Goal: Information Seeking & Learning: Learn about a topic

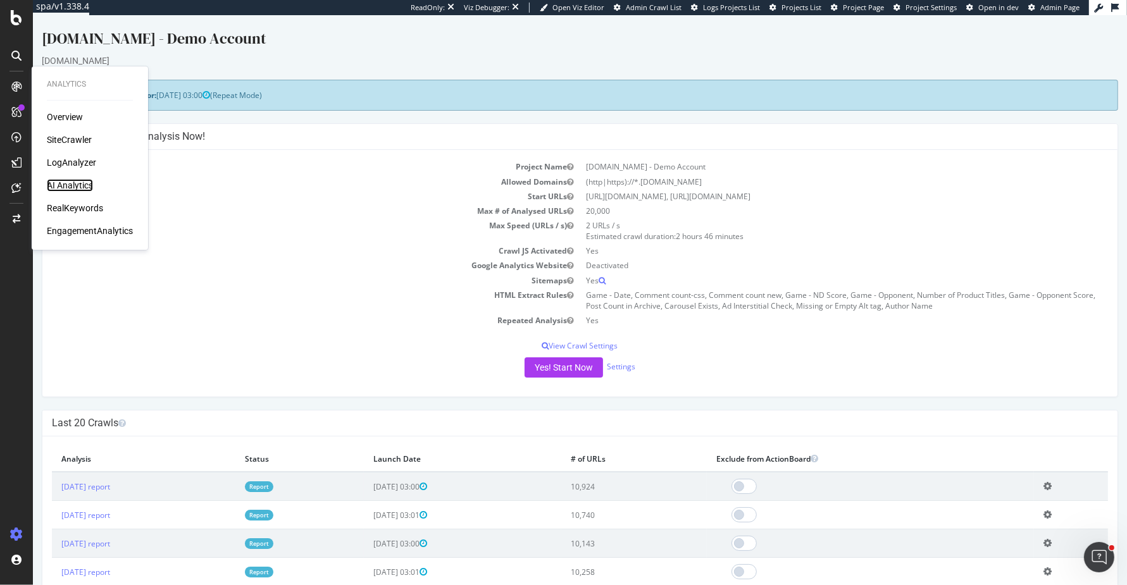
click at [86, 181] on div "AI Analytics" at bounding box center [70, 185] width 46 height 13
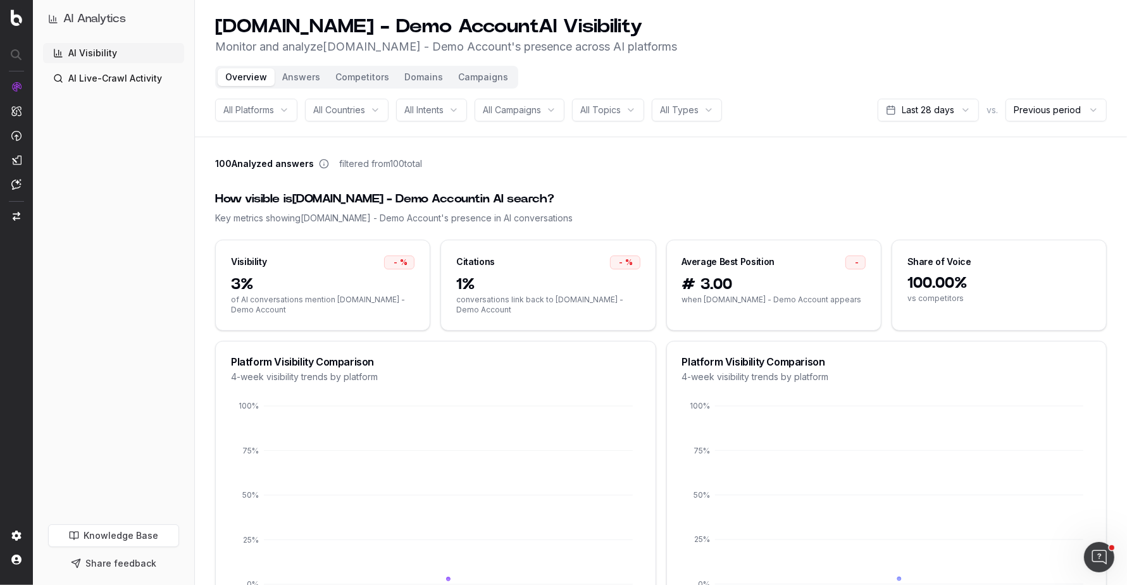
click at [111, 85] on link "AI Live-Crawl Activity" at bounding box center [113, 78] width 141 height 20
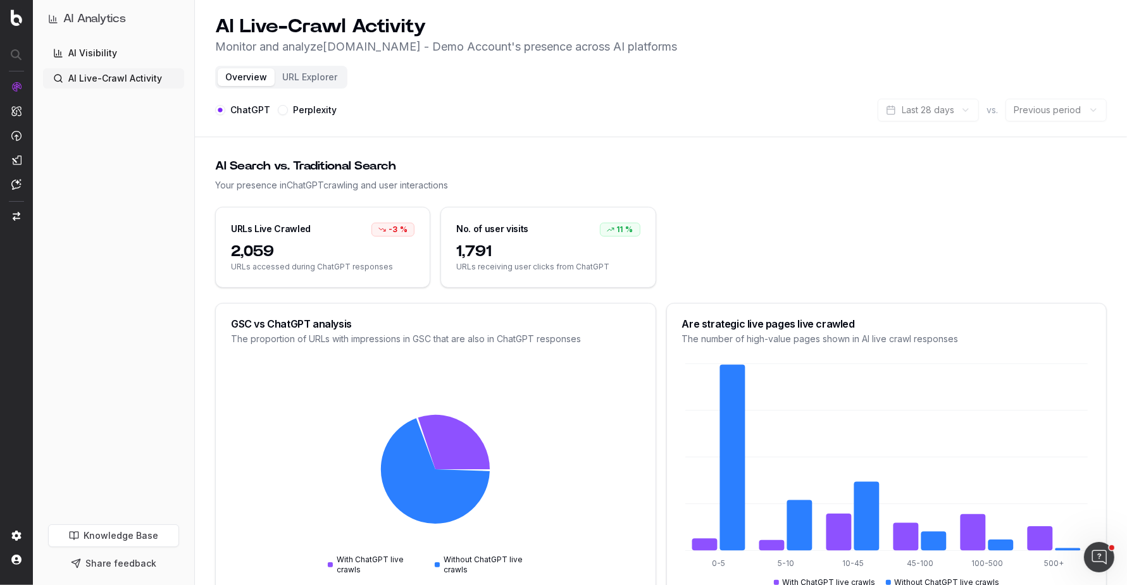
click at [301, 109] on label "Perplexity" at bounding box center [315, 110] width 44 height 9
click at [288, 109] on button "Perplexity" at bounding box center [283, 110] width 10 height 10
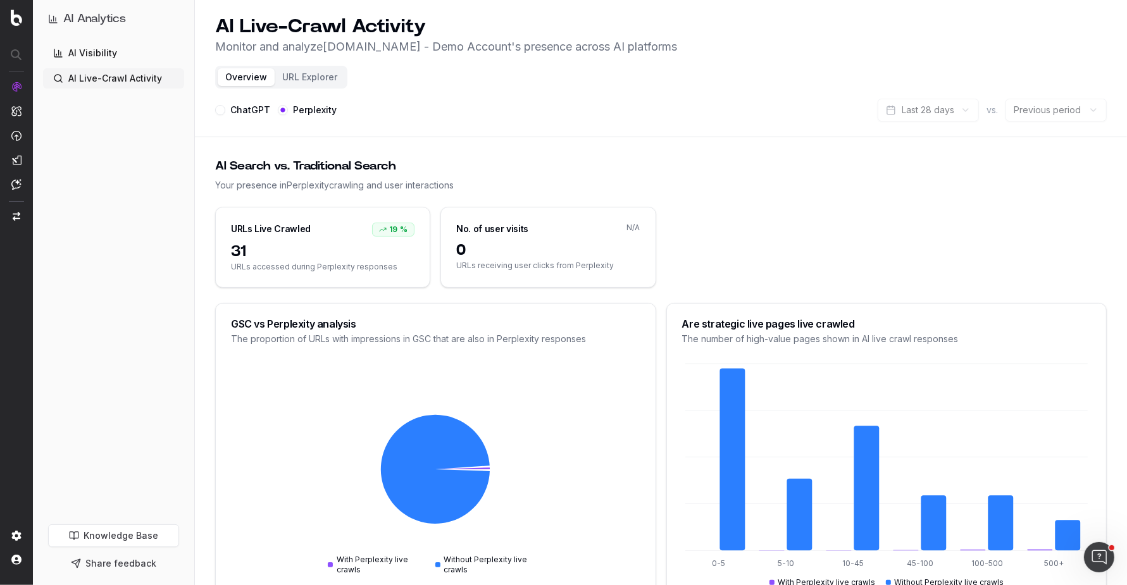
click at [235, 111] on label "ChatGPT" at bounding box center [250, 110] width 40 height 9
click at [225, 111] on button "ChatGPT" at bounding box center [220, 110] width 10 height 10
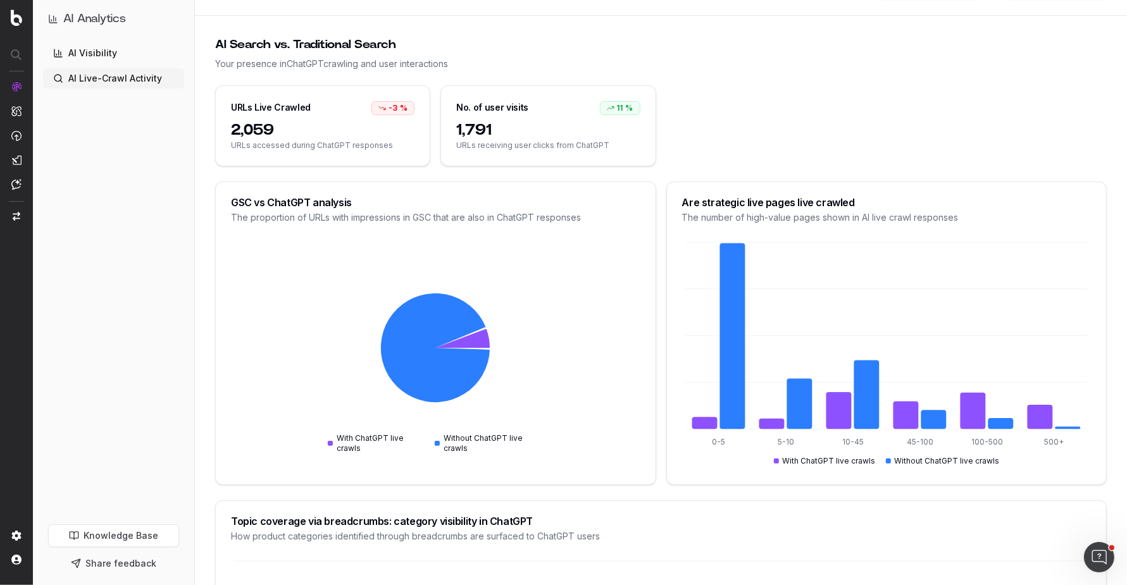
scroll to position [122, 0]
type button "chatgpt"
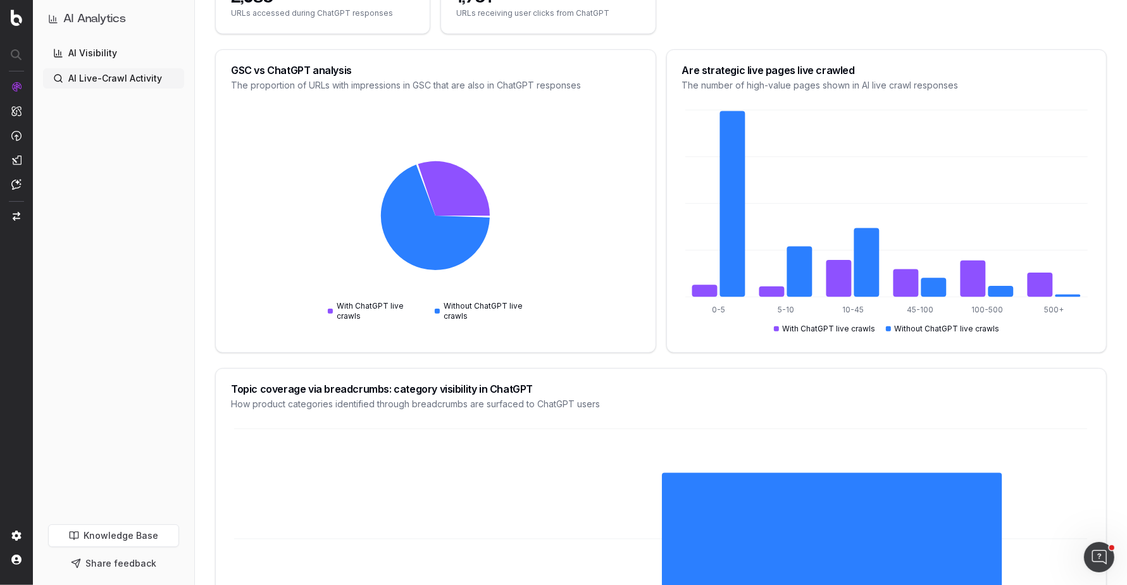
scroll to position [627, 0]
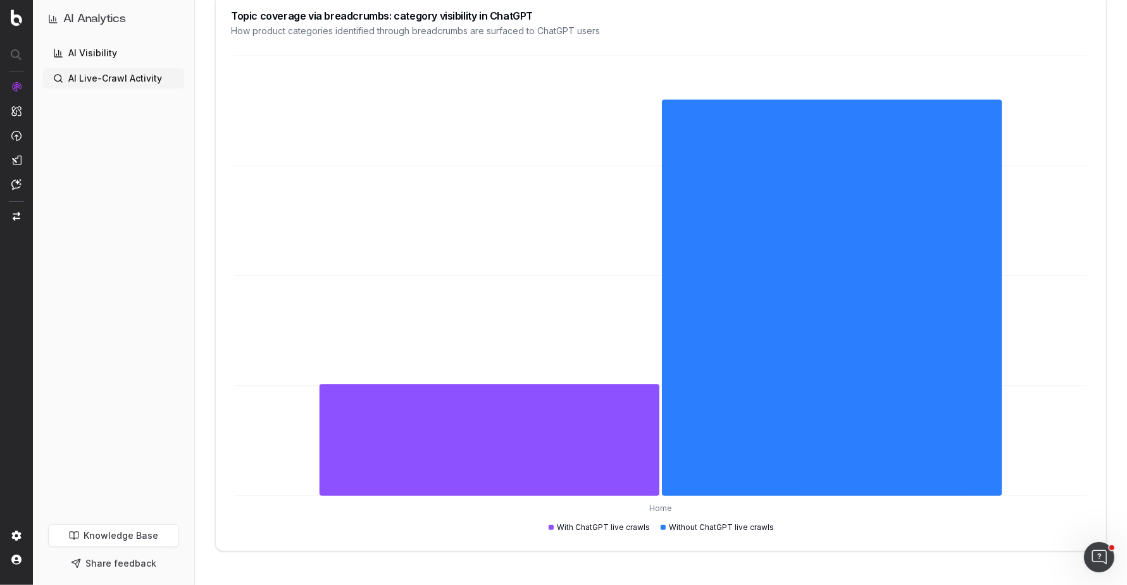
click at [124, 71] on link "AI Live-Crawl Activity" at bounding box center [113, 78] width 141 height 20
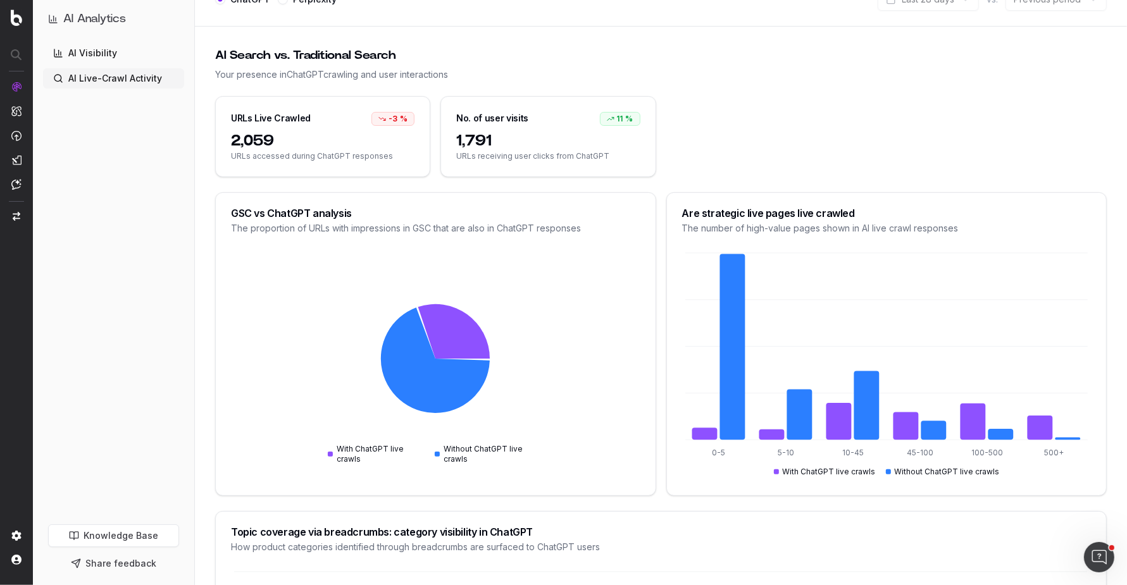
scroll to position [0, 0]
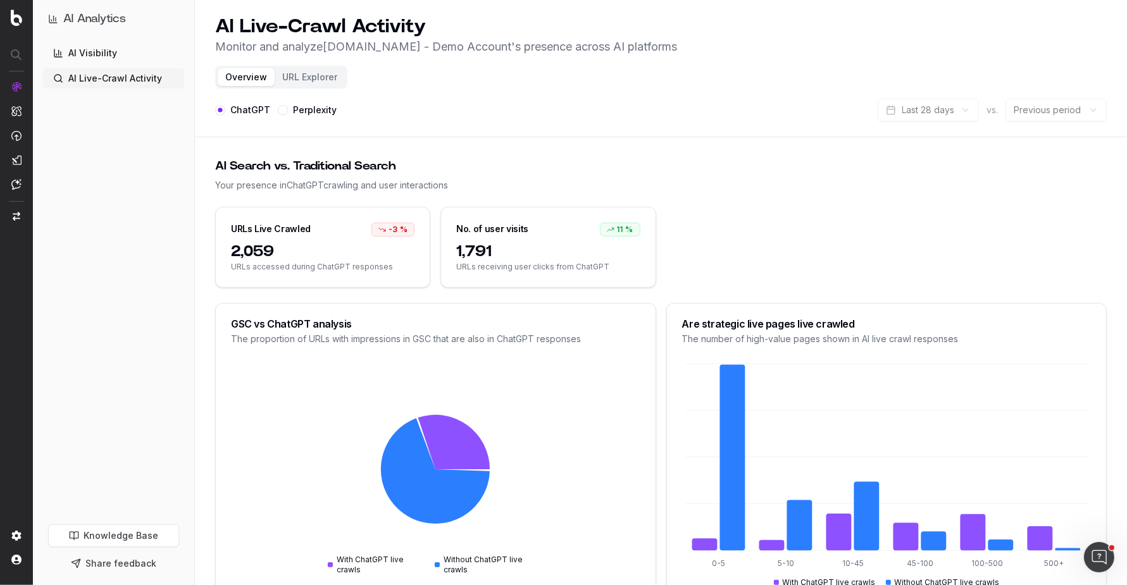
click at [321, 73] on button "URL Explorer" at bounding box center [310, 77] width 70 height 18
click at [305, 72] on button "URL Explorer" at bounding box center [310, 77] width 70 height 18
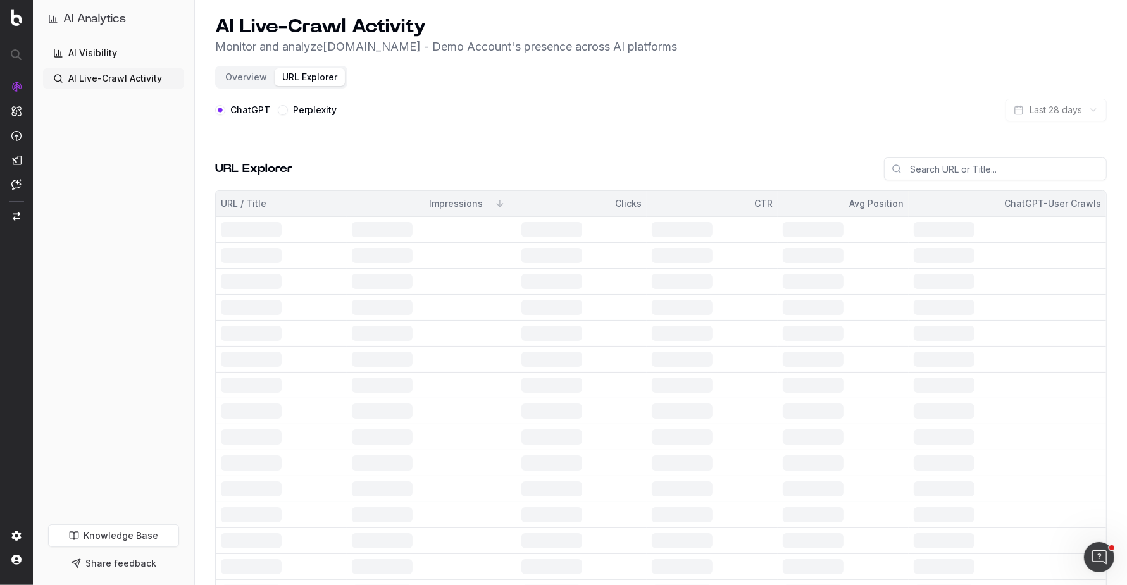
click at [306, 78] on button "URL Explorer" at bounding box center [310, 77] width 70 height 18
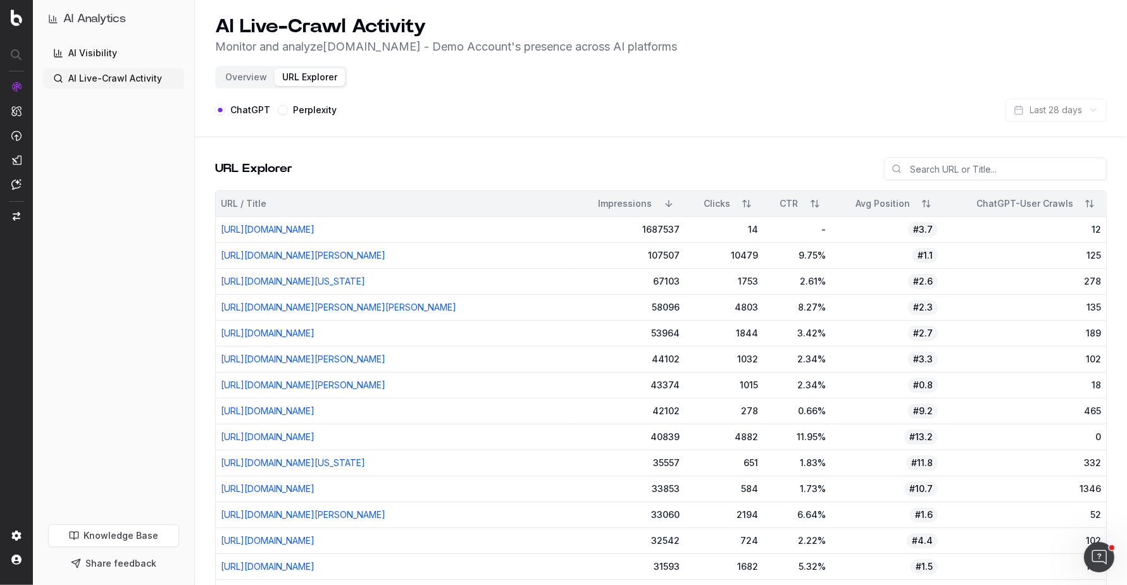
click at [307, 106] on label "Perplexity" at bounding box center [315, 110] width 44 height 9
click at [288, 106] on button "Perplexity" at bounding box center [283, 110] width 10 height 10
click at [225, 108] on button "ChatGPT" at bounding box center [220, 110] width 10 height 10
type button "chatgpt"
click at [618, 40] on p "Monitor and analyze UHND.com - Demo Account 's presence across AI platforms" at bounding box center [446, 47] width 462 height 18
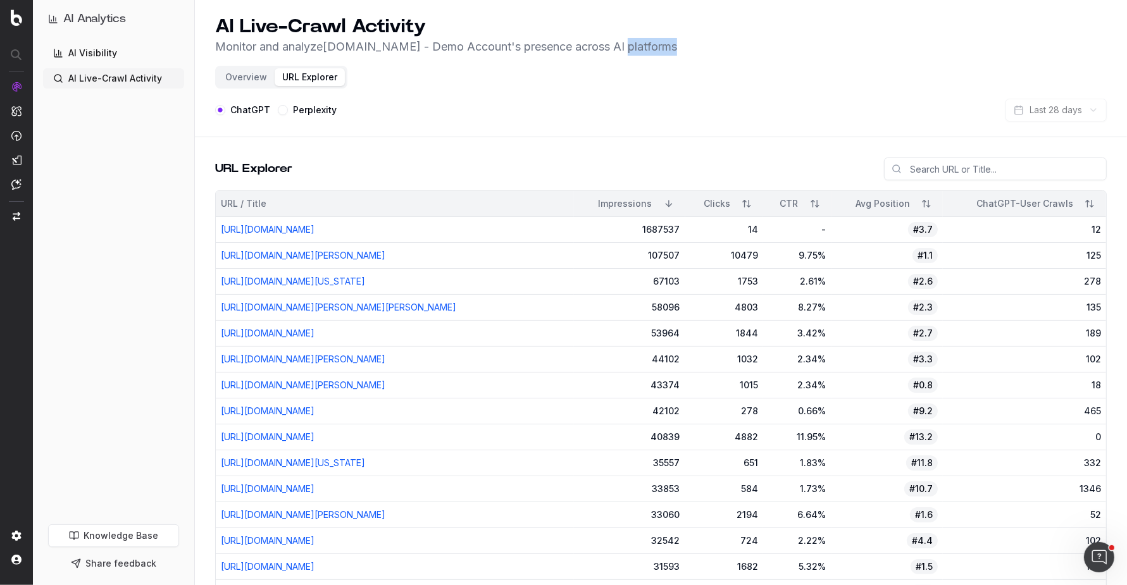
click at [618, 40] on p "Monitor and analyze UHND.com - Demo Account 's presence across AI platforms" at bounding box center [446, 47] width 462 height 18
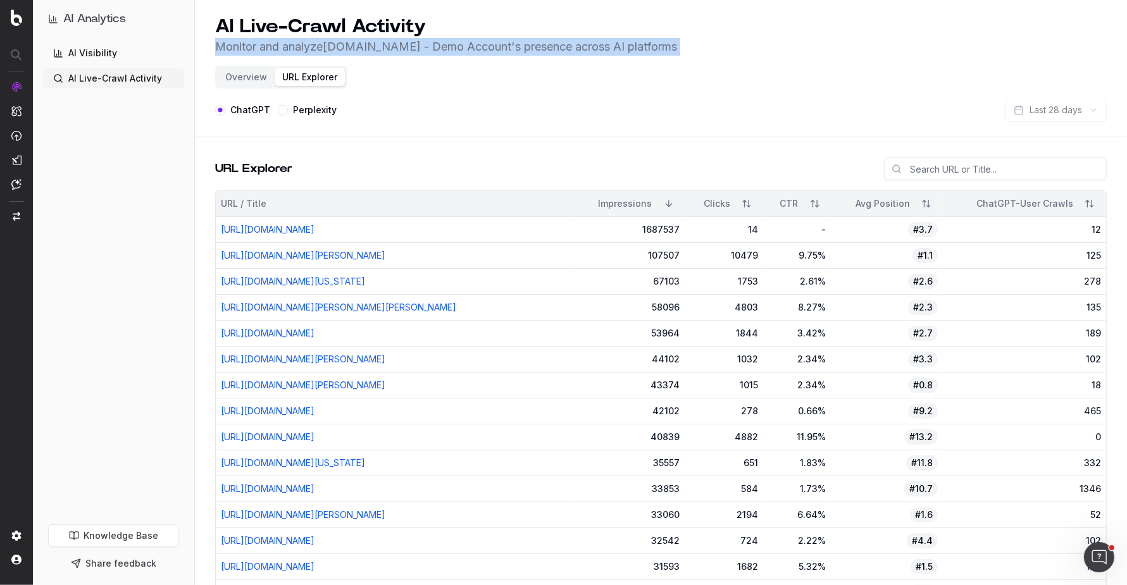
click at [618, 40] on p "Monitor and analyze UHND.com - Demo Account 's presence across AI platforms" at bounding box center [446, 47] width 462 height 18
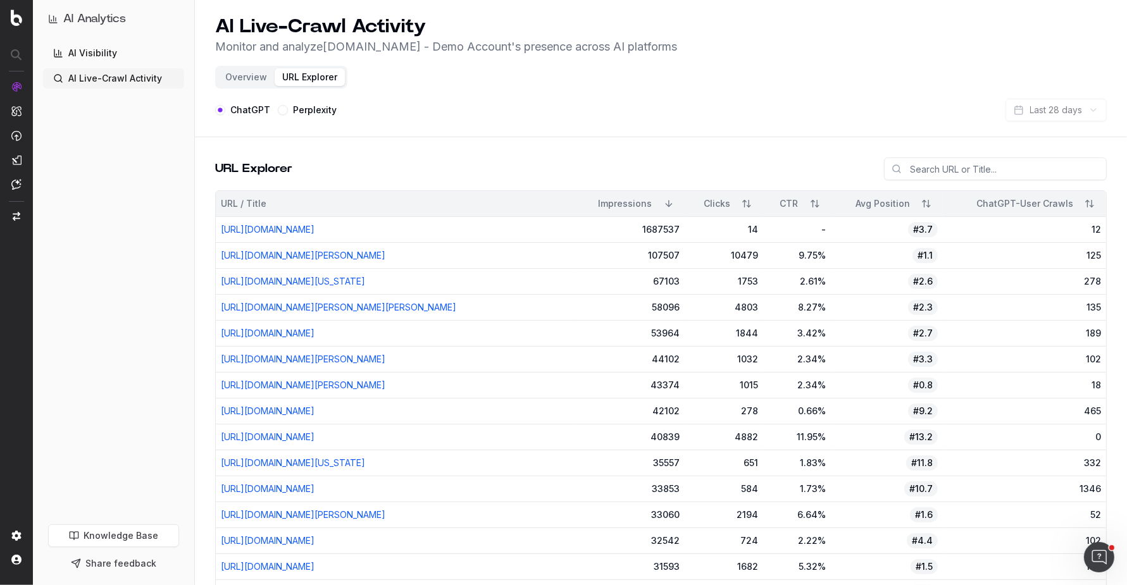
click at [542, 123] on header "AI Live-Crawl Activity Monitor and analyze UHND.com - Demo Account 's presence …" at bounding box center [661, 68] width 932 height 137
click at [307, 111] on label "Perplexity" at bounding box center [315, 110] width 44 height 9
click at [288, 111] on button "Perplexity" at bounding box center [283, 110] width 10 height 10
click at [262, 107] on label "ChatGPT" at bounding box center [250, 110] width 40 height 9
click at [225, 107] on button "chatgpt" at bounding box center [220, 110] width 10 height 10
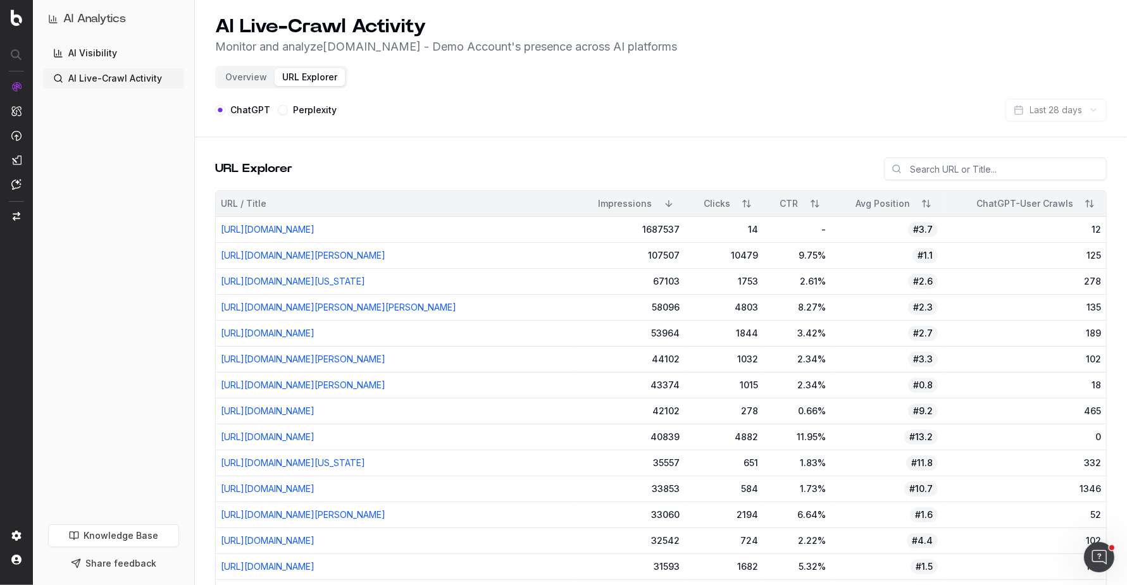
click at [290, 107] on div "Perplexity" at bounding box center [307, 110] width 59 height 23
click at [297, 108] on label "Perplexity" at bounding box center [315, 110] width 44 height 9
click at [288, 108] on button "Perplexity" at bounding box center [283, 110] width 10 height 10
type button "perplexity"
click at [128, 42] on div "AI Analytics" at bounding box center [113, 24] width 141 height 38
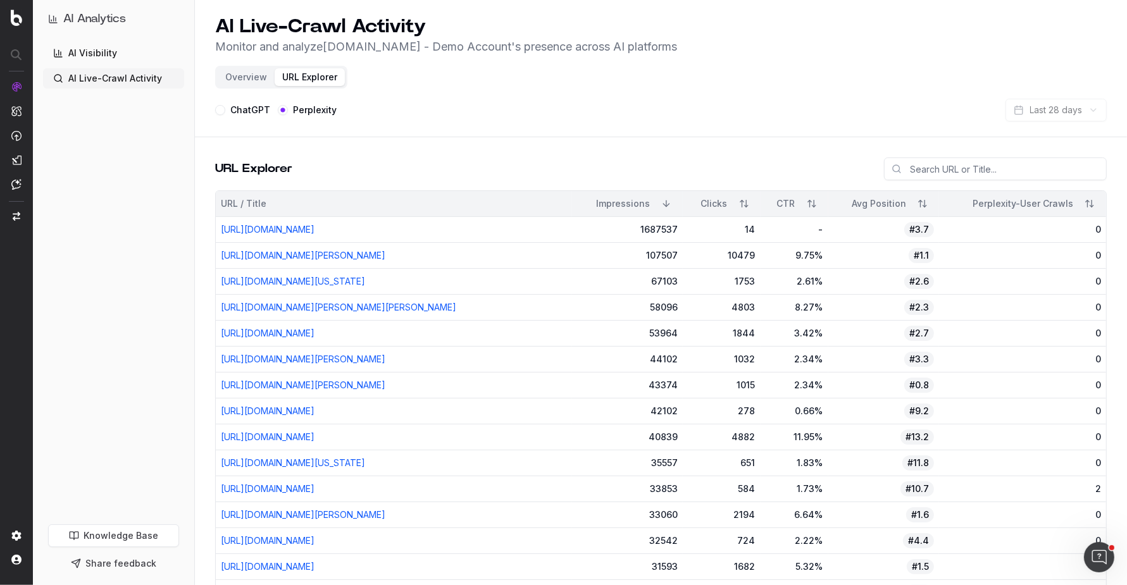
click at [127, 50] on link "AI Visibility" at bounding box center [113, 53] width 141 height 20
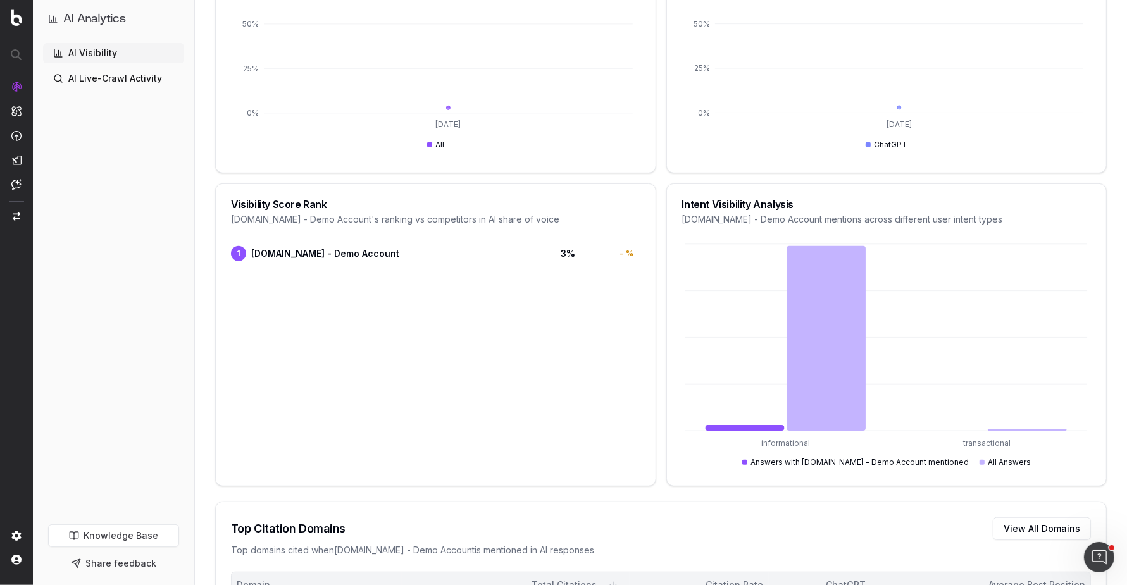
scroll to position [642, 0]
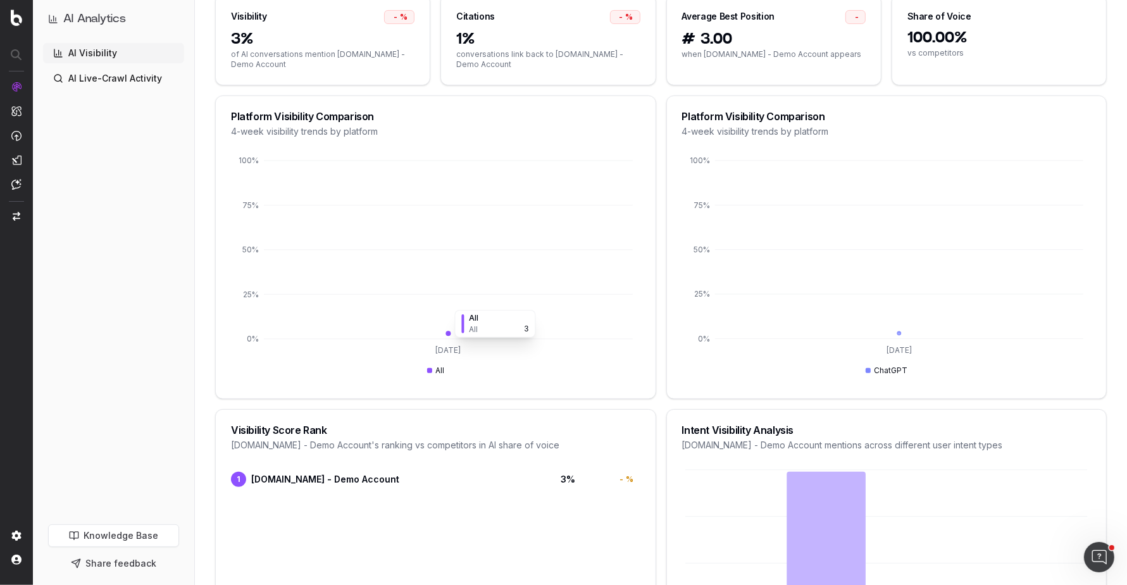
scroll to position [247, 0]
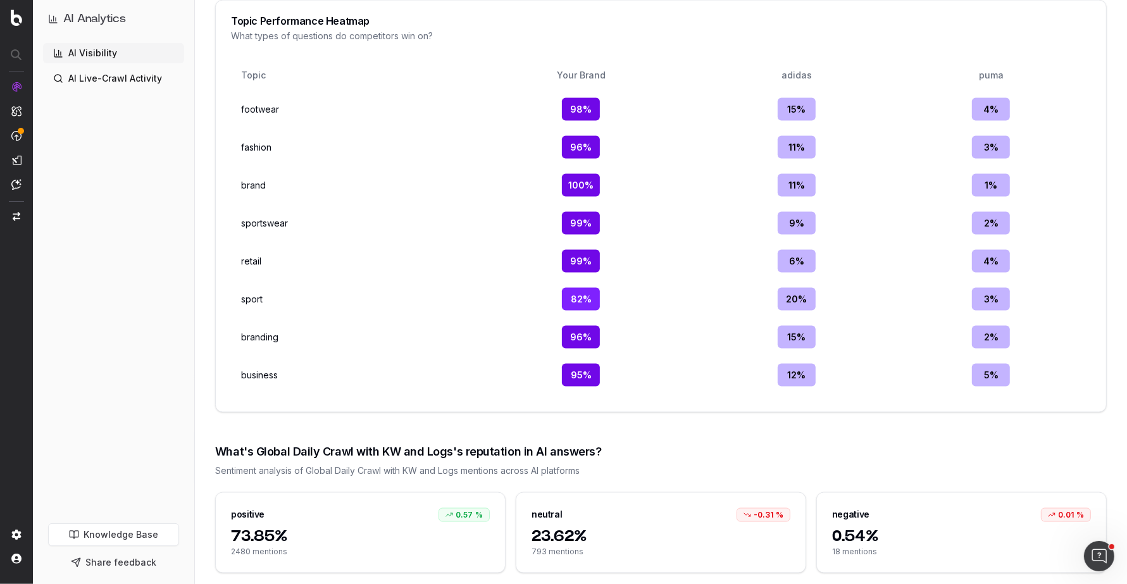
scroll to position [1748, 0]
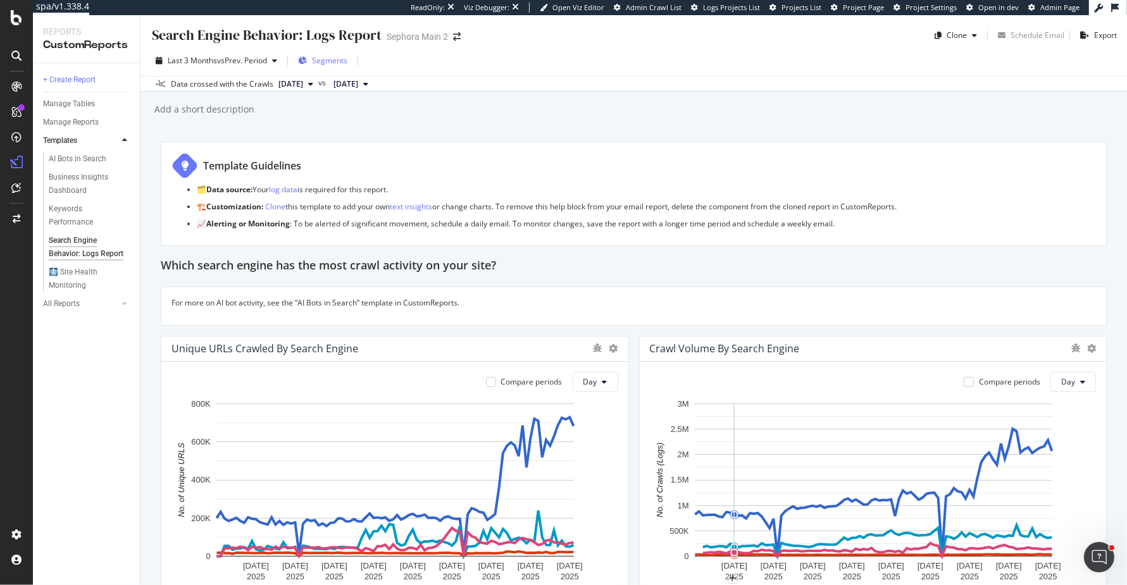
click at [320, 63] on span "Segments" at bounding box center [329, 60] width 35 height 11
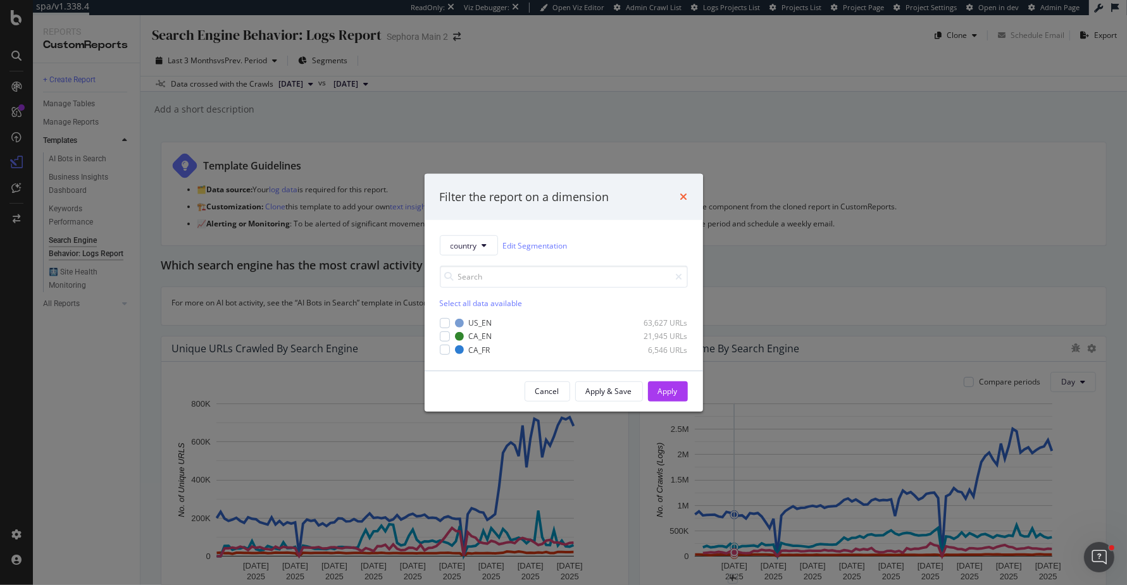
click at [682, 196] on icon "times" at bounding box center [684, 197] width 8 height 10
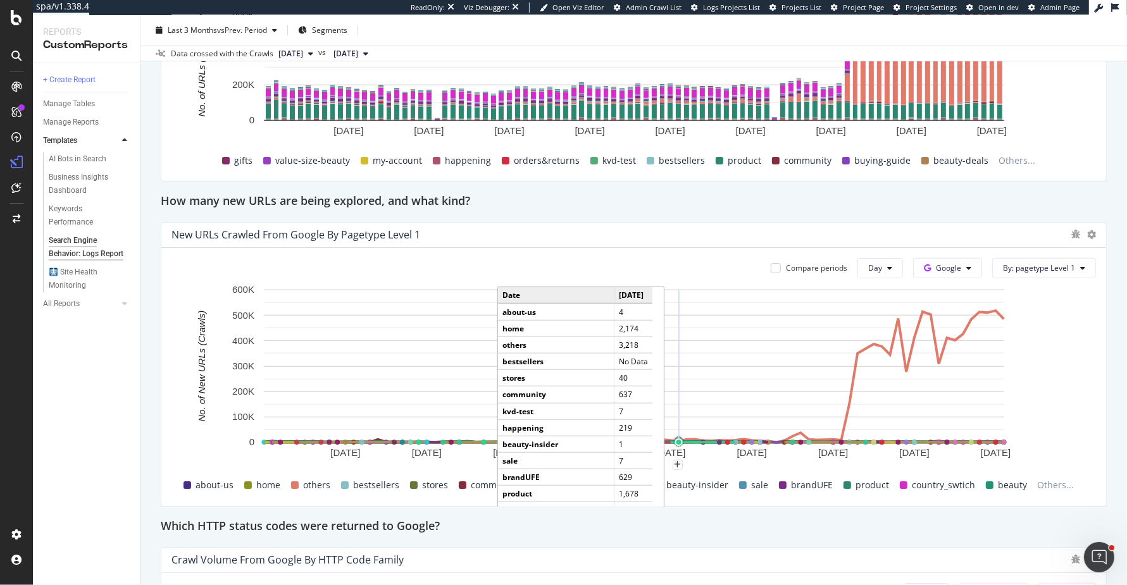
scroll to position [1092, 0]
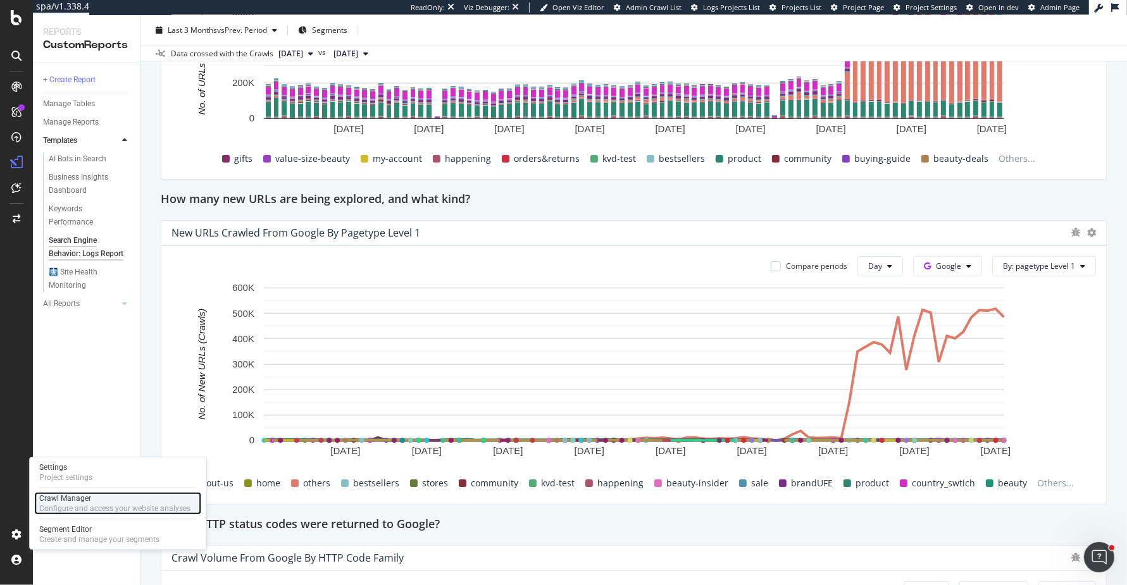
click at [134, 497] on div "Crawl Manager" at bounding box center [114, 499] width 151 height 10
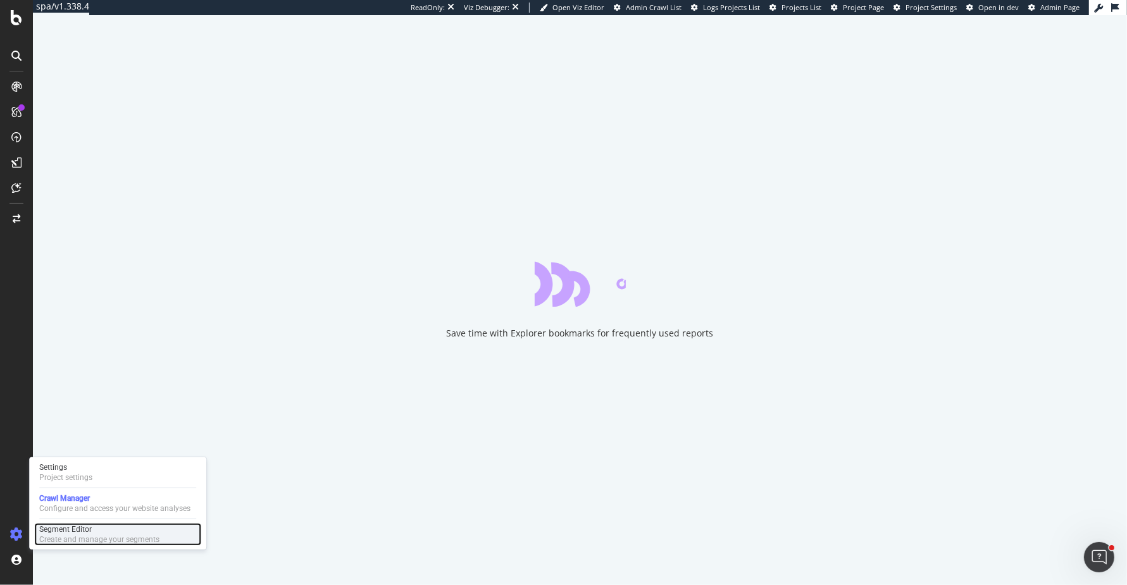
click at [127, 529] on div "Segment Editor" at bounding box center [99, 530] width 120 height 10
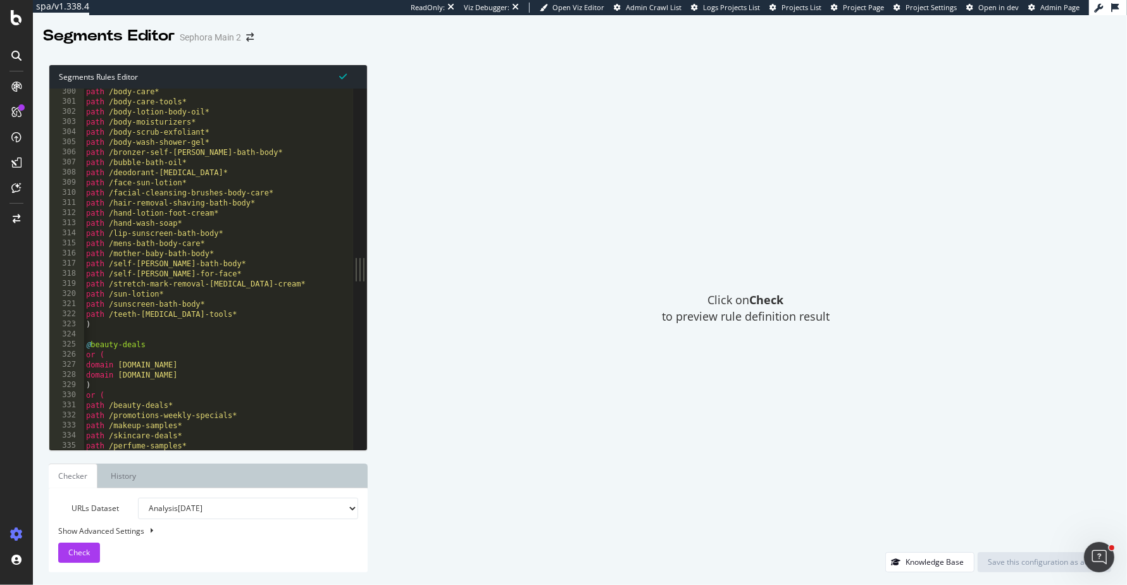
scroll to position [1248, 0]
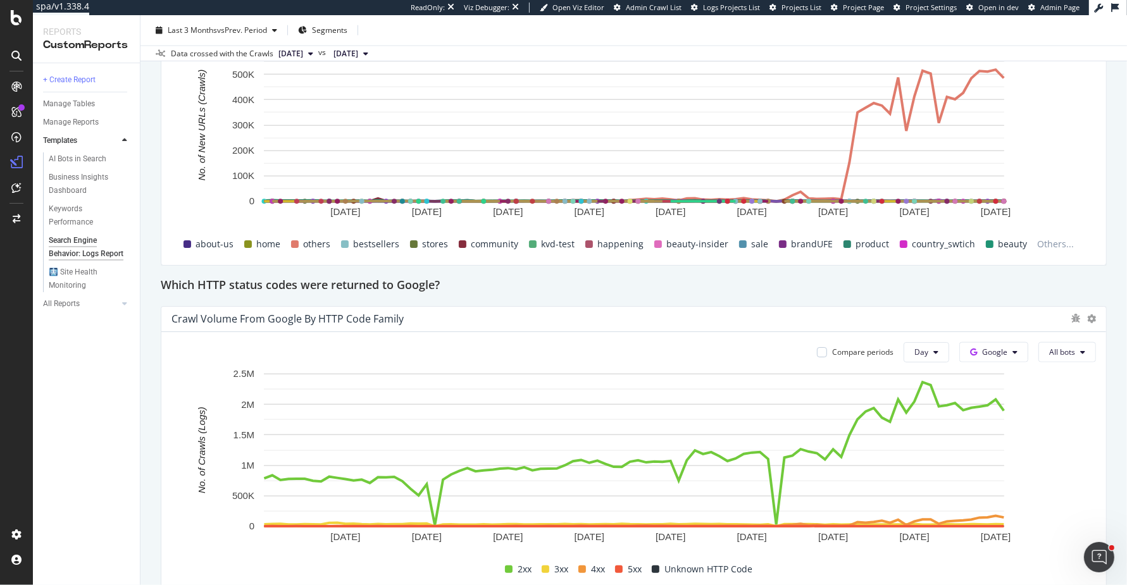
scroll to position [1301, 0]
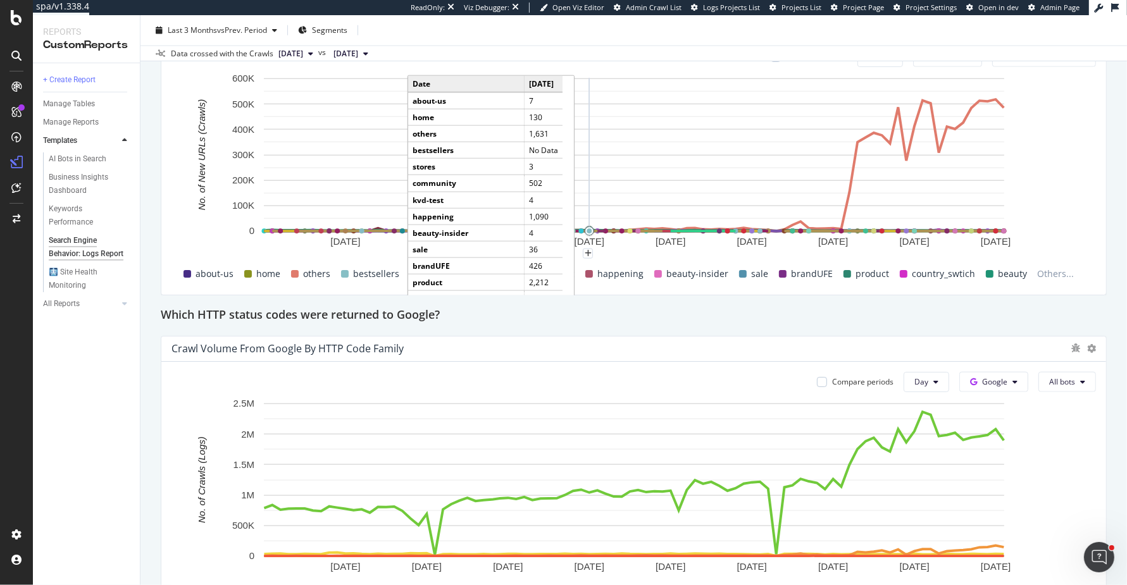
click at [588, 227] on circle "A chart." at bounding box center [589, 231] width 9 height 9
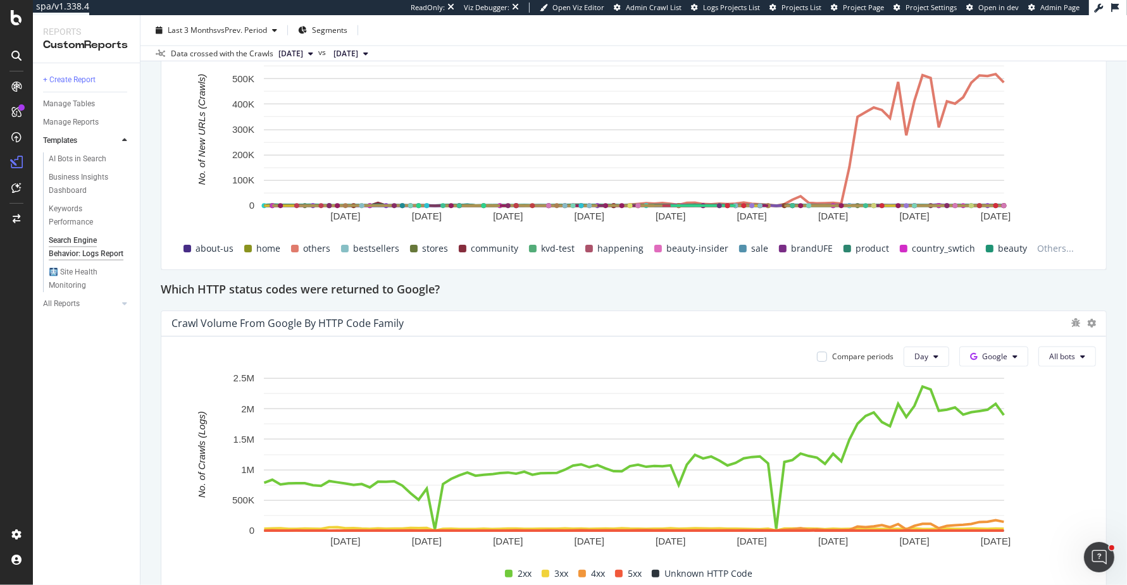
scroll to position [1329, 0]
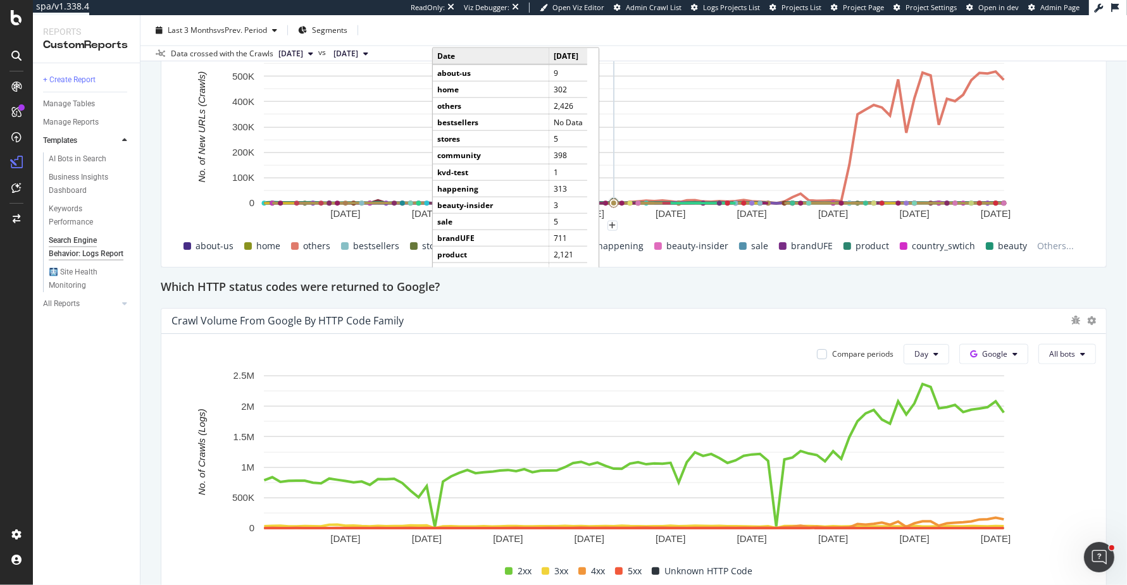
click at [616, 195] on rect "A chart." at bounding box center [634, 127] width 740 height 153
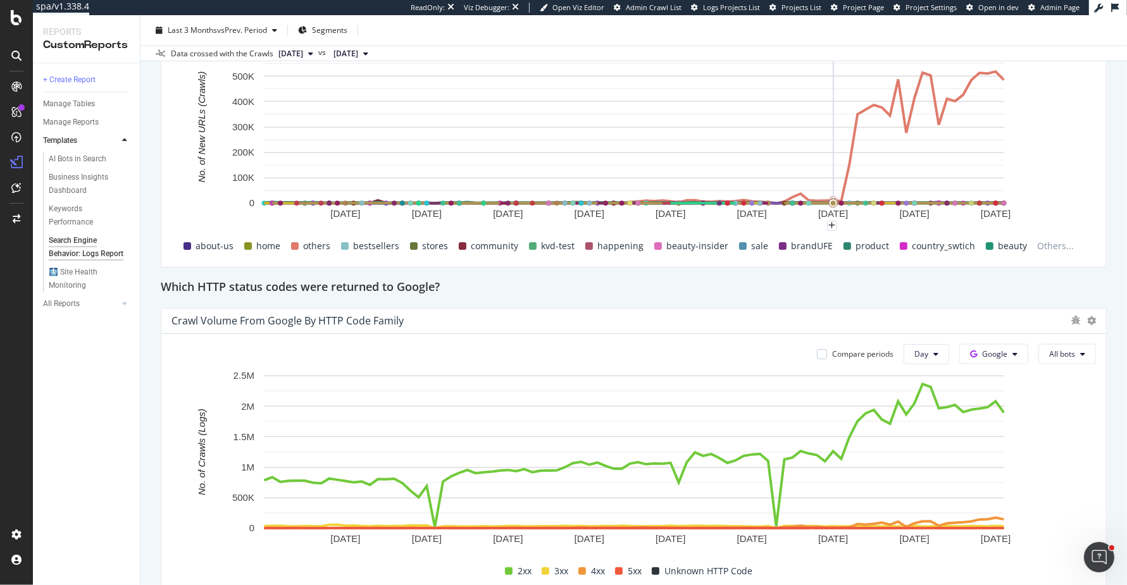
click at [834, 189] on rect "A chart." at bounding box center [634, 127] width 740 height 153
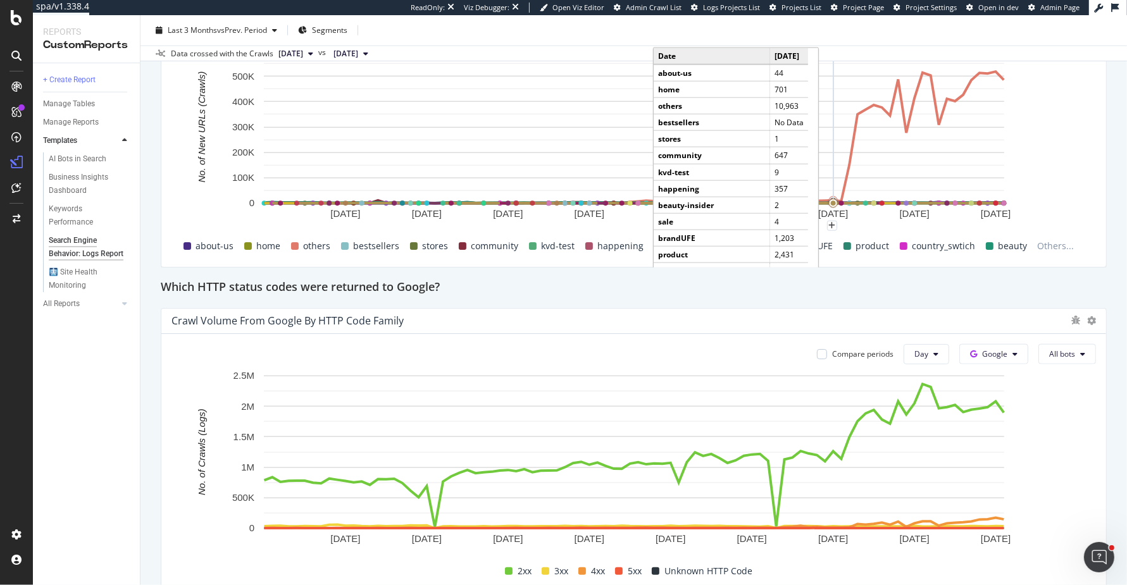
click at [833, 198] on circle "A chart." at bounding box center [833, 202] width 9 height 9
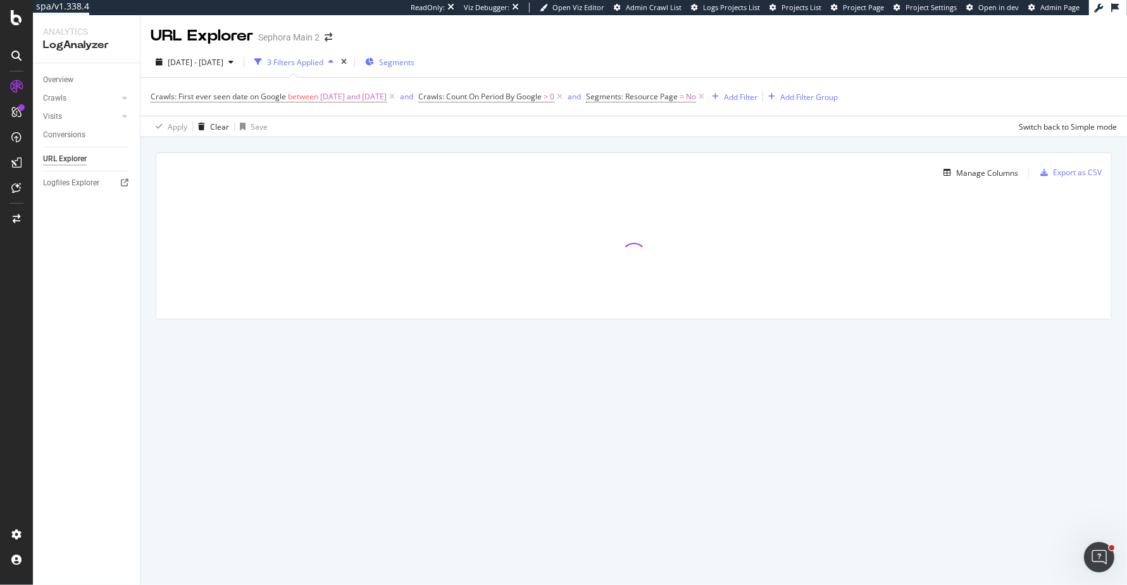
click at [414, 61] on span "Segments" at bounding box center [396, 62] width 35 height 11
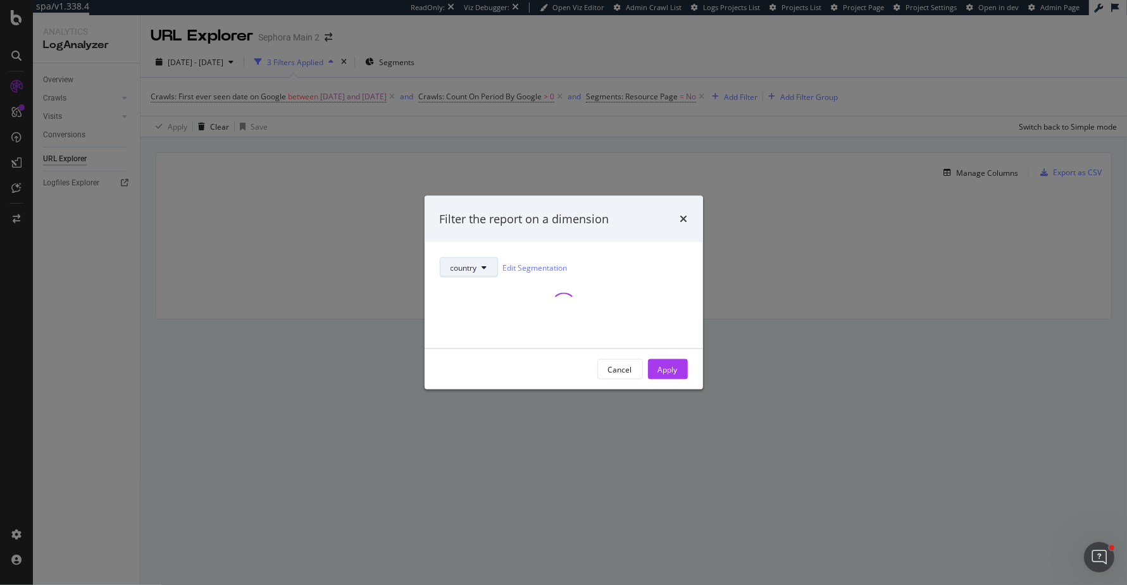
click at [477, 264] on button "country" at bounding box center [469, 268] width 58 height 20
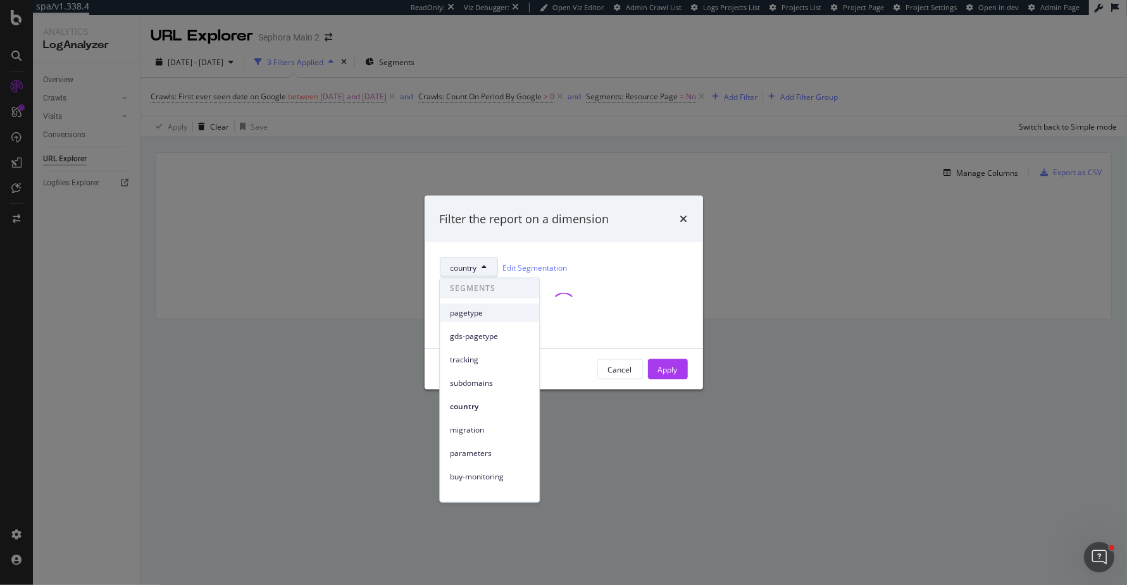
click at [478, 309] on span "pagetype" at bounding box center [489, 312] width 79 height 11
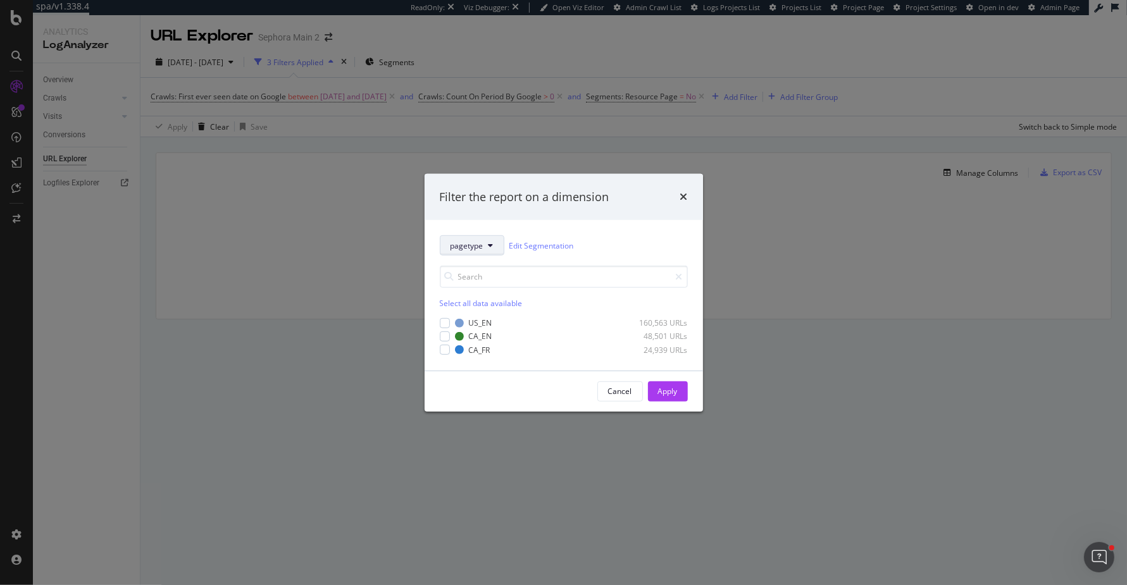
click at [492, 239] on button "pagetype" at bounding box center [472, 245] width 65 height 20
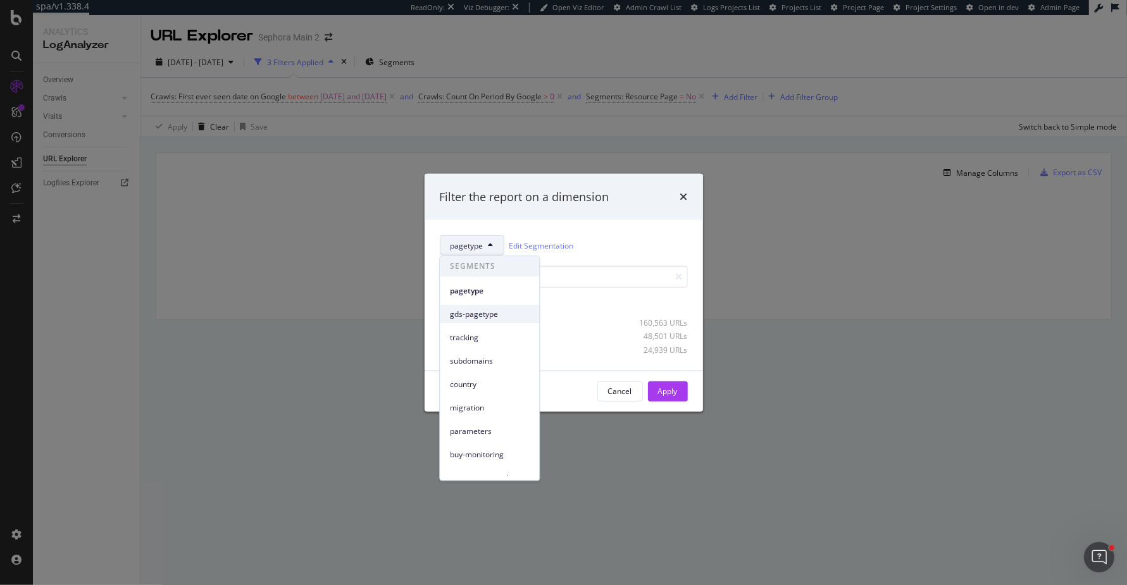
click at [504, 317] on span "gds-pagetype" at bounding box center [489, 314] width 79 height 11
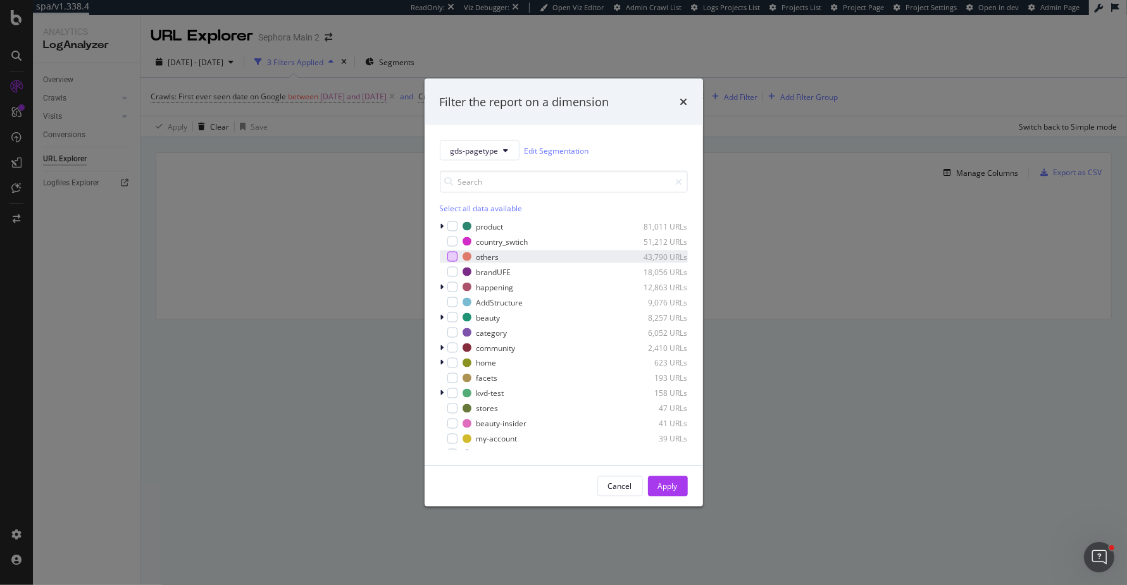
click at [449, 260] on div "modal" at bounding box center [452, 257] width 10 height 10
click at [663, 485] on div "Apply" at bounding box center [668, 486] width 20 height 11
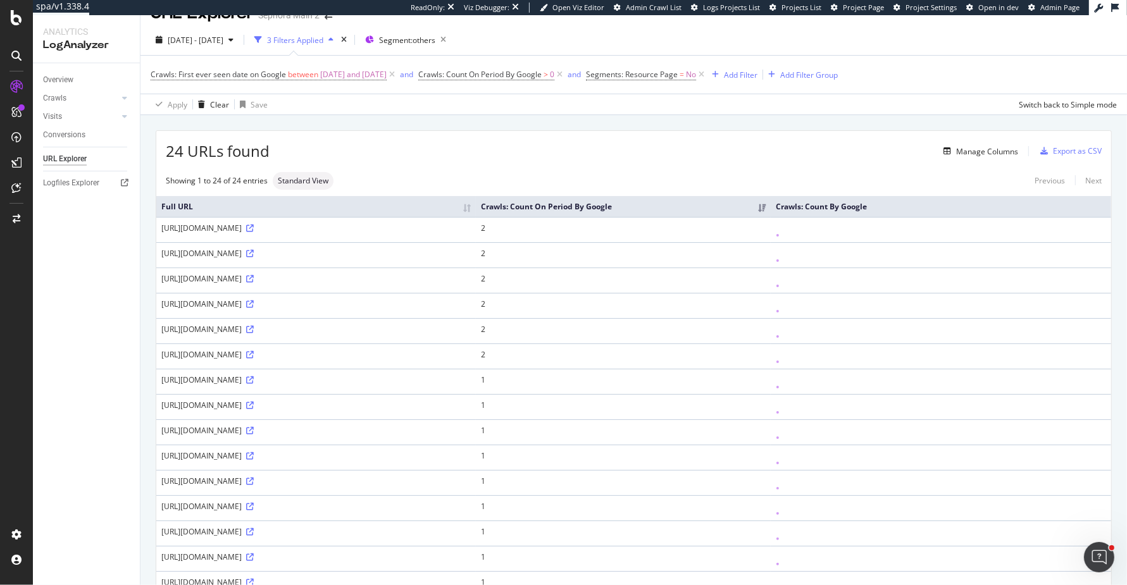
scroll to position [23, 0]
click at [206, 149] on span "24 URLs found" at bounding box center [218, 150] width 104 height 22
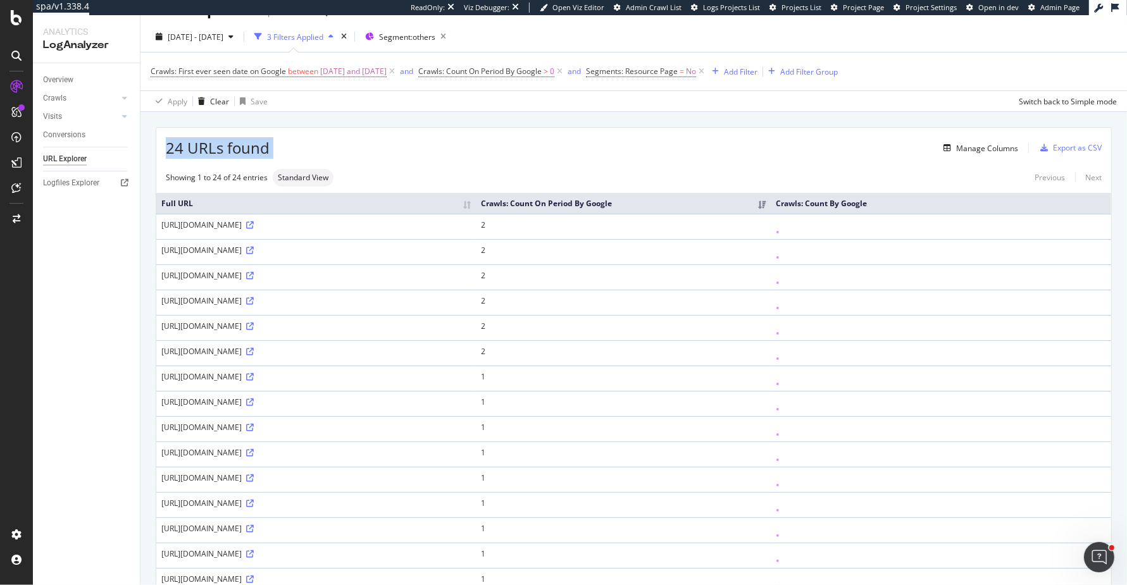
scroll to position [0, 0]
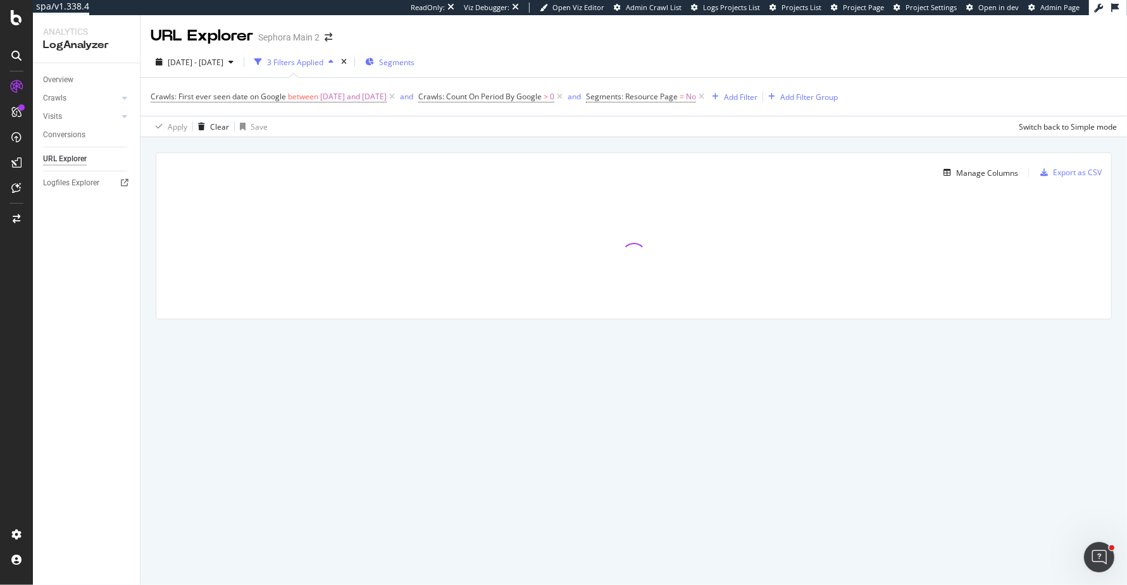
click at [414, 54] on div "Segments" at bounding box center [389, 62] width 49 height 19
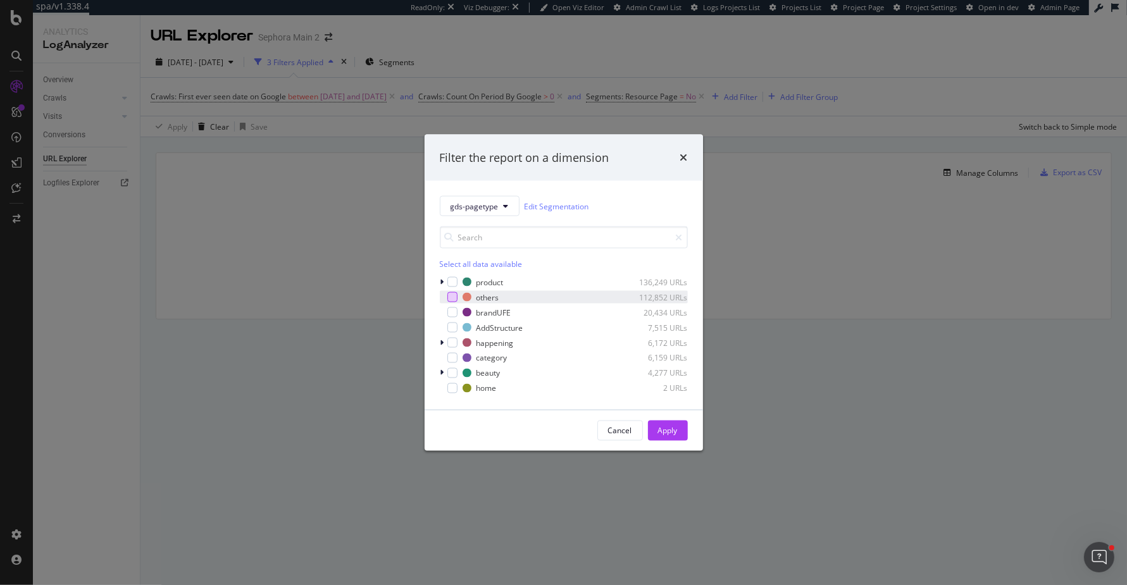
click at [454, 299] on div "modal" at bounding box center [452, 297] width 10 height 10
click at [680, 431] on button "Apply" at bounding box center [668, 431] width 40 height 20
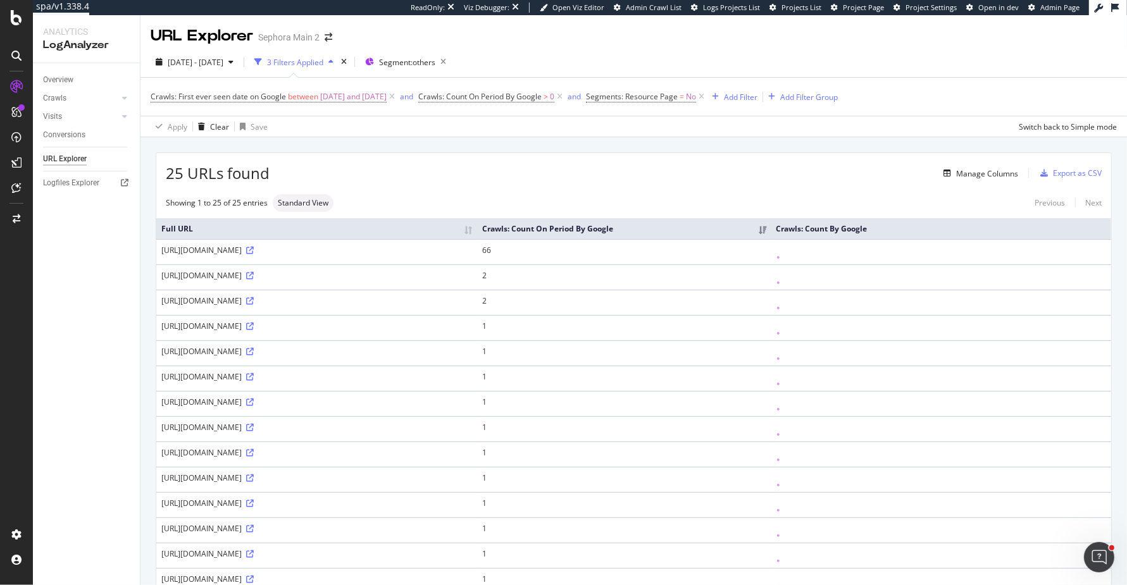
click at [261, 256] on div "[URL][DOMAIN_NAME]" at bounding box center [316, 250] width 311 height 11
click at [771, 264] on td "66" at bounding box center [624, 251] width 294 height 25
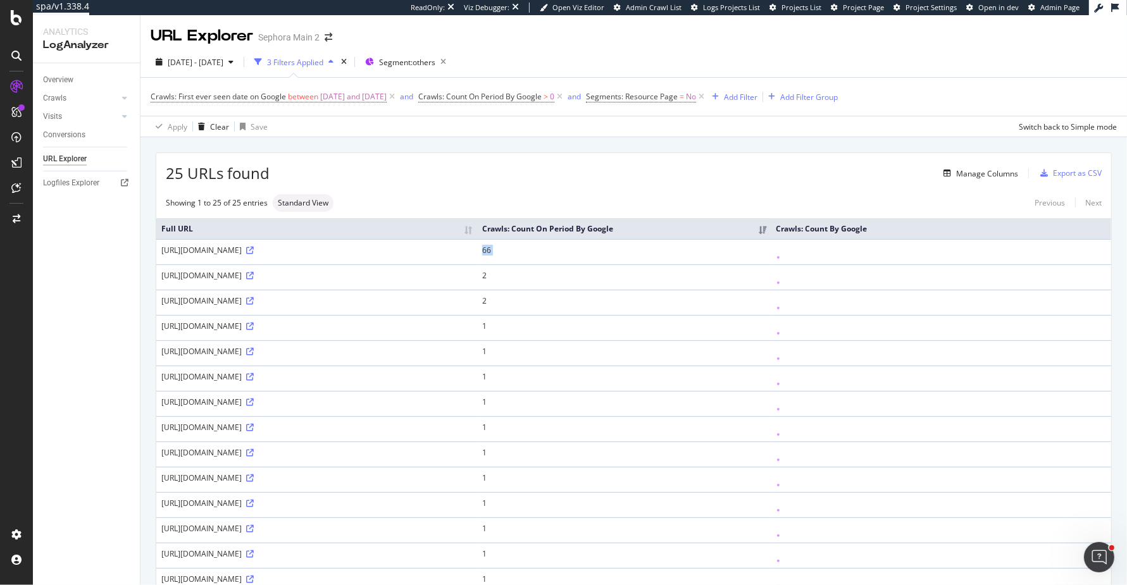
click at [771, 264] on td "66" at bounding box center [624, 251] width 294 height 25
click at [254, 254] on icon at bounding box center [250, 251] width 8 height 8
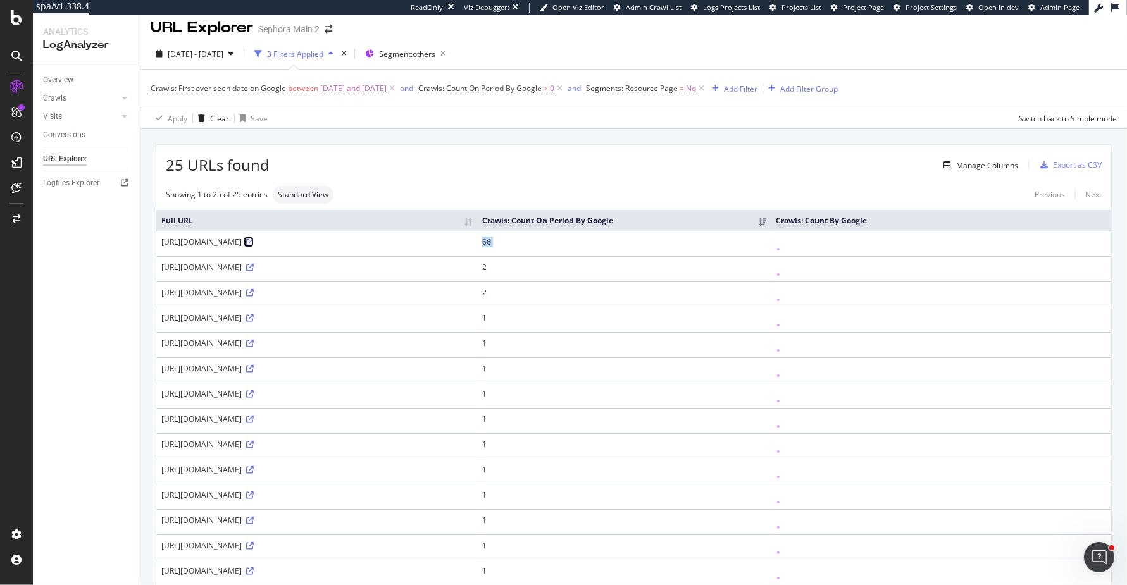
scroll to position [10, 0]
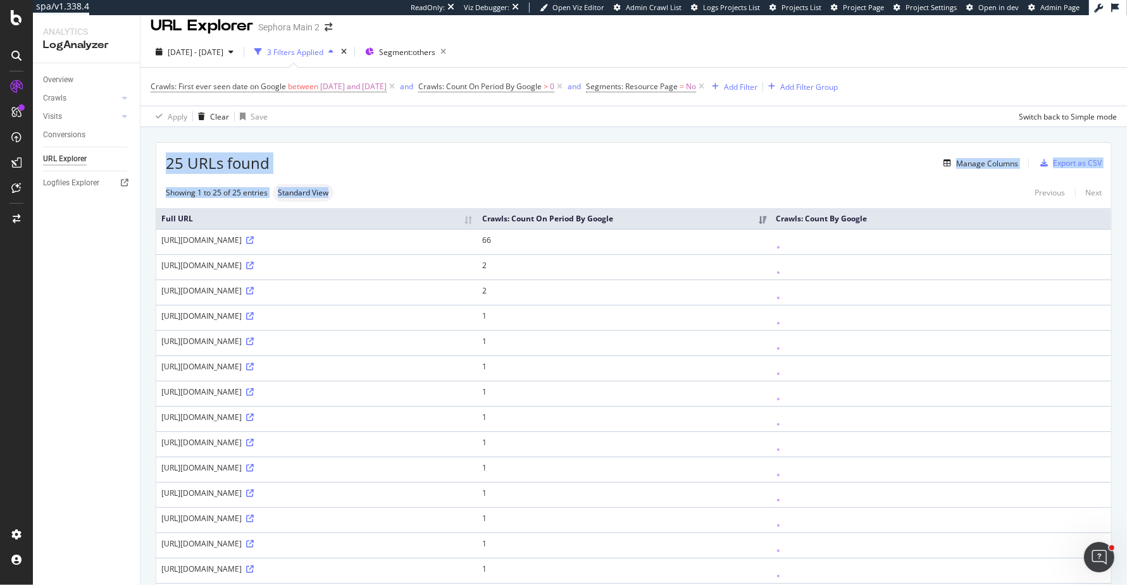
drag, startPoint x: 438, startPoint y: 192, endPoint x: 161, endPoint y: 163, distance: 278.0
click at [161, 163] on div "25 URLs found Manage Columns Export as CSV Showing 1 to 25 of 25 entries Standa…" at bounding box center [633, 509] width 955 height 733
click at [161, 163] on div "25 URLs found Manage Columns Export as CSV" at bounding box center [633, 158] width 955 height 31
drag, startPoint x: 161, startPoint y: 163, endPoint x: 373, endPoint y: 197, distance: 214.1
click at [373, 197] on div "25 URLs found Manage Columns Export as CSV Showing 1 to 25 of 25 entries Standa…" at bounding box center [633, 509] width 955 height 733
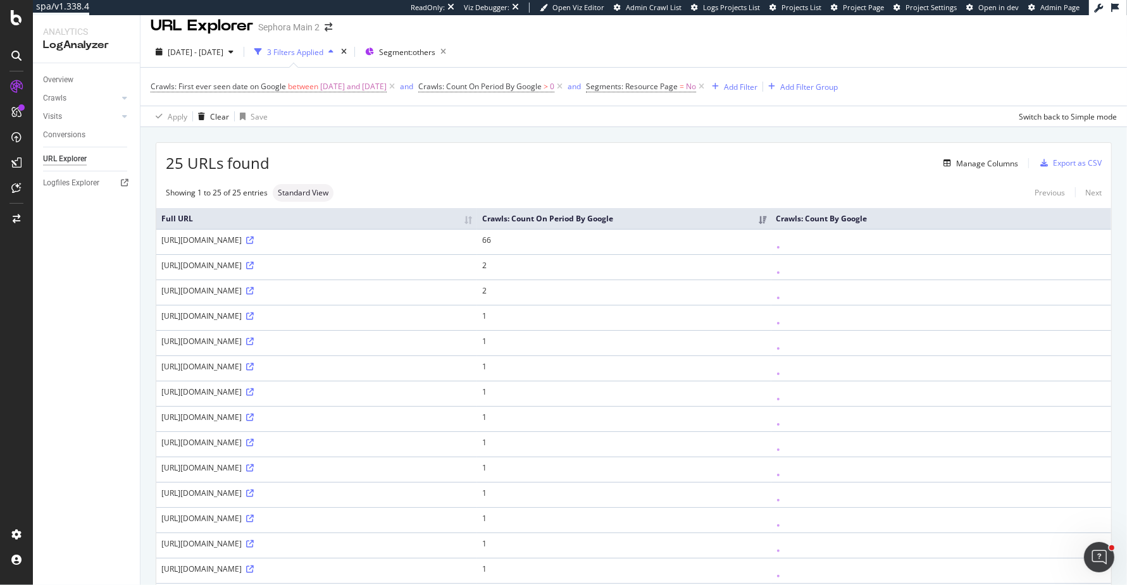
click at [373, 197] on div "Showing 1 to 25 of 25 entries Standard View Previous Next" at bounding box center [633, 193] width 955 height 18
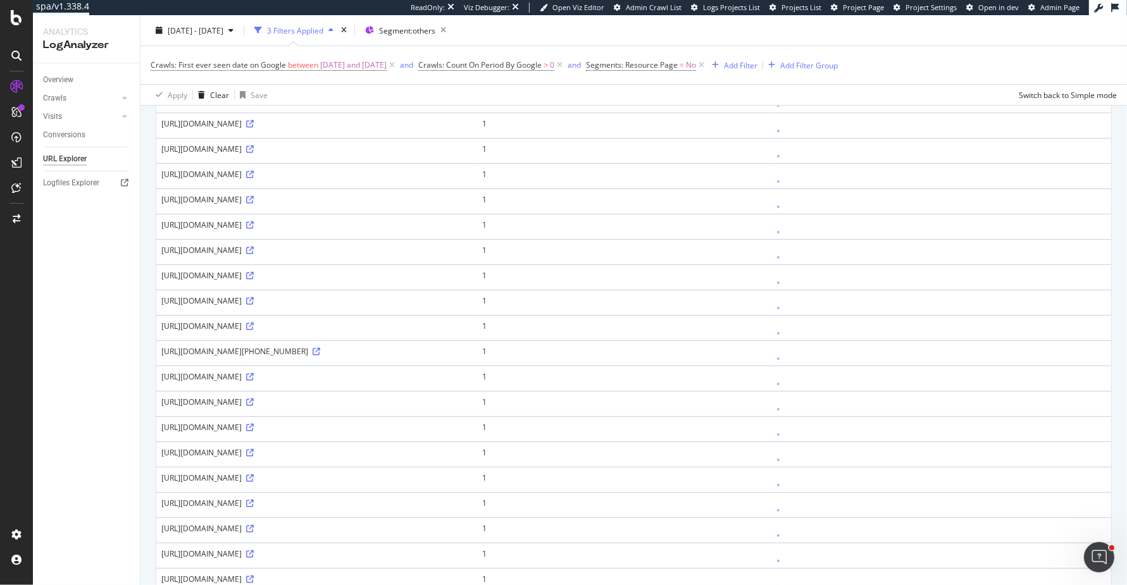
scroll to position [259, 0]
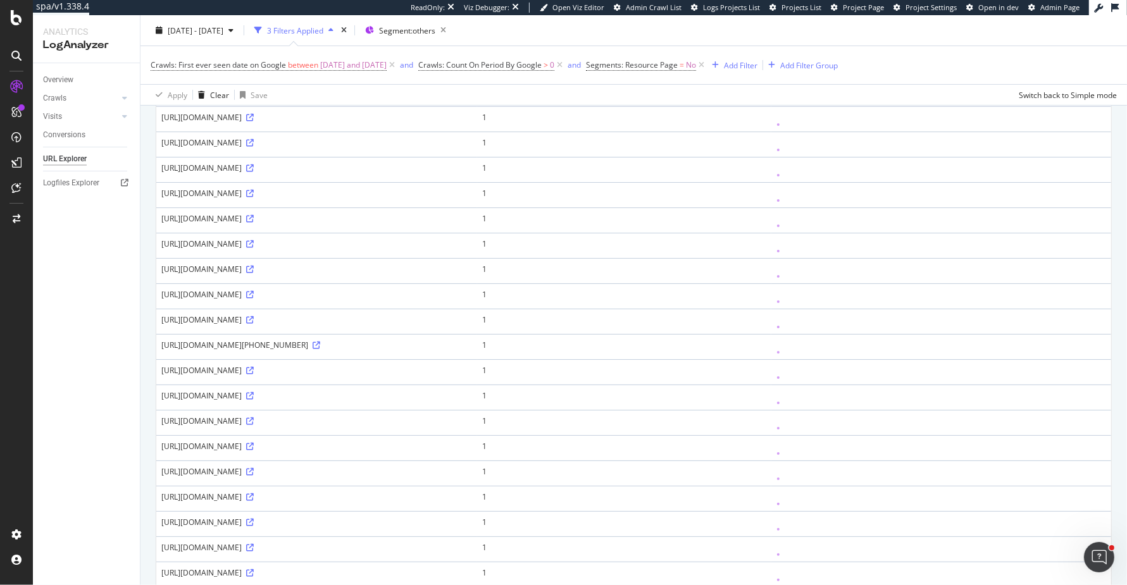
click at [259, 401] on div "[URL][DOMAIN_NAME]" at bounding box center [316, 395] width 311 height 11
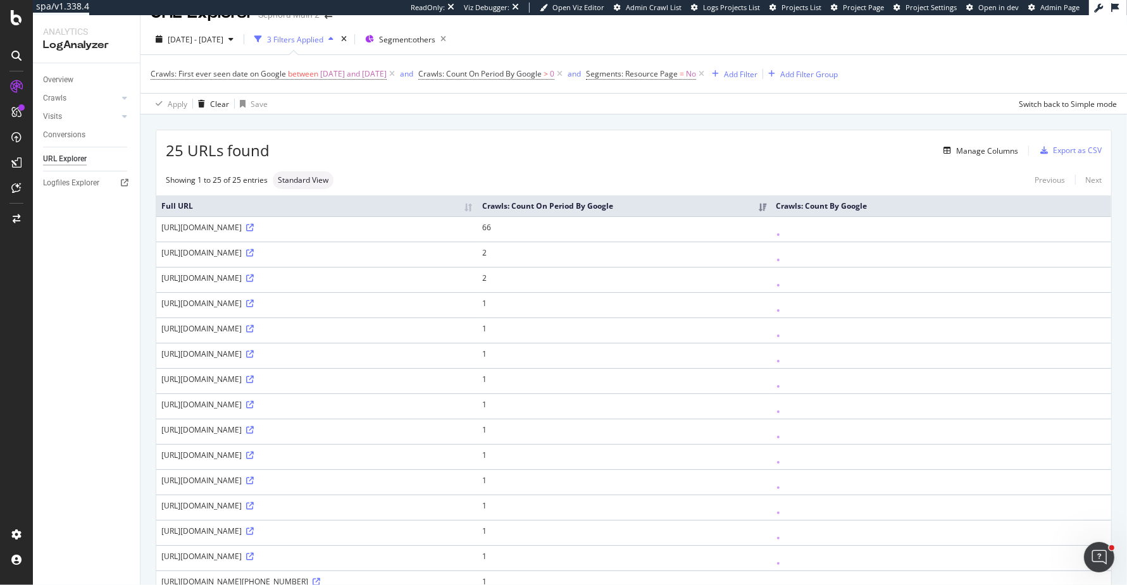
scroll to position [0, 0]
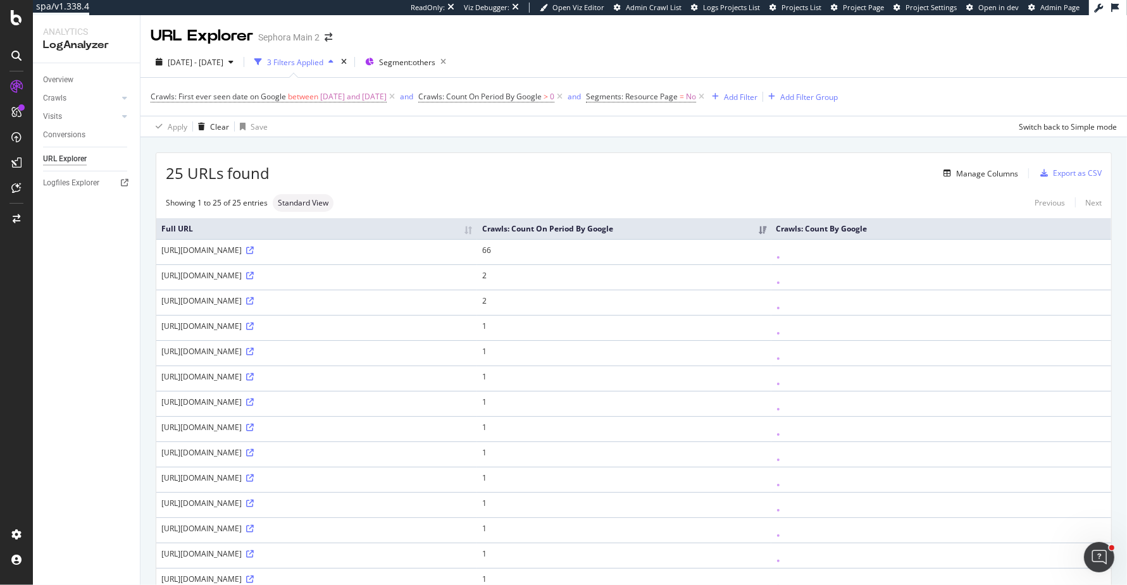
click at [262, 256] on div "[URL][DOMAIN_NAME]" at bounding box center [316, 250] width 311 height 11
click at [262, 256] on div "https://www.sephora.com/gapi/oauth/sdn/accessToken?ts=1757894400" at bounding box center [316, 250] width 311 height 11
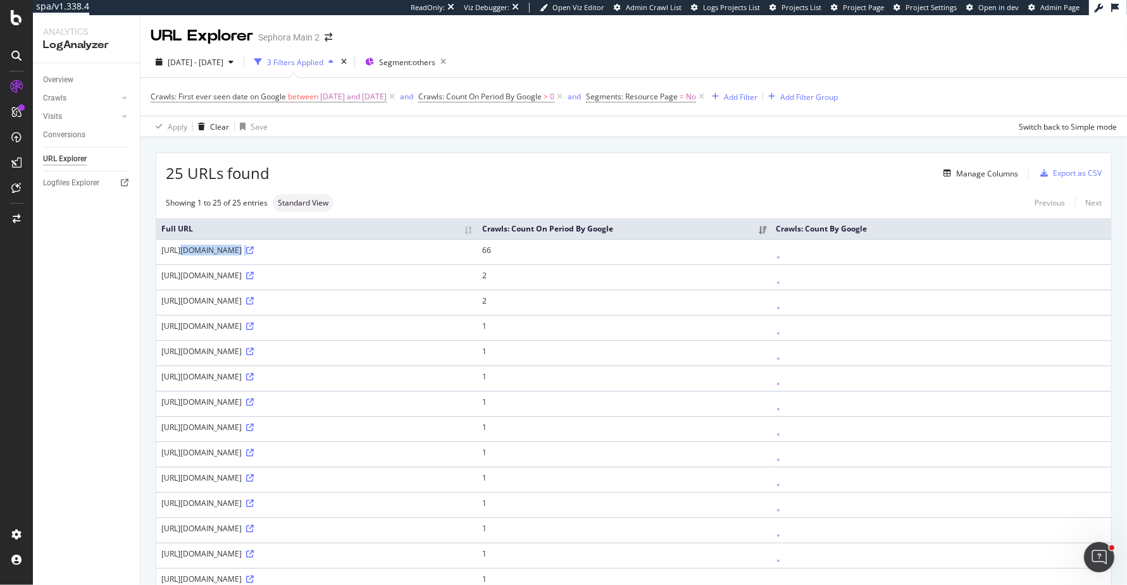
click at [262, 256] on div "https://www.sephora.com/gapi/oauth/sdn/accessToken?ts=1757894400" at bounding box center [316, 250] width 311 height 11
click at [152, 33] on div "URL Explorer" at bounding box center [202, 36] width 103 height 22
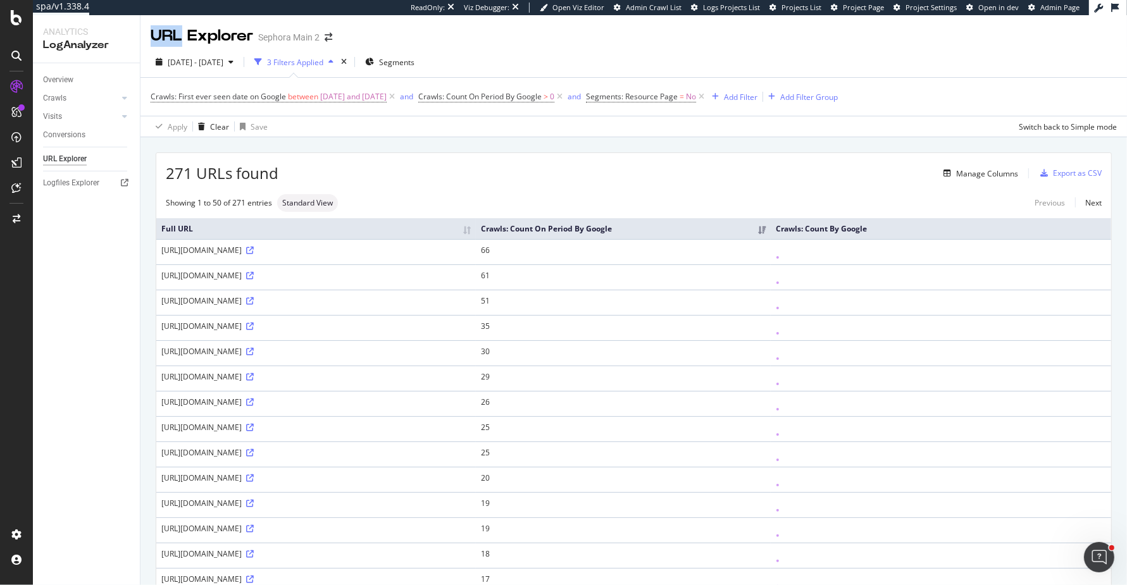
click at [152, 33] on div "URL Explorer" at bounding box center [202, 36] width 103 height 22
click at [148, 34] on div "URL Explorer Sephora Main 2" at bounding box center [633, 31] width 986 height 32
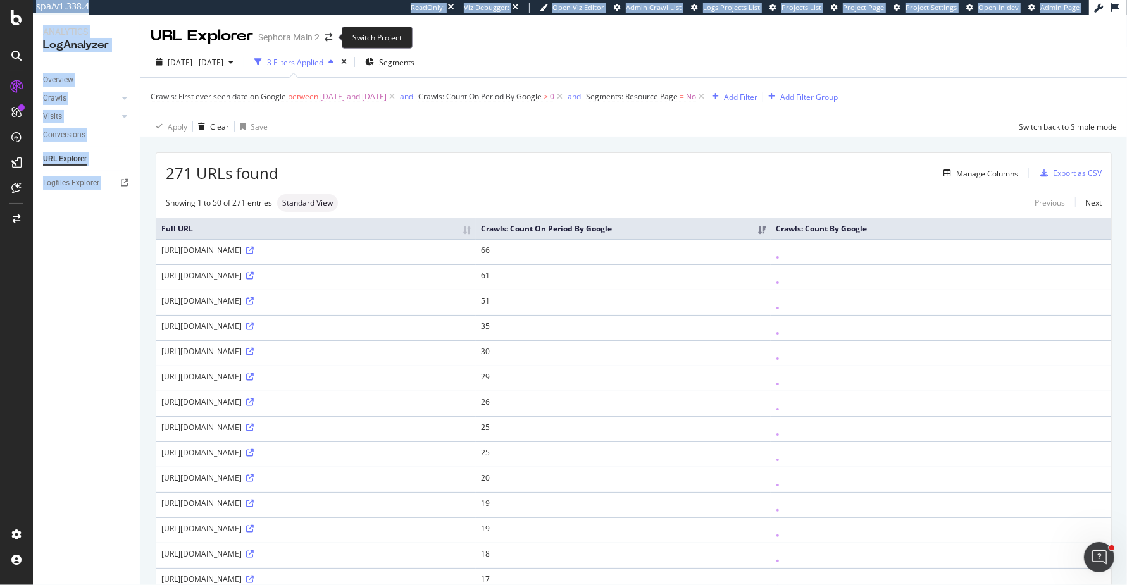
drag, startPoint x: 148, startPoint y: 34, endPoint x: 393, endPoint y: 48, distance: 245.3
click at [393, 48] on div "URL Explorer Sephora Main 2 2025 Sep. 16th - Sep. 16th 3 Filters Applied Segmen…" at bounding box center [633, 300] width 986 height 570
click at [500, 35] on div "URL Explorer Sephora Main 2" at bounding box center [633, 31] width 986 height 32
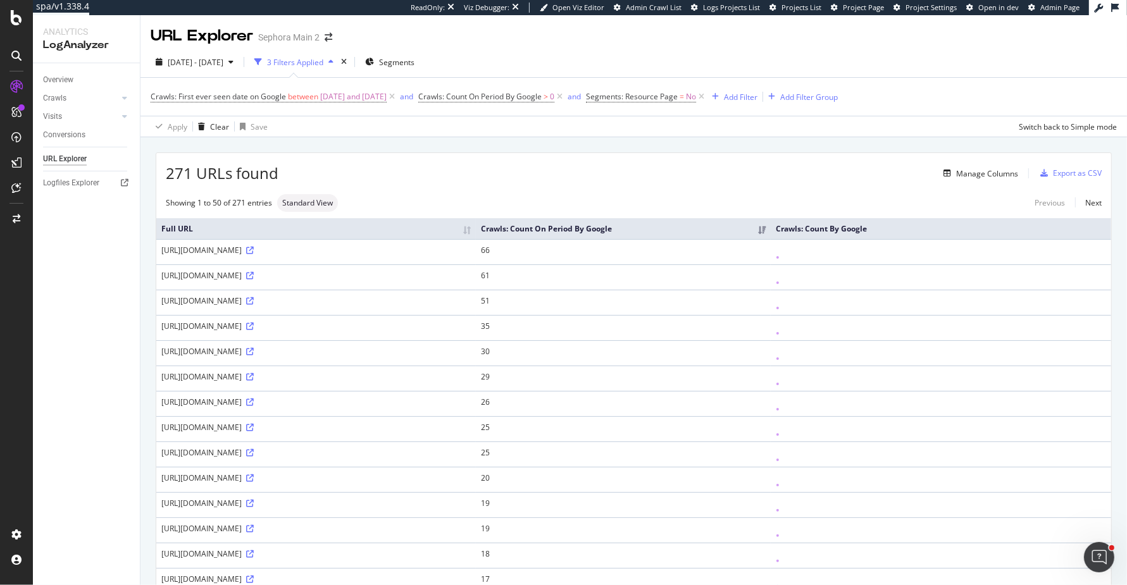
click at [496, 39] on div "URL Explorer Sephora Main 2" at bounding box center [633, 31] width 986 height 32
drag, startPoint x: 151, startPoint y: 31, endPoint x: 406, endPoint y: 37, distance: 254.4
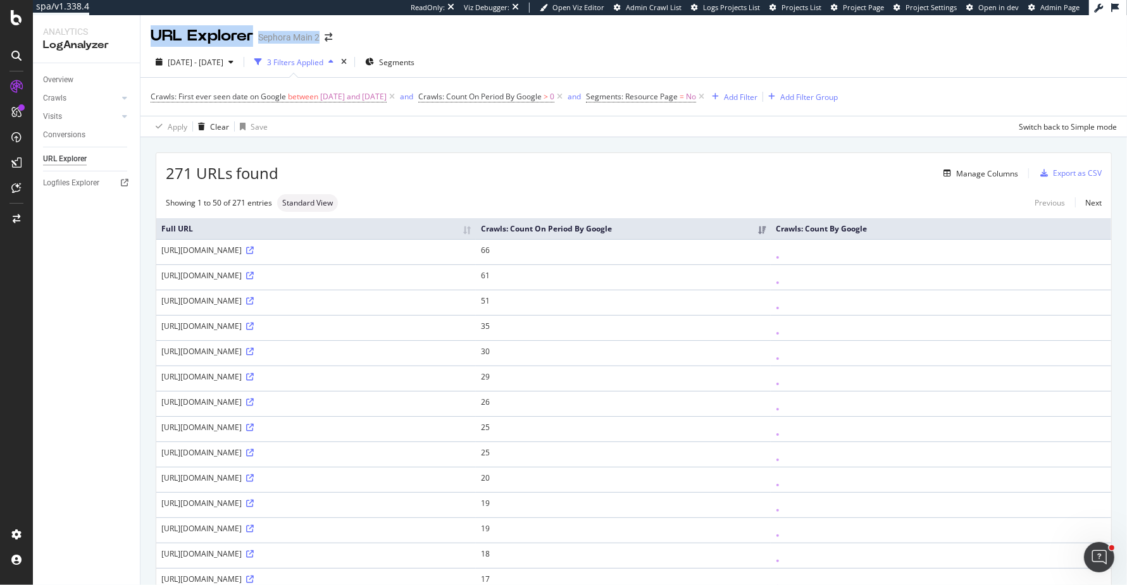
click at [406, 37] on div "URL Explorer Sephora Main 2" at bounding box center [633, 31] width 986 height 32
click at [15, 23] on icon at bounding box center [16, 17] width 11 height 15
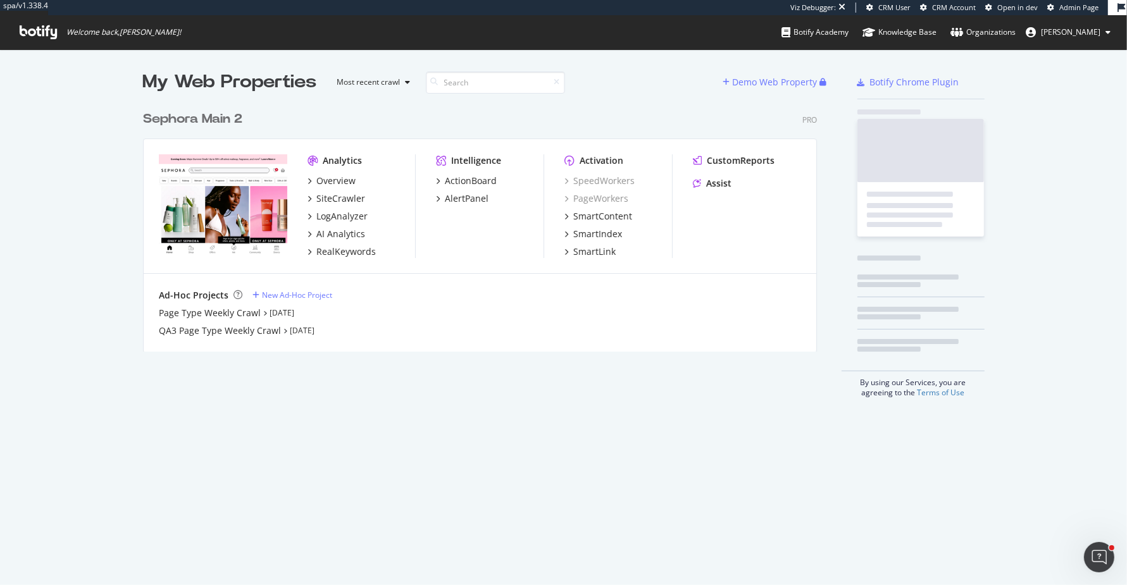
scroll to position [256, 683]
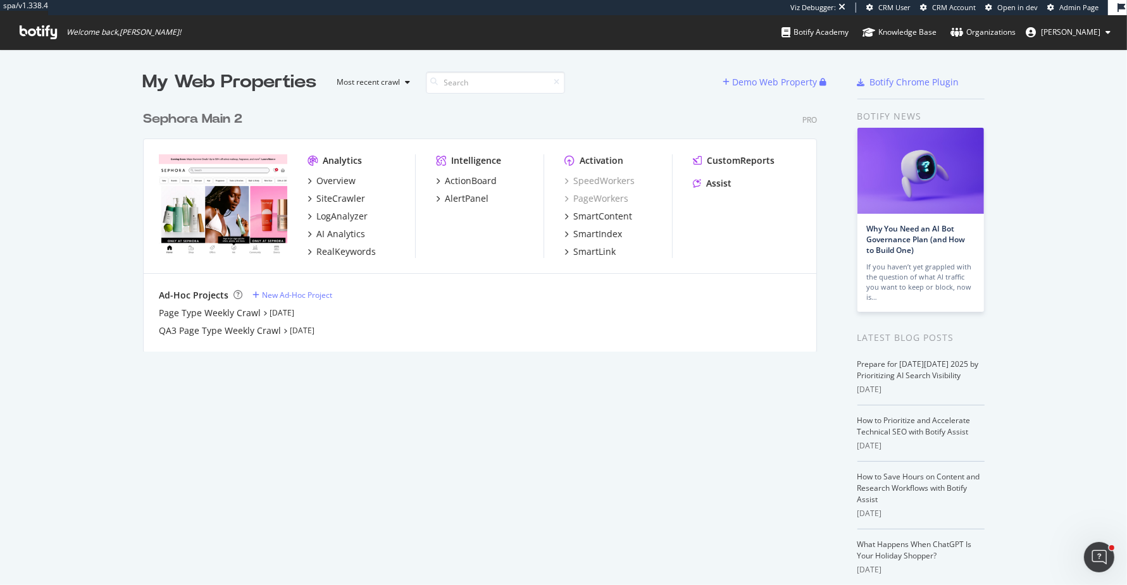
click at [227, 124] on div "Sephora Main 2" at bounding box center [192, 119] width 99 height 18
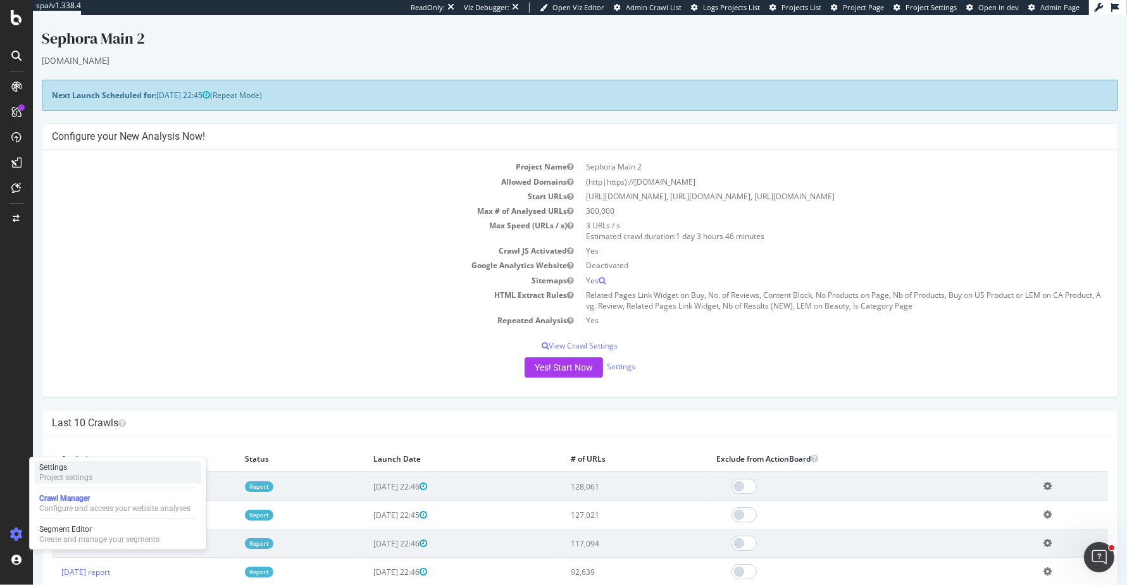
click at [77, 474] on div "Project settings" at bounding box center [65, 478] width 53 height 10
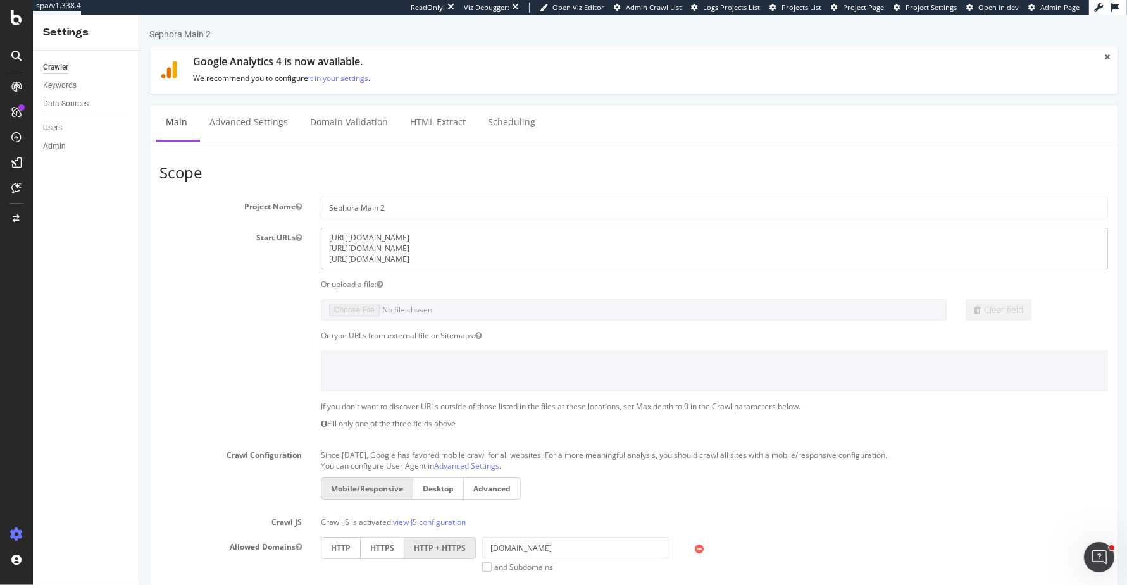
click at [482, 262] on textarea "https://www.sephora.com/ca/en/ https://www.sephora.com/ca/fr/ https://www.sepho…" at bounding box center [713, 248] width 787 height 41
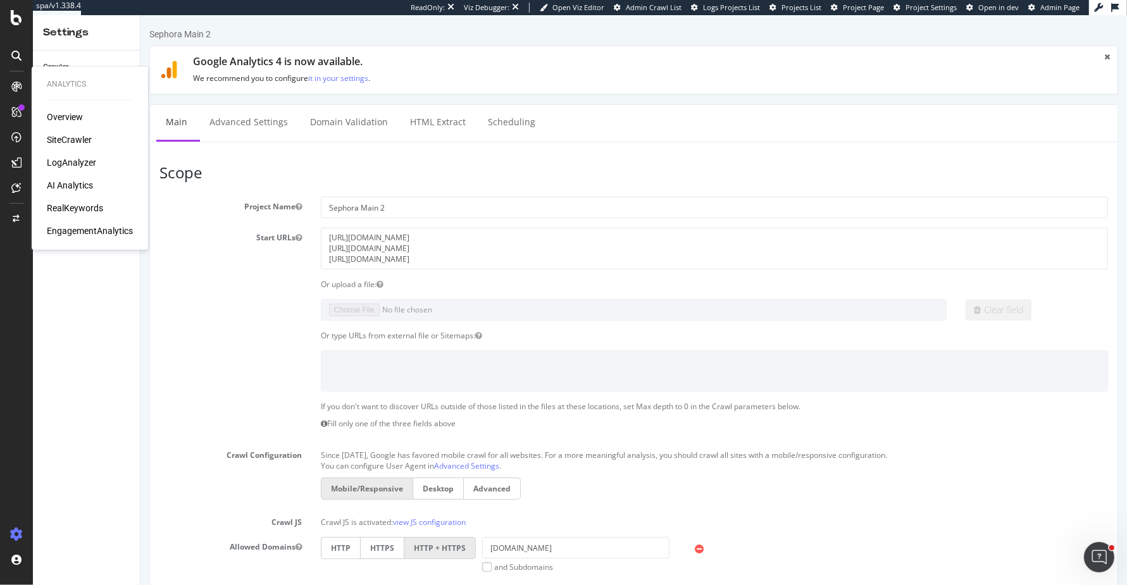
click at [71, 141] on div "SiteCrawler" at bounding box center [69, 140] width 45 height 13
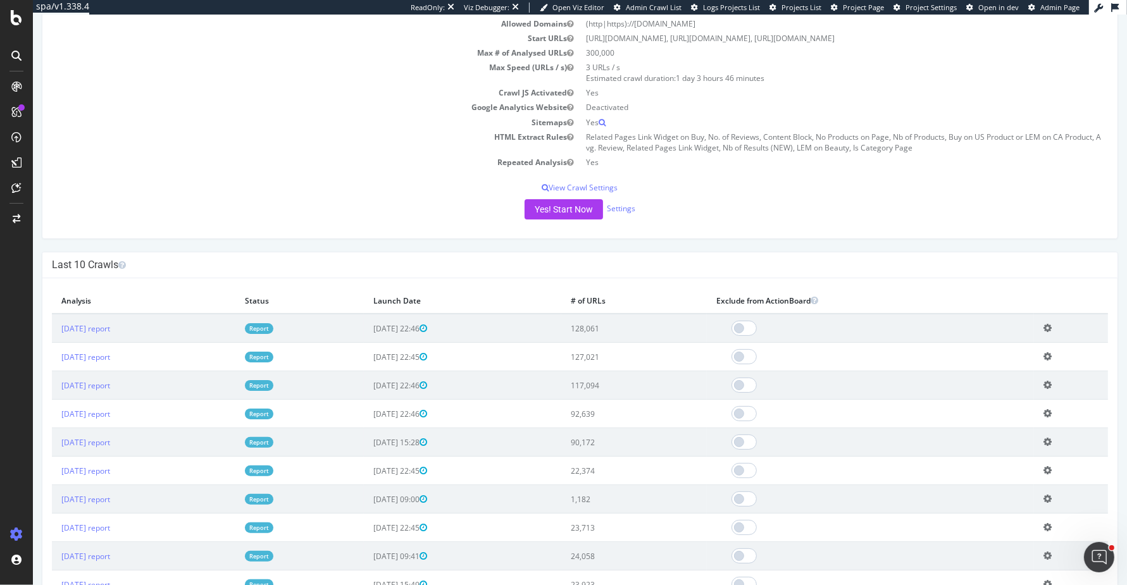
scroll to position [163, 0]
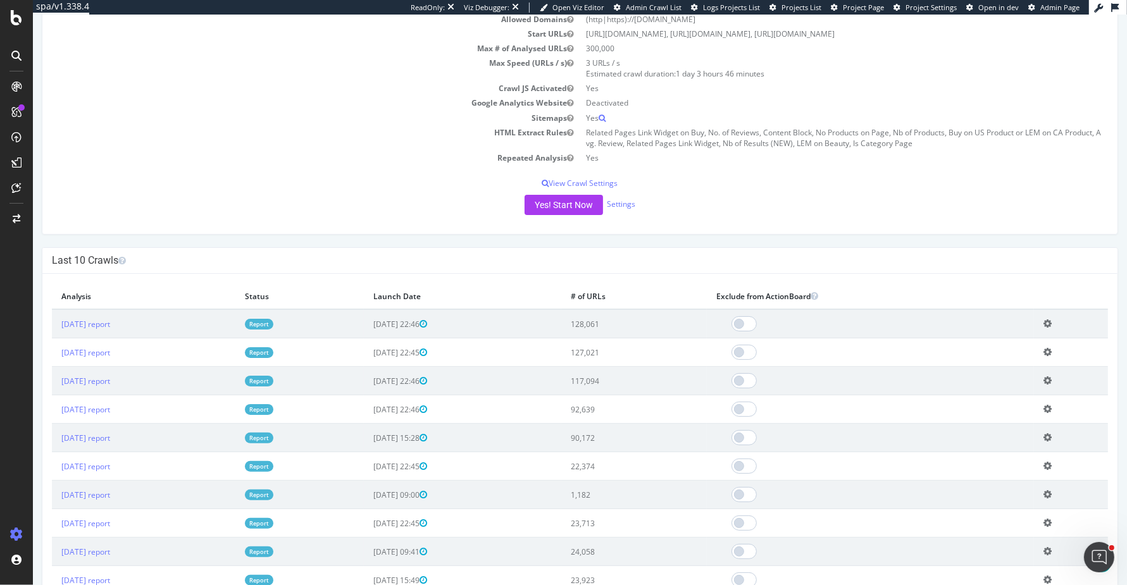
click at [637, 454] on td "22,374" at bounding box center [634, 466] width 146 height 28
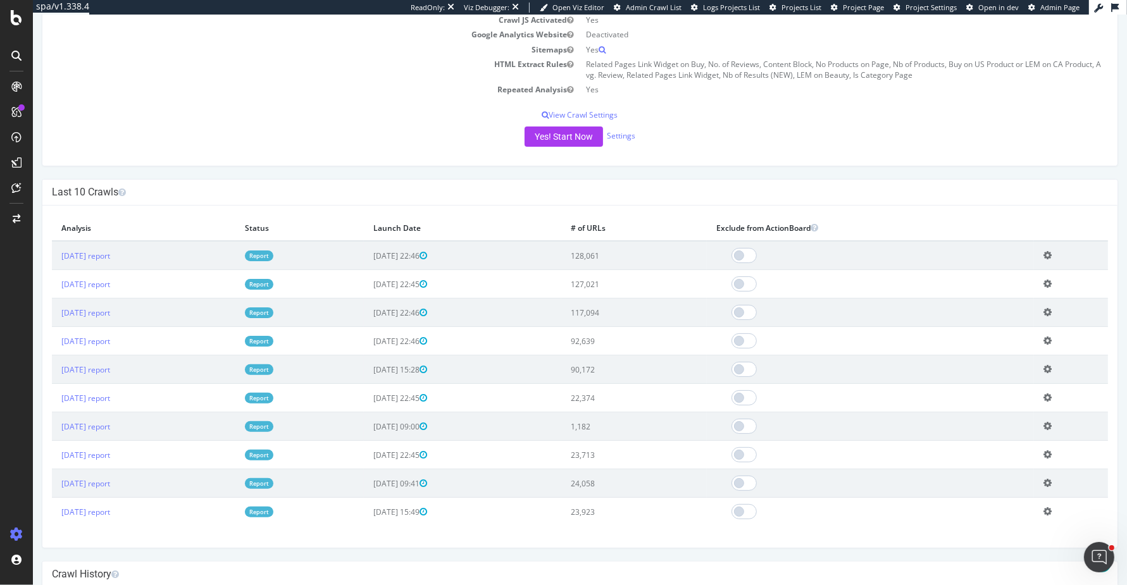
scroll to position [232, 0]
drag, startPoint x: 649, startPoint y: 367, endPoint x: 623, endPoint y: 251, distance: 119.3
click at [623, 251] on tbody "2025 Oct. 2nd report Report 2025-10-01 22:46 128,061 Add name Delete analysis 2…" at bounding box center [580, 382] width 1056 height 285
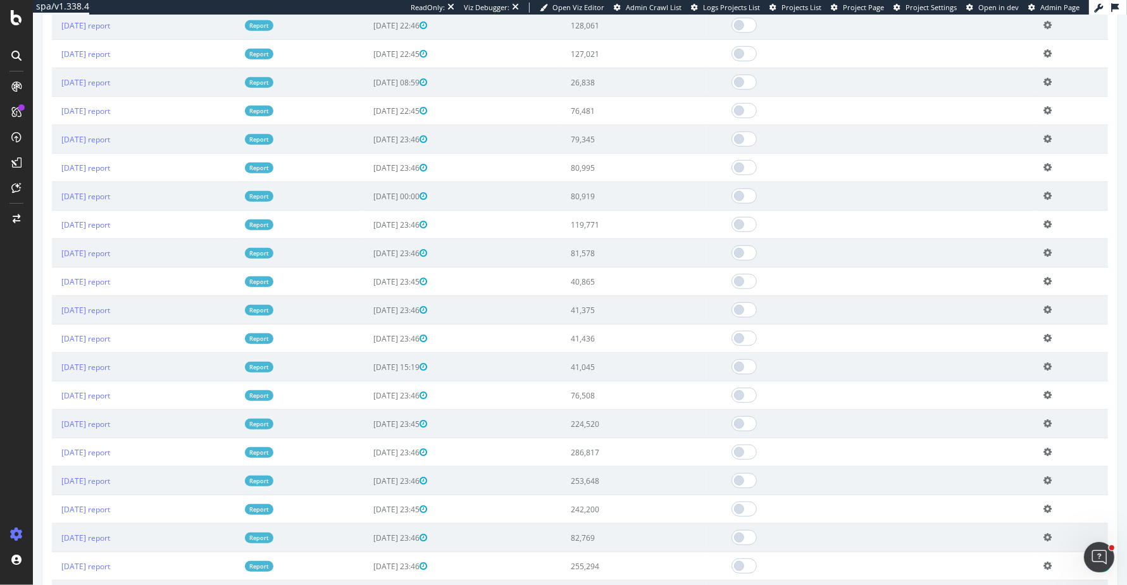
scroll to position [845, 0]
drag, startPoint x: 666, startPoint y: 390, endPoint x: 608, endPoint y: 324, distance: 87.9
click at [608, 324] on tbody "2025 Oct. 2nd report Report 2025-10-01 22:46 128,061 Add name Delete analysis 2…" at bounding box center [580, 365] width 1056 height 712
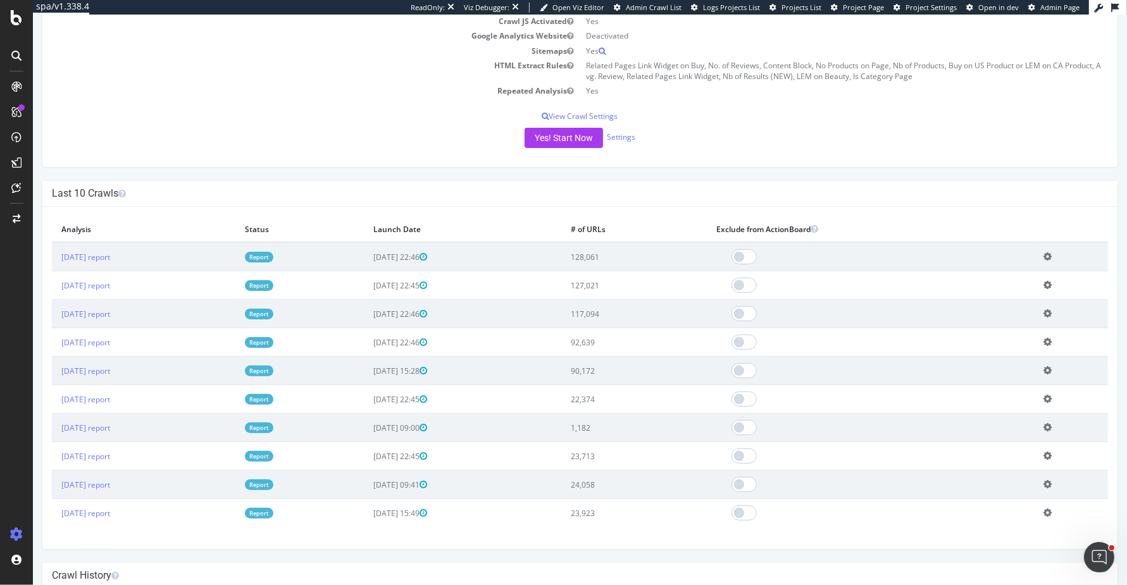
scroll to position [228, 0]
click at [649, 397] on td "22,374" at bounding box center [634, 401] width 146 height 28
drag, startPoint x: 652, startPoint y: 370, endPoint x: 4, endPoint y: 257, distance: 658.4
click at [33, 257] on html "Sephora Main 2 www.sephora.com × × Next Launch Scheduled for: 2025-10-08 22:45 …" at bounding box center [580, 580] width 1094 height 1586
click at [50, 258] on div "× Close Delete Analysis ? Are you sure you want to delete the analysis "2025 Oc…" at bounding box center [579, 379] width 1075 height 342
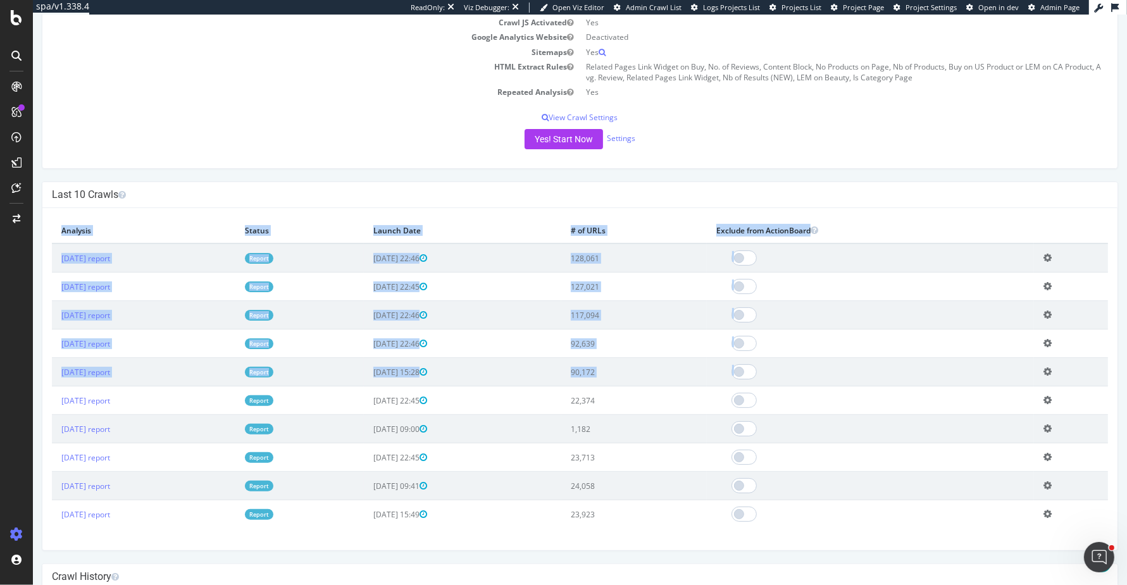
drag, startPoint x: 50, startPoint y: 258, endPoint x: 1103, endPoint y: 380, distance: 1060.0
click at [1103, 380] on div "× Close Delete Analysis ? Are you sure you want to delete the analysis "2025 Oc…" at bounding box center [579, 379] width 1075 height 342
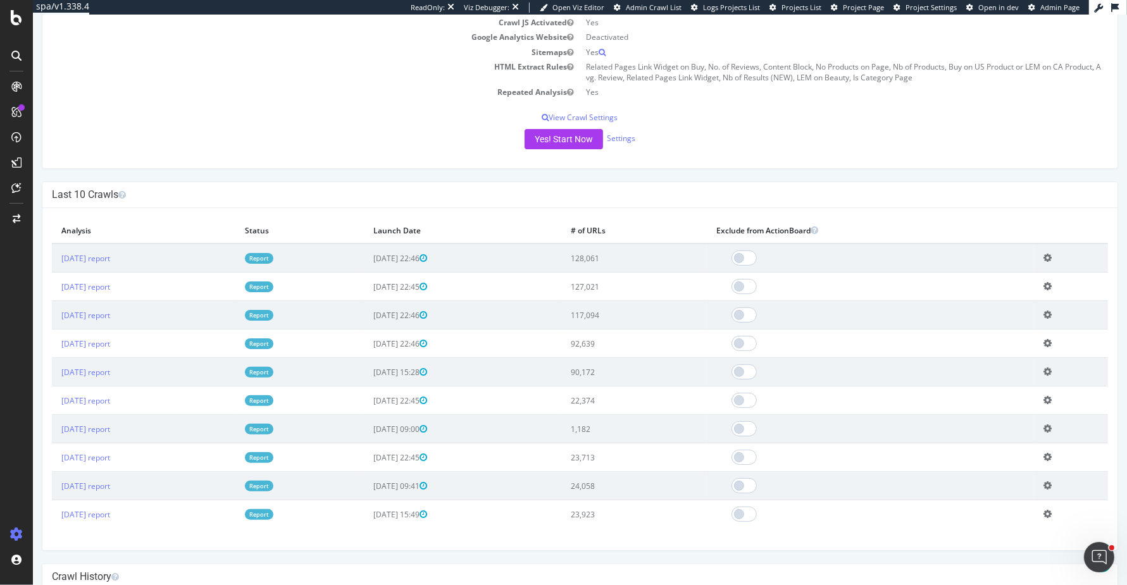
click at [728, 182] on div "Last 10 Crawls" at bounding box center [579, 195] width 1075 height 26
click at [161, 202] on div "Last 10 Crawls" at bounding box center [579, 195] width 1075 height 26
click at [110, 256] on link "2025 Oct. 2nd report" at bounding box center [85, 258] width 49 height 11
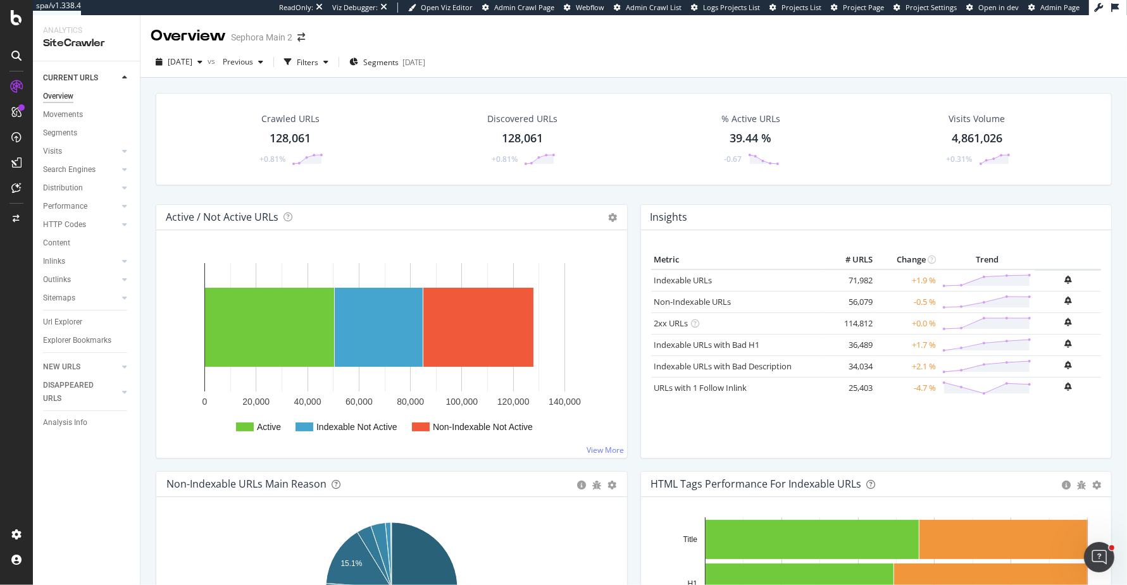
click at [630, 189] on div "Crawled URLs 128,061 +0.81% Discovered URLs 128,061 +0.81% % Active URLs 39.44 …" at bounding box center [633, 148] width 969 height 111
click at [82, 132] on div "RealKeywords" at bounding box center [56, 126] width 49 height 11
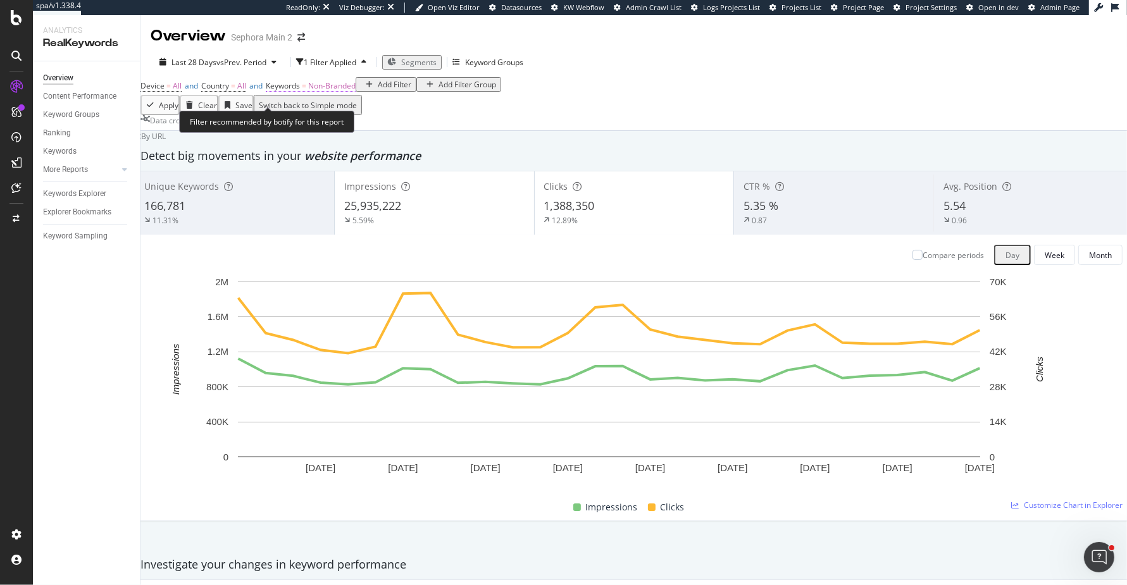
click at [348, 91] on span "Non-Branded" at bounding box center [331, 85] width 47 height 11
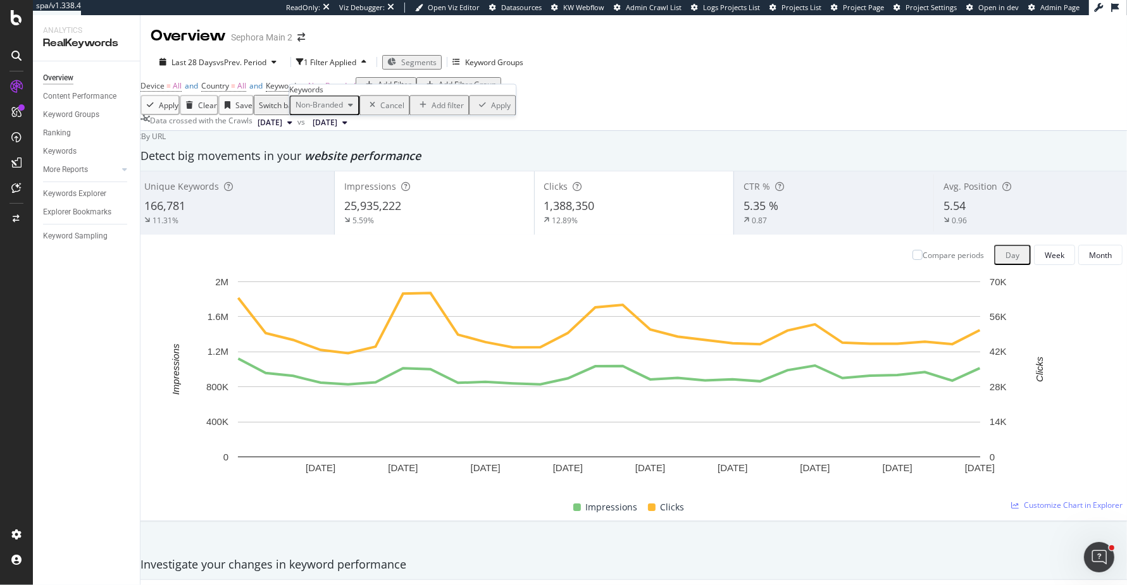
click at [332, 111] on span "Non-Branded" at bounding box center [316, 105] width 53 height 11
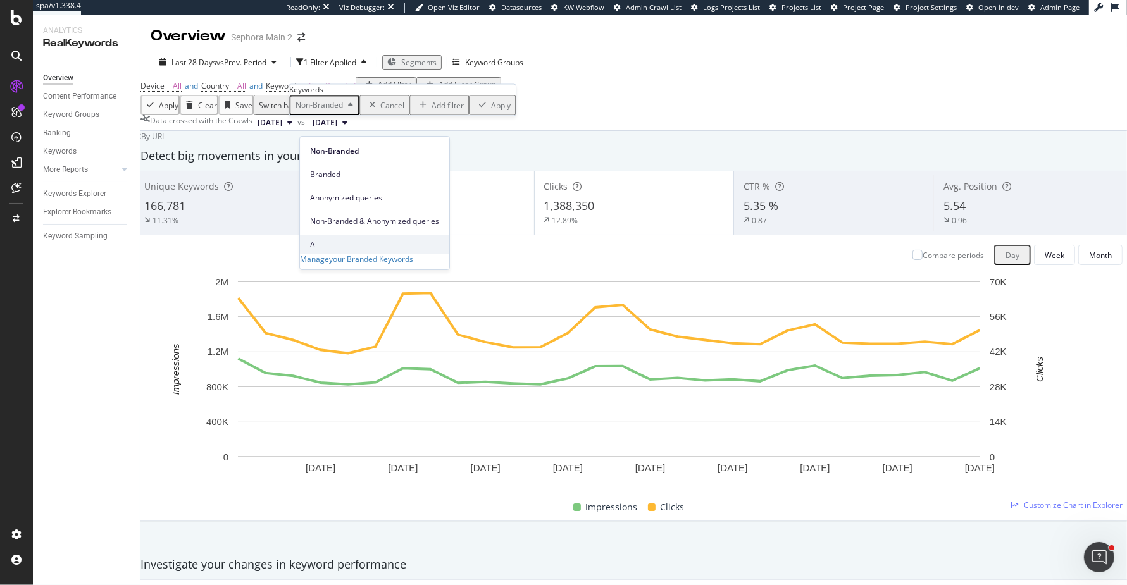
click at [335, 239] on span "All" at bounding box center [374, 244] width 129 height 11
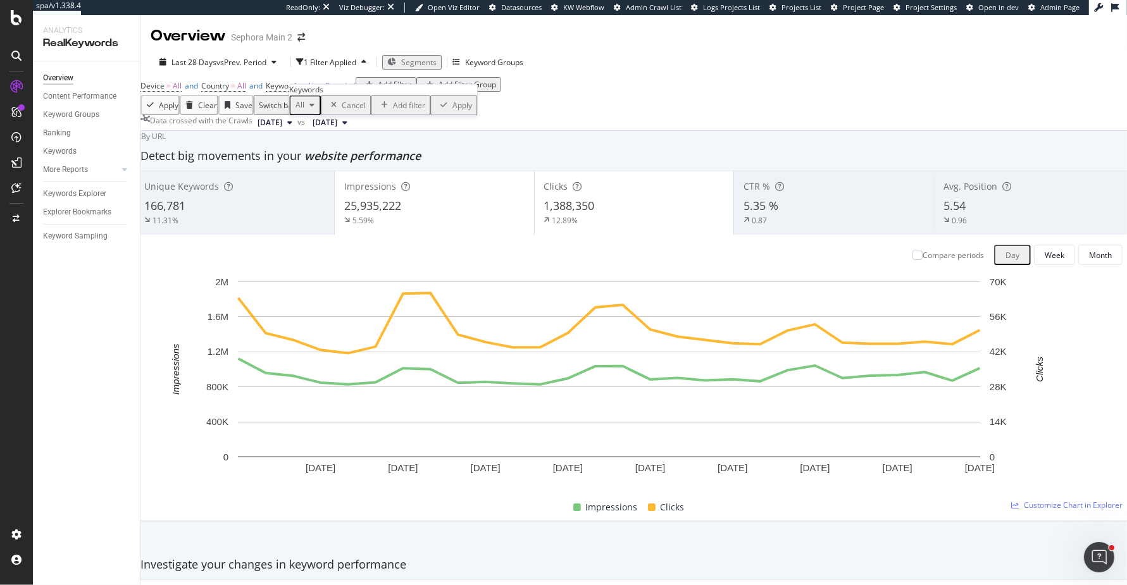
click at [452, 111] on div "Apply" at bounding box center [462, 105] width 20 height 11
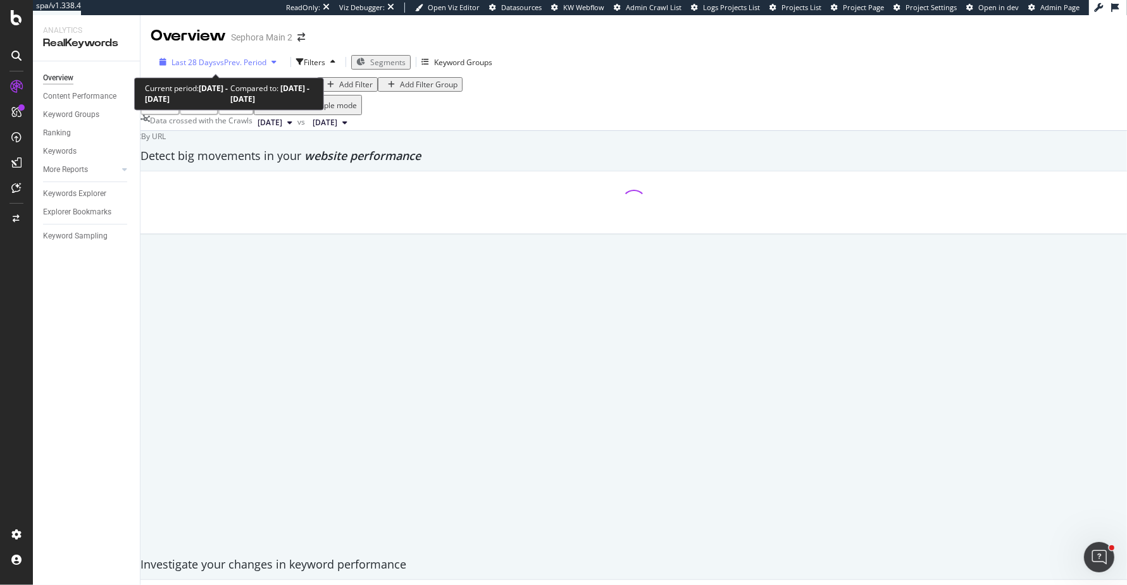
click at [218, 63] on span "vs Prev. Period" at bounding box center [241, 62] width 50 height 11
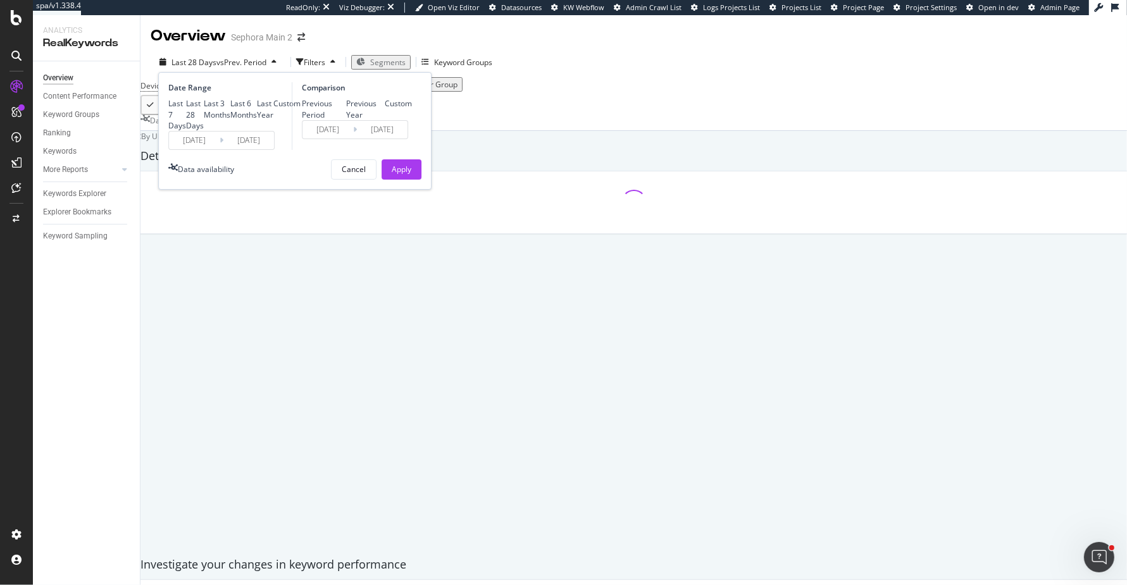
click at [257, 120] on div "Last Year" at bounding box center [265, 109] width 16 height 22
type input "[DATE]"
click at [402, 175] on div "Apply" at bounding box center [402, 169] width 20 height 11
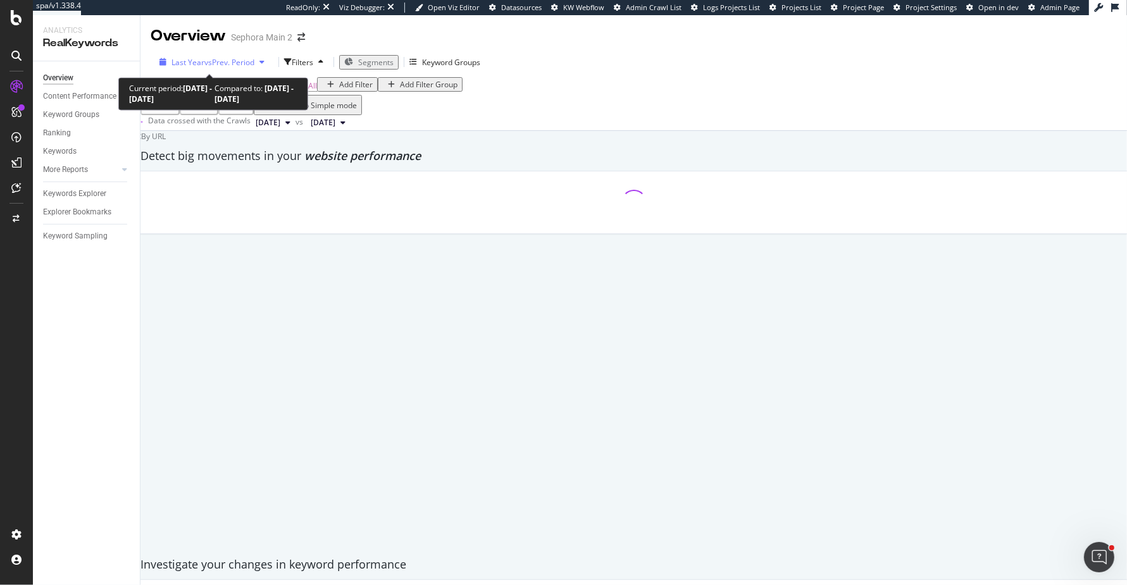
click at [197, 58] on span "Last Year" at bounding box center [187, 62] width 33 height 11
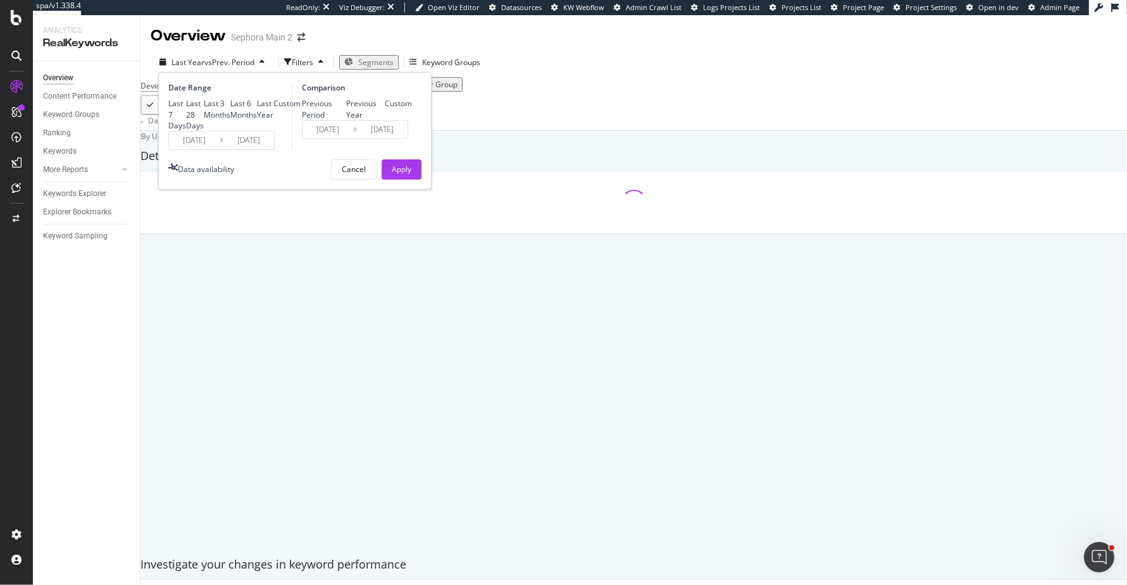
click at [361, 120] on div "Previous Year" at bounding box center [365, 109] width 39 height 22
type input "2023/10/07"
type input "[DATE]"
click at [397, 175] on div "Apply" at bounding box center [402, 169] width 20 height 11
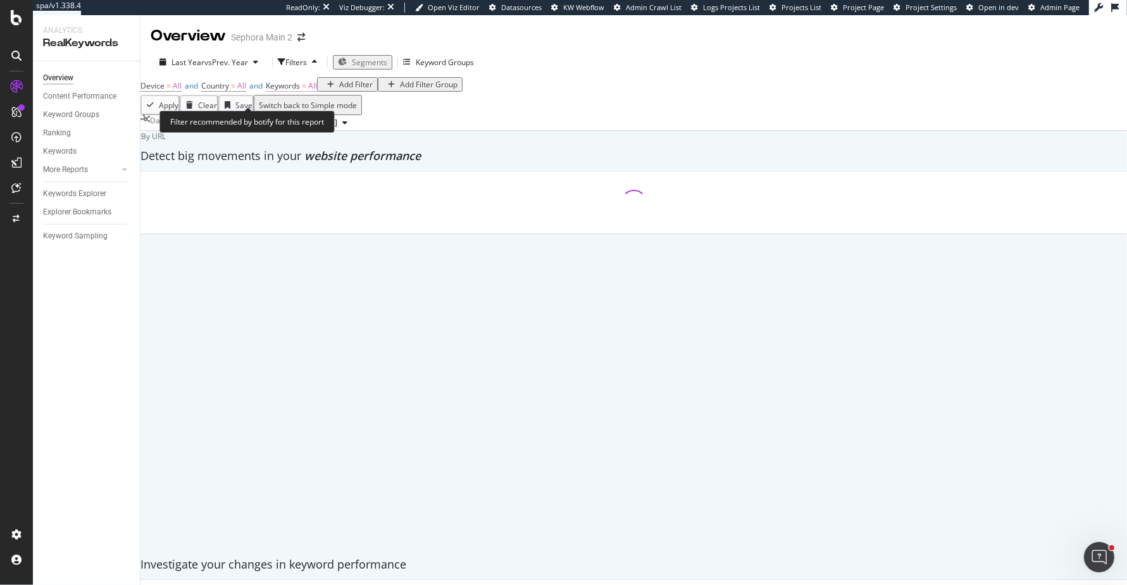
click at [317, 91] on span "All" at bounding box center [312, 85] width 9 height 11
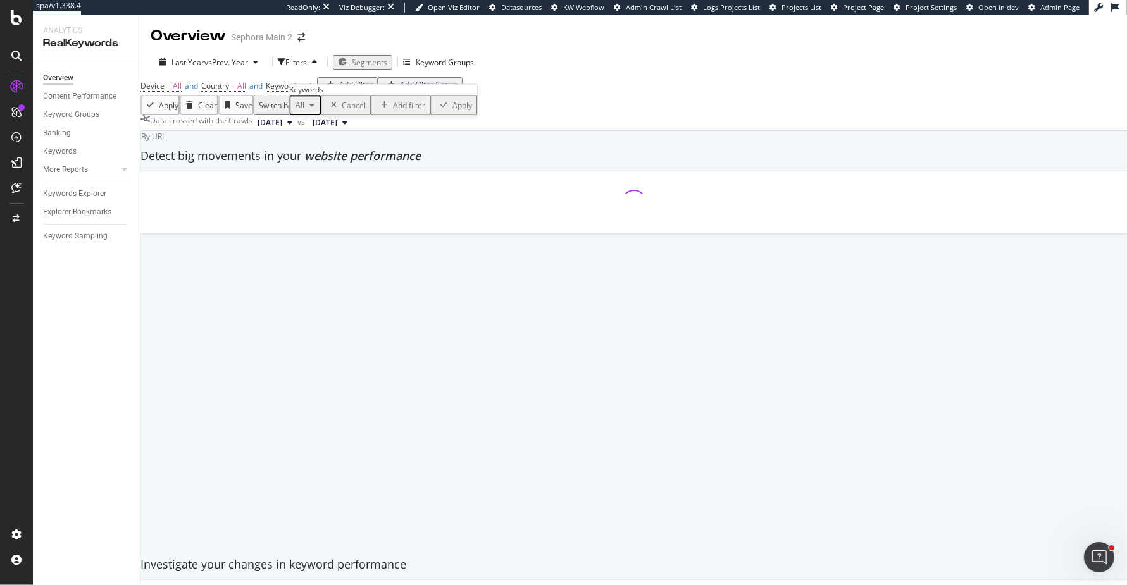
click at [304, 111] on span "All" at bounding box center [297, 105] width 14 height 11
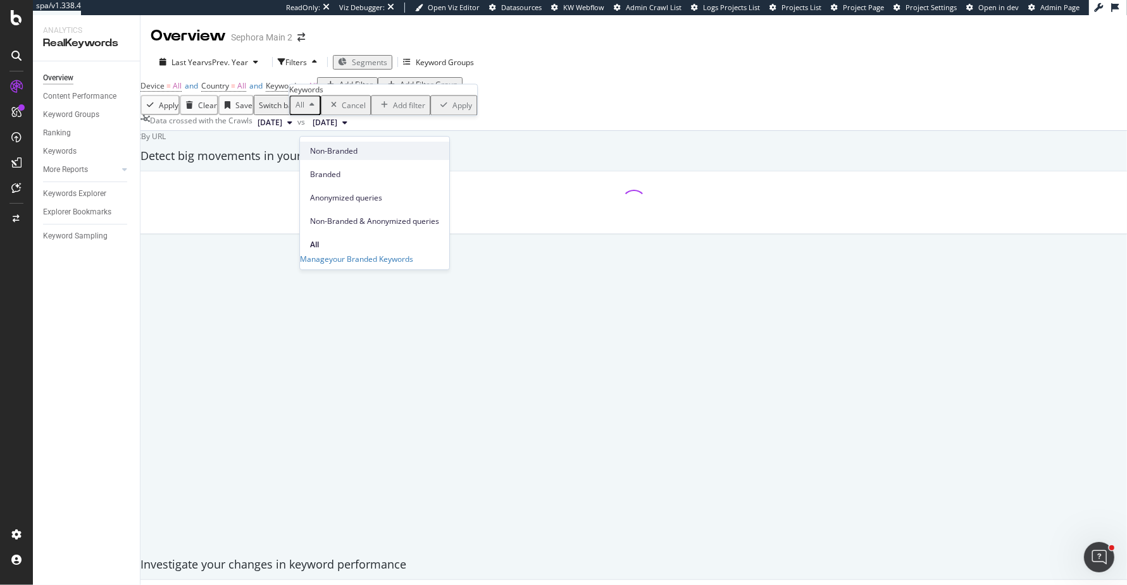
click at [323, 157] on div "Non-Branded" at bounding box center [374, 151] width 149 height 18
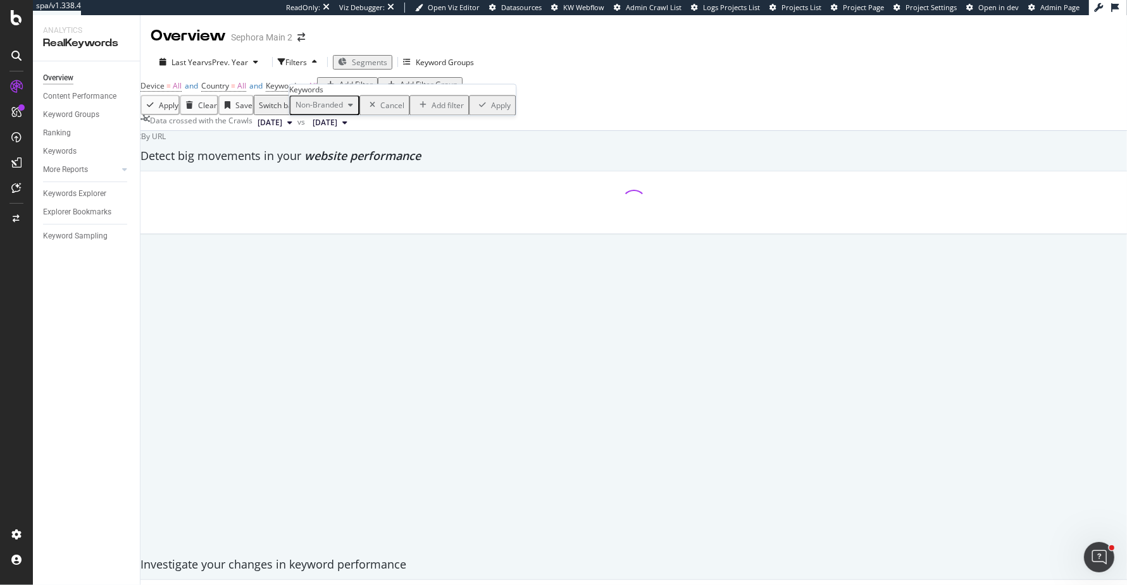
click at [343, 111] on span "Non-Branded" at bounding box center [316, 105] width 53 height 11
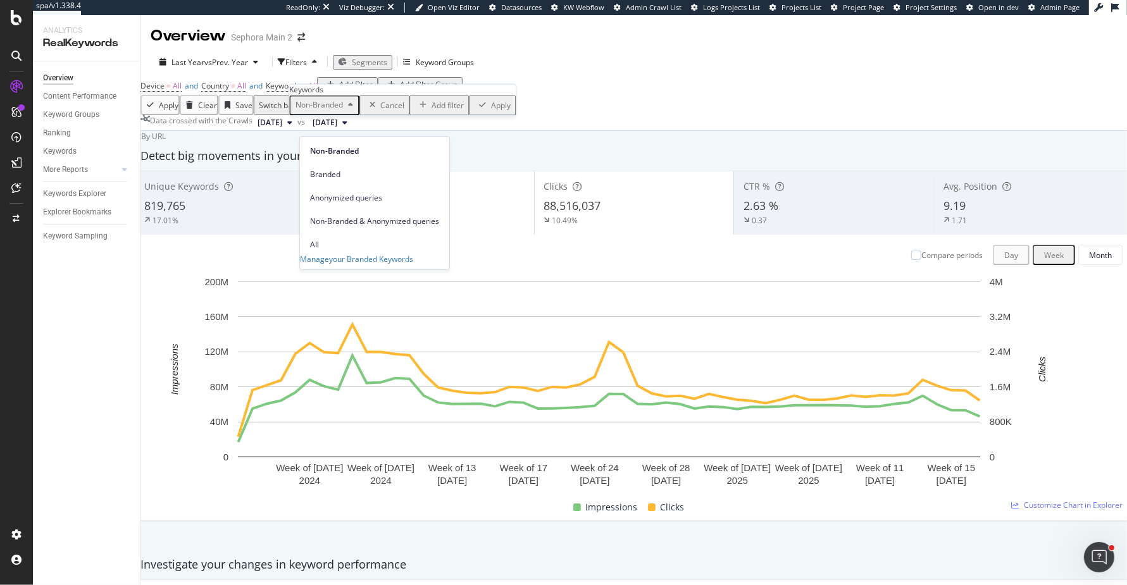
click at [559, 95] on div "Device = All and Country = All and Keywords = All Add Filter Add Filter Group" at bounding box center [633, 86] width 986 height 18
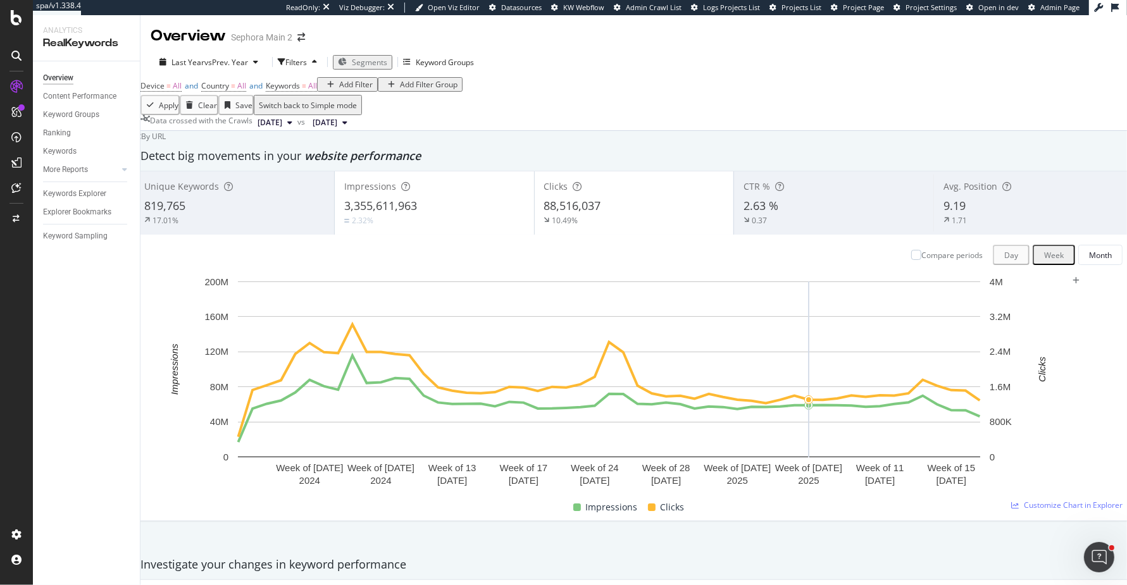
scroll to position [108, 0]
click at [1089, 250] on div "Month" at bounding box center [1100, 255] width 23 height 11
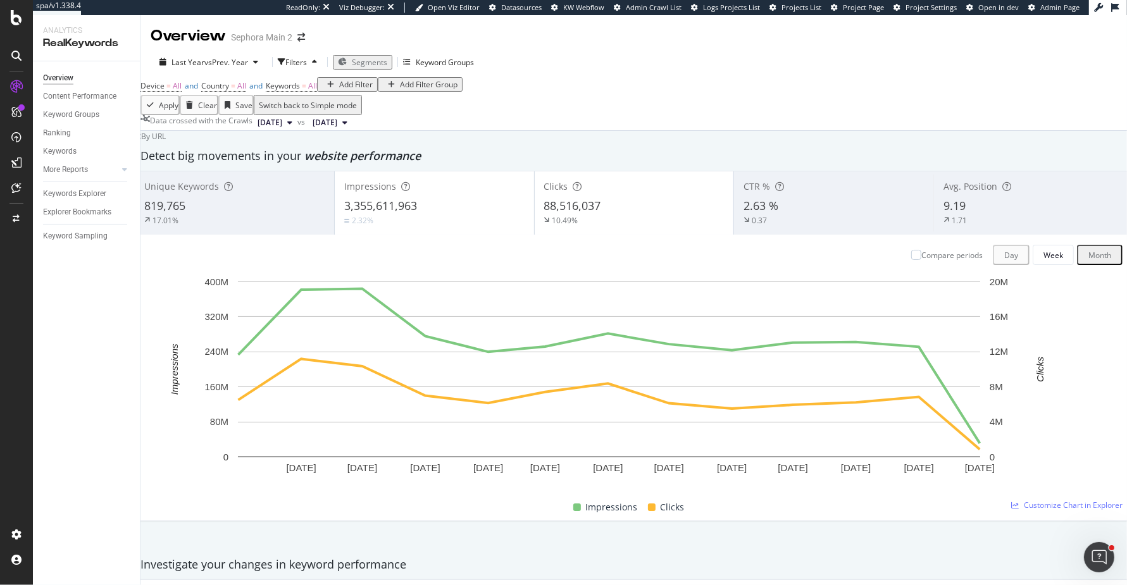
scroll to position [0, 0]
click at [73, 99] on div "SiteCrawler" at bounding box center [52, 94] width 41 height 11
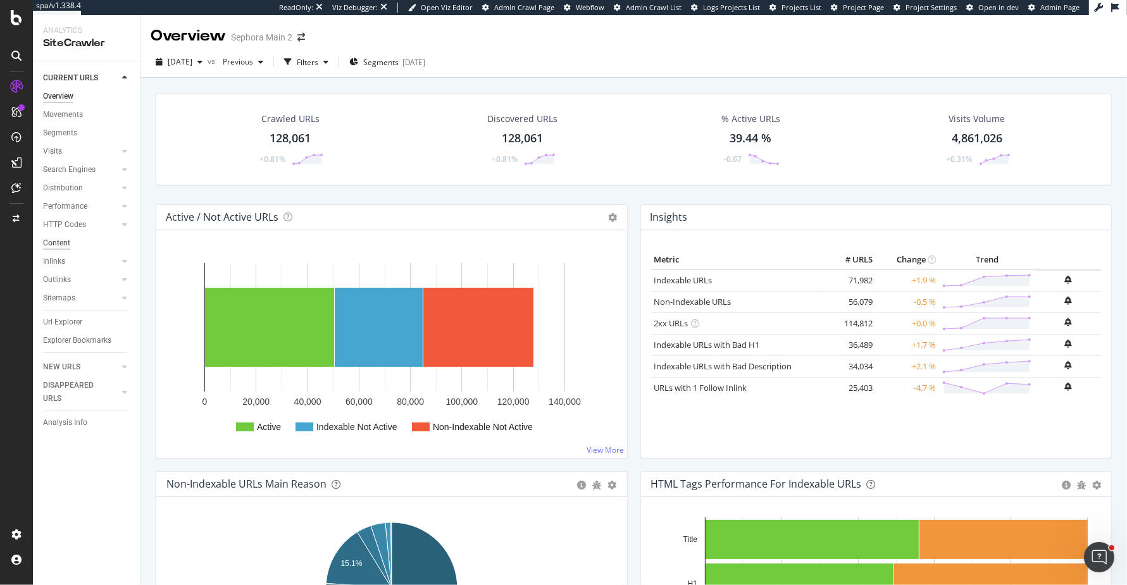
click at [64, 242] on div "Content" at bounding box center [56, 243] width 27 height 13
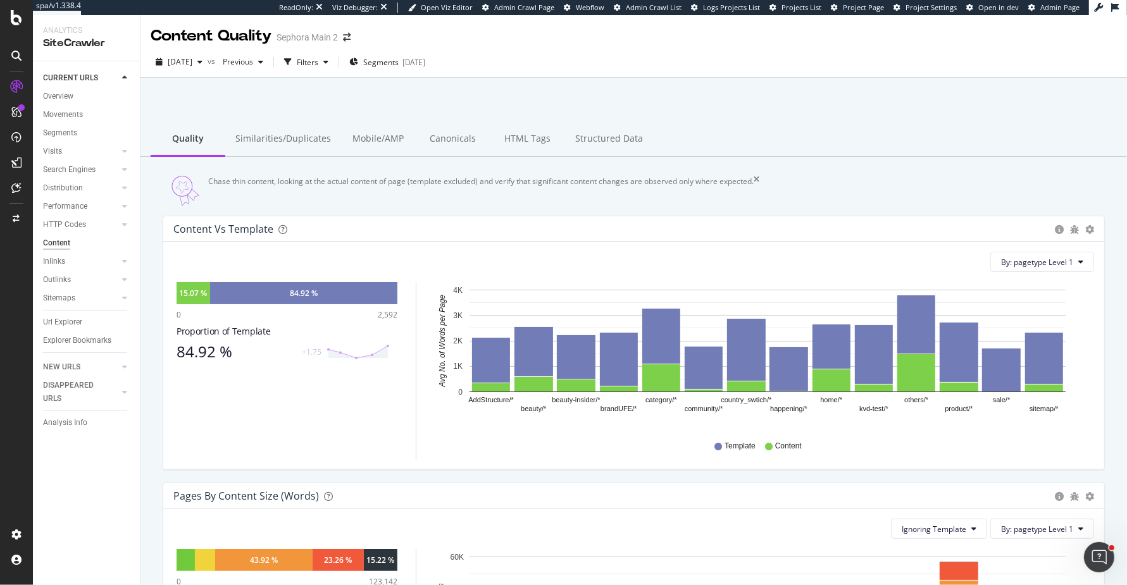
click at [707, 193] on div "Chase thin content, looking at the actual content of page (template excluded) a…" at bounding box center [480, 191] width 545 height 30
click at [16, 184] on icon at bounding box center [16, 188] width 9 height 10
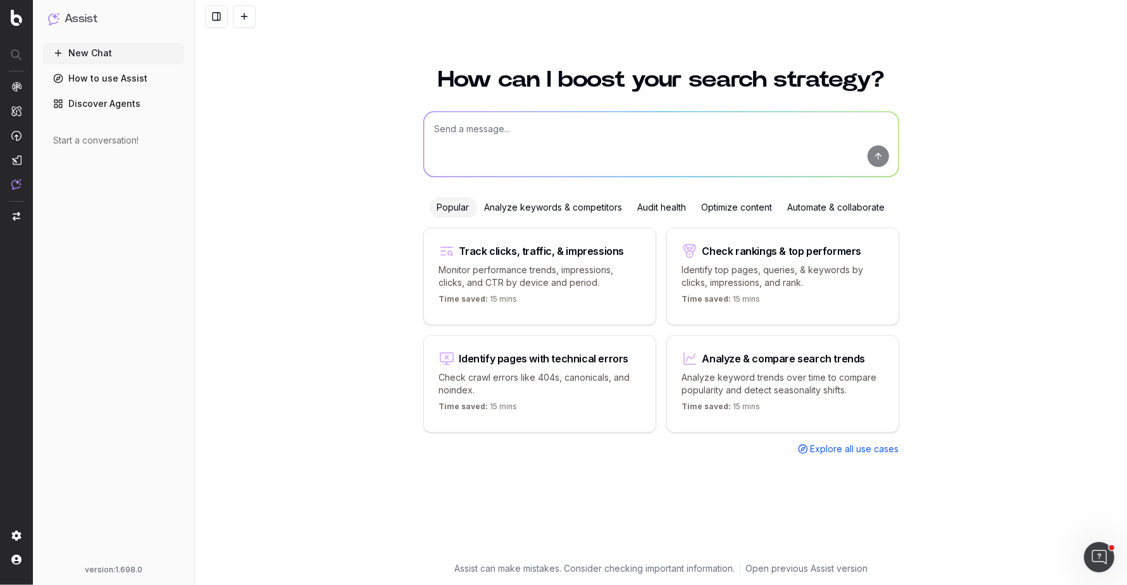
click at [542, 129] on textarea at bounding box center [661, 144] width 475 height 65
click at [535, 255] on div "Track clicks, traffic, & impressions" at bounding box center [539, 251] width 201 height 15
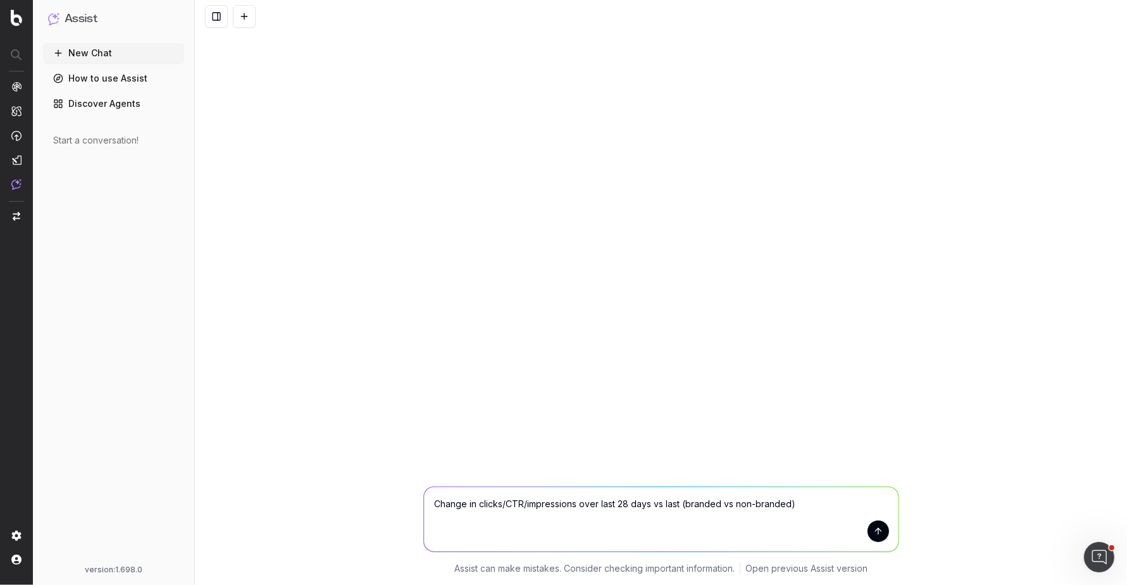
click at [624, 507] on textarea "Change in clicks/CTR/impressions over last 28 days vs last (branded vs non-bran…" at bounding box center [661, 519] width 475 height 65
drag, startPoint x: 600, startPoint y: 508, endPoint x: 680, endPoint y: 505, distance: 79.2
click at [680, 505] on textarea "Change in clicks/CTR/impressions over last 28 days vs last (branded vs non-bran…" at bounding box center [661, 519] width 475 height 65
type textarea "Change in clicks/CTR/impressions over the last year (branded vs non-branded)"
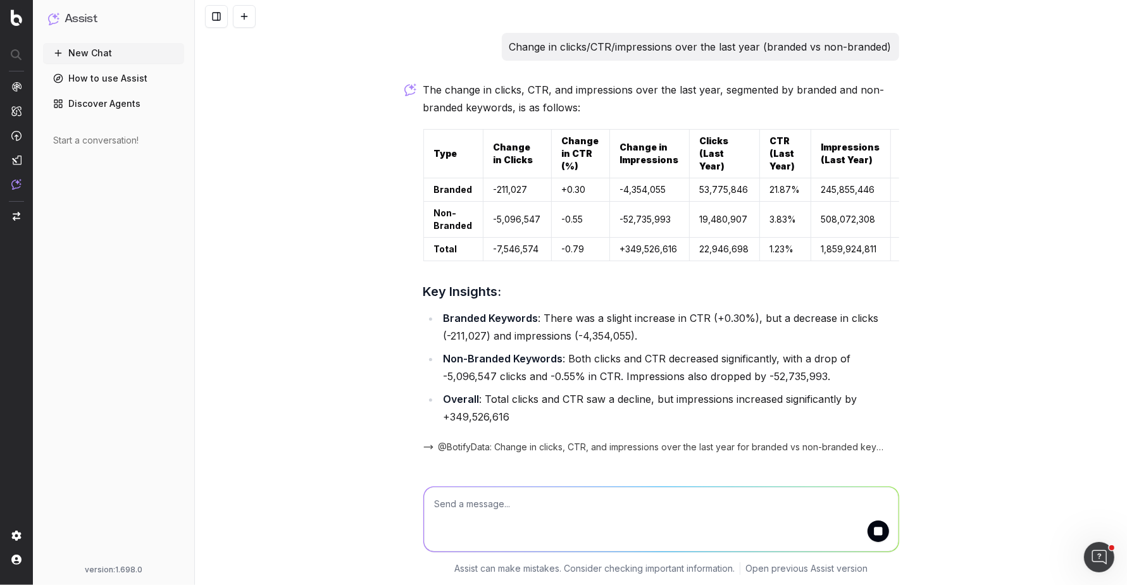
scroll to position [24, 0]
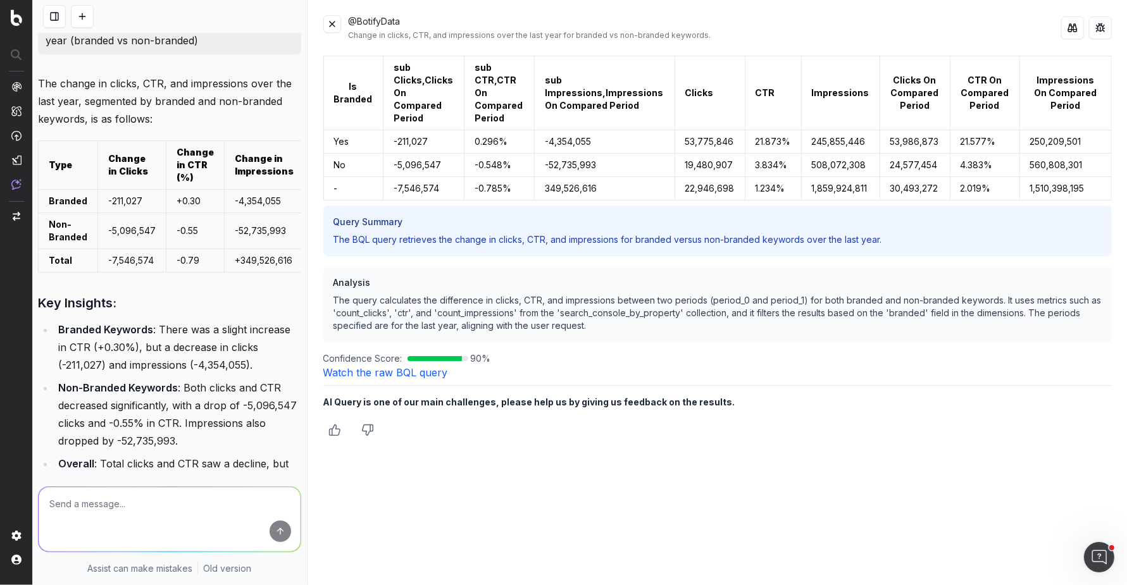
click at [329, 25] on button at bounding box center [332, 24] width 18 height 18
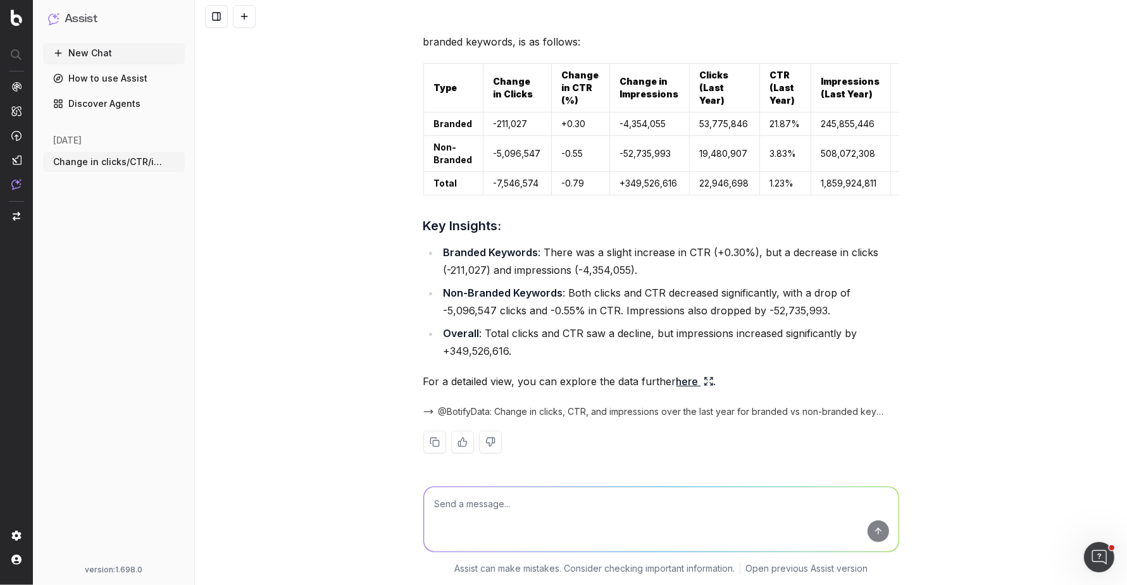
scroll to position [66, 0]
click at [630, 525] on textarea at bounding box center [661, 519] width 475 height 65
type textarea "Can you expand this"
type textarea "Can you explain with pagetypes"
type textarea "Can you show this date by pagetype/"
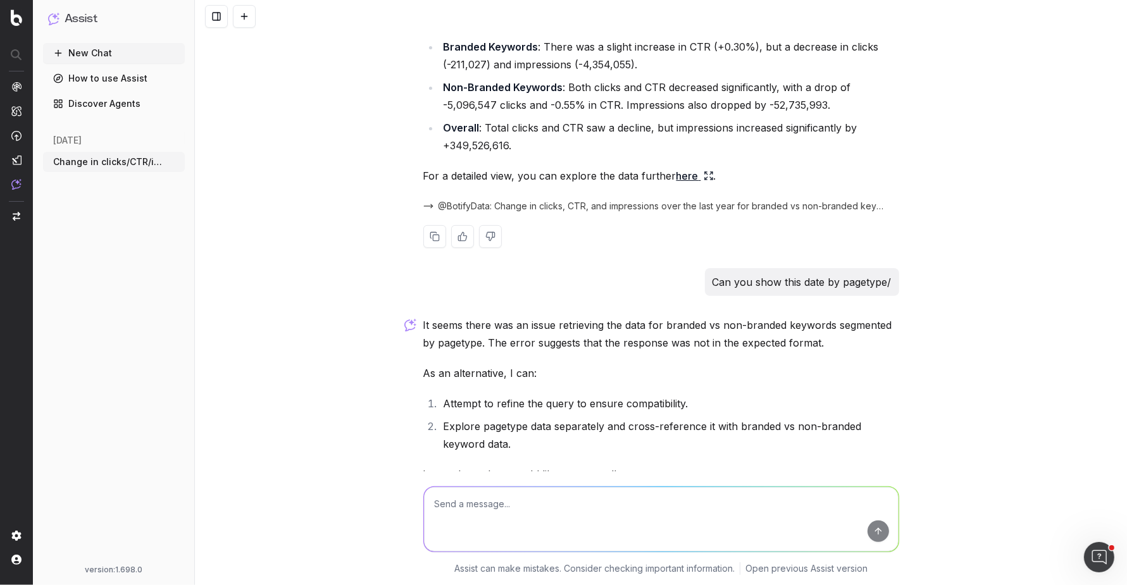
scroll to position [361, 0]
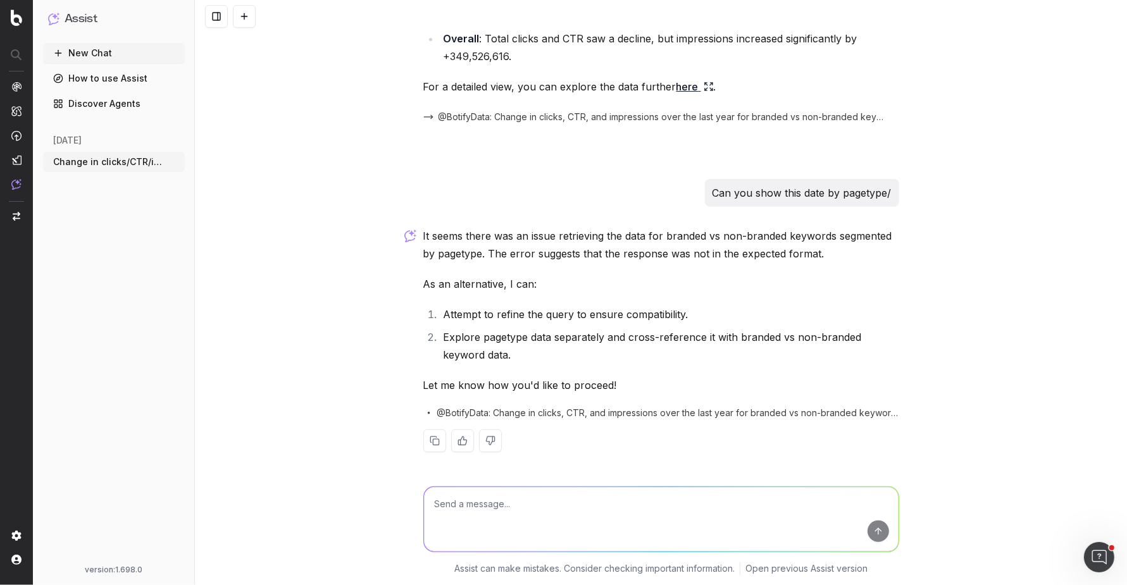
click at [575, 506] on textarea at bounding box center [661, 519] width 475 height 65
type textarea "#2 please"
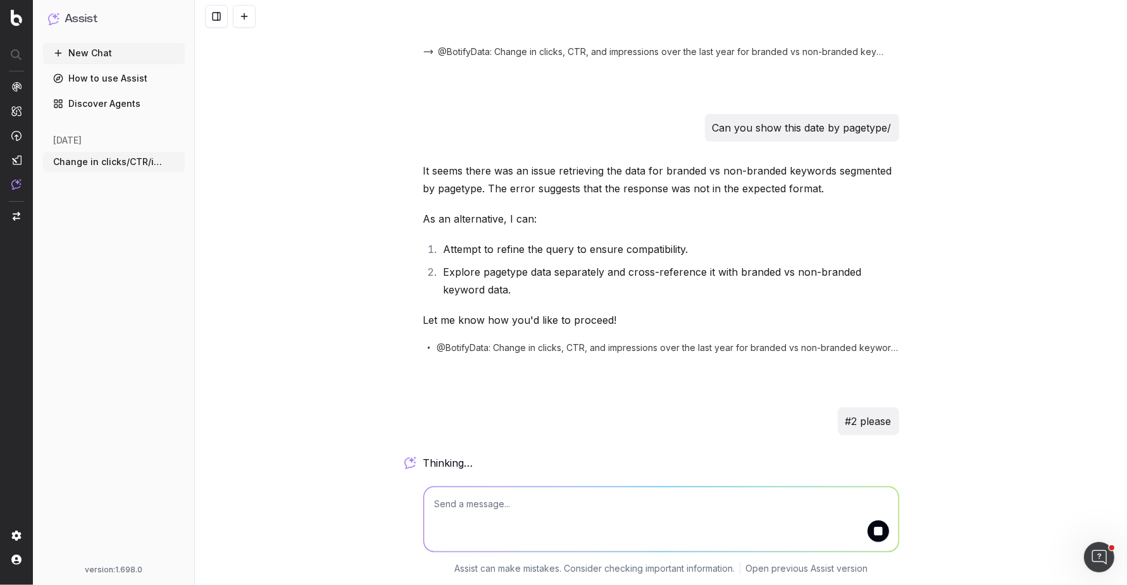
click at [729, 271] on li "Explore pagetype data separately and cross-reference it with branded vs non-bra…" at bounding box center [669, 280] width 459 height 35
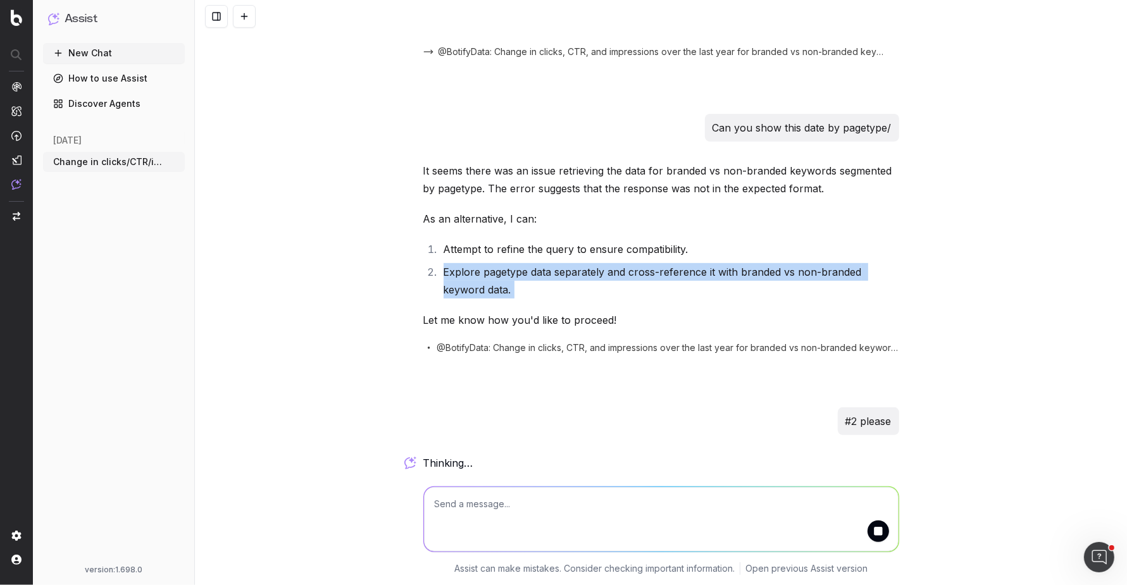
click at [729, 271] on li "Explore pagetype data separately and cross-reference it with branded vs non-bra…" at bounding box center [669, 280] width 459 height 35
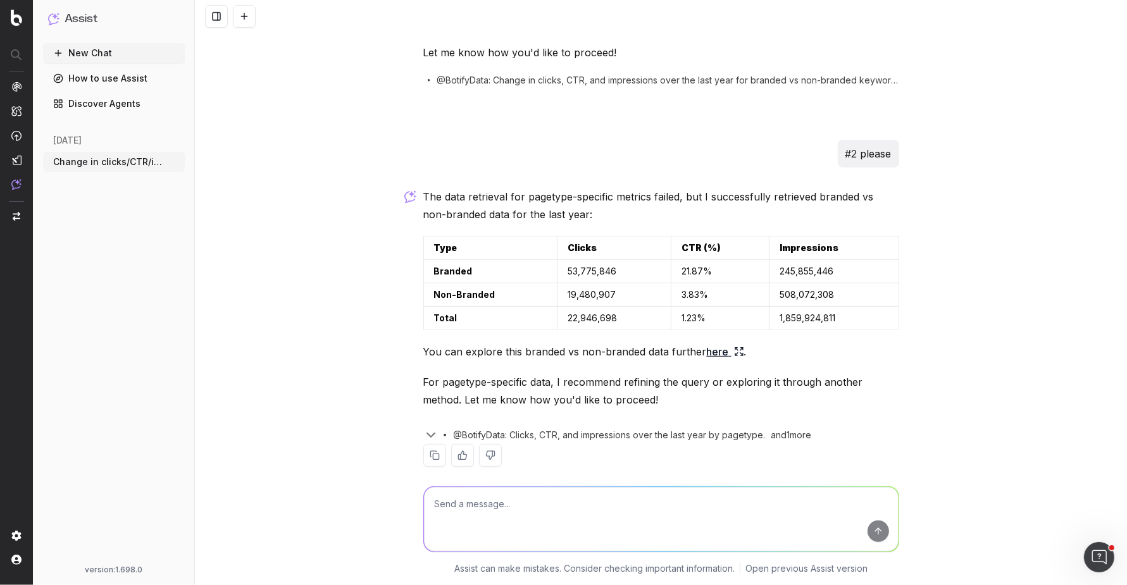
scroll to position [706, 0]
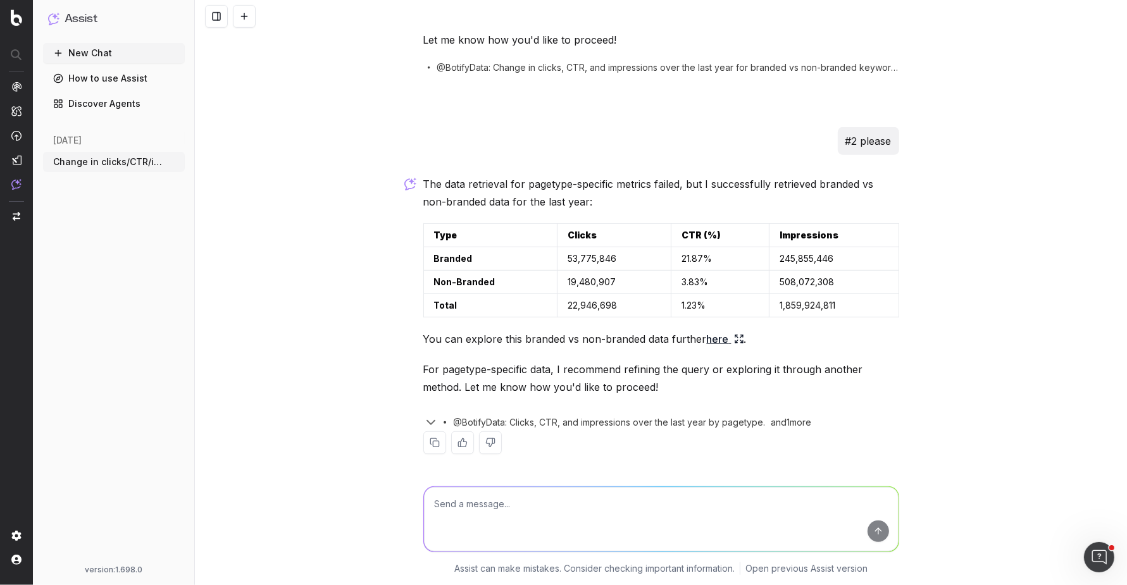
click at [647, 501] on textarea at bounding box center [661, 519] width 475 height 65
type textarea "C"
type textarea "Can you show this data by the "pagetype" Segment please?"
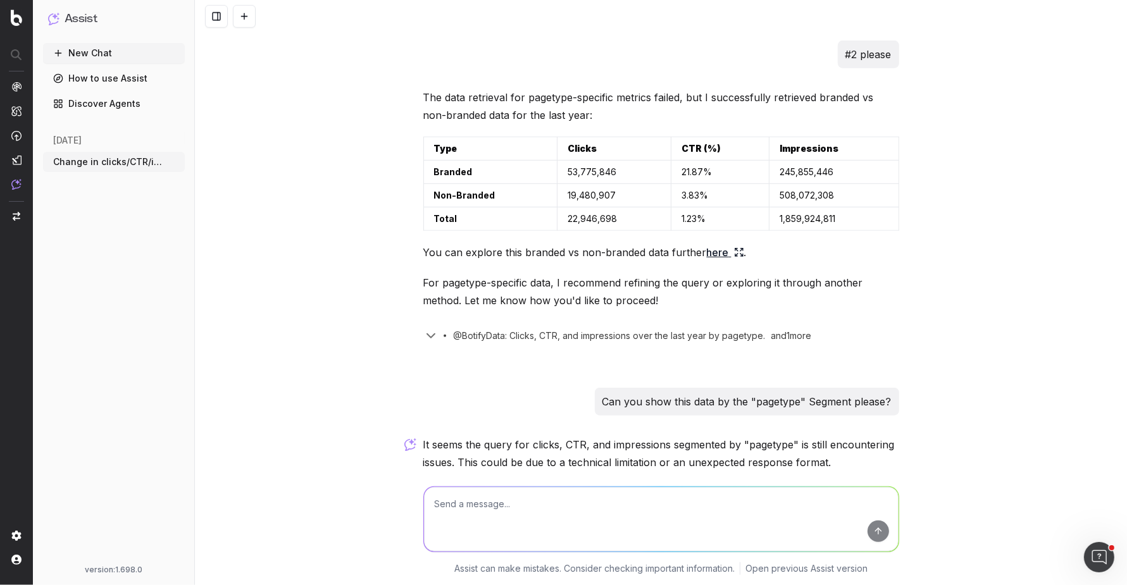
scroll to position [798, 0]
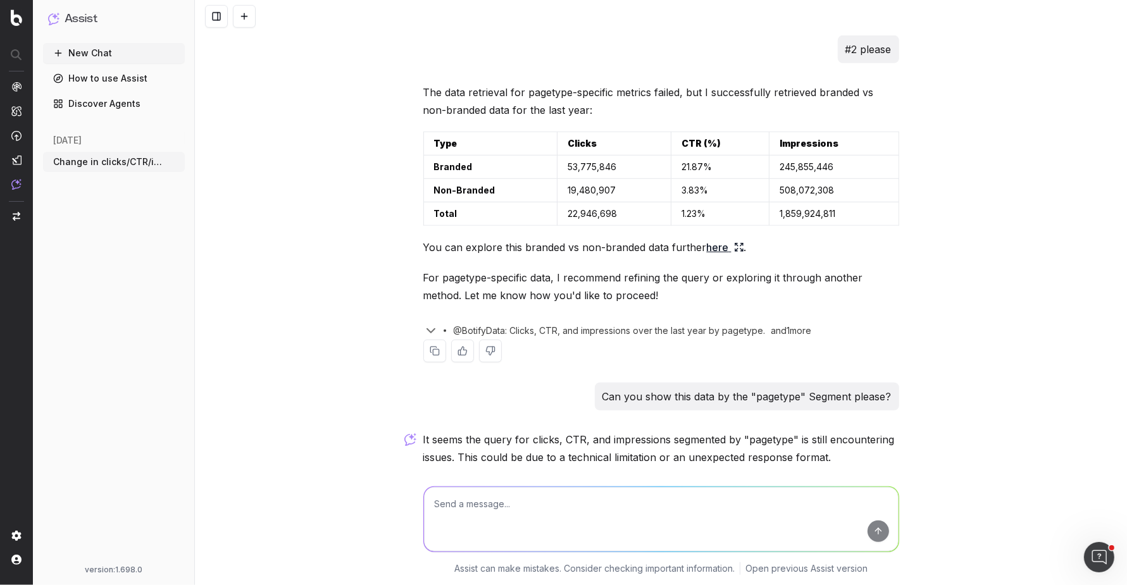
click at [717, 241] on link "here" at bounding box center [725, 248] width 37 height 18
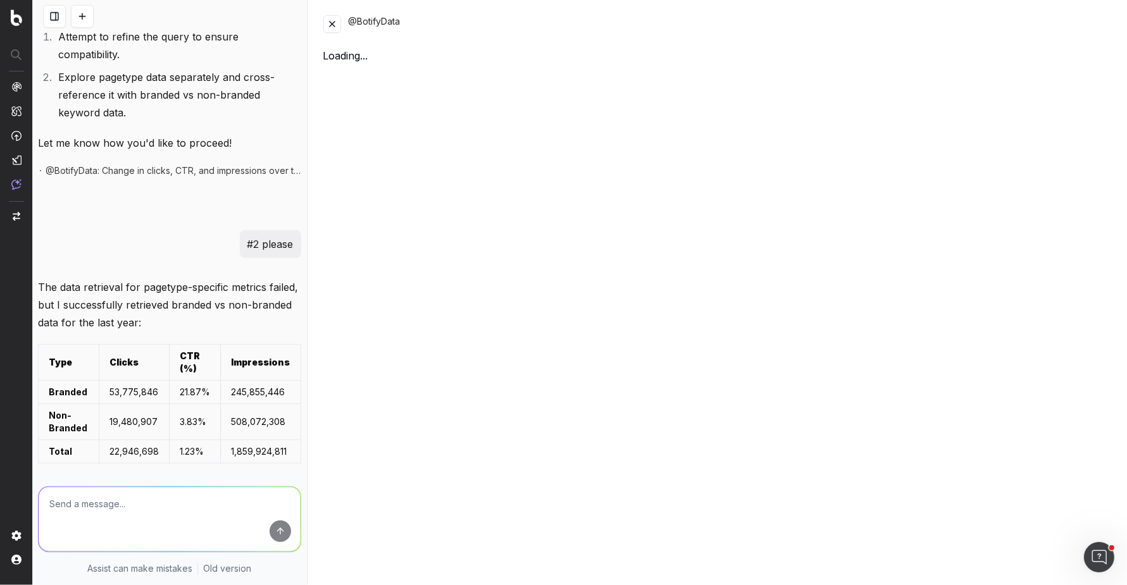
scroll to position [992, 0]
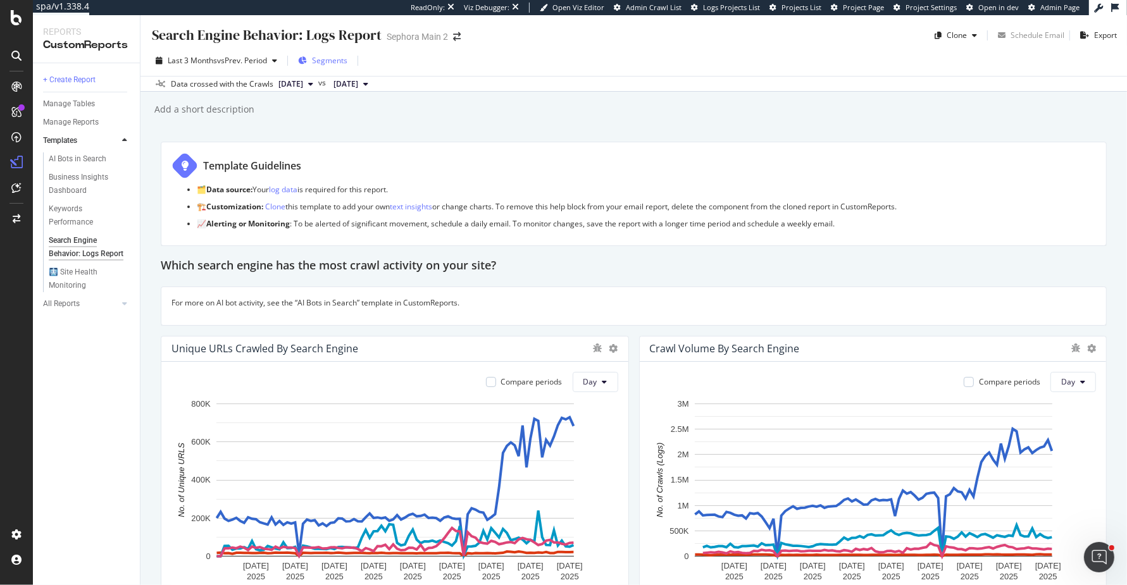
click at [335, 60] on span "Segments" at bounding box center [329, 60] width 35 height 11
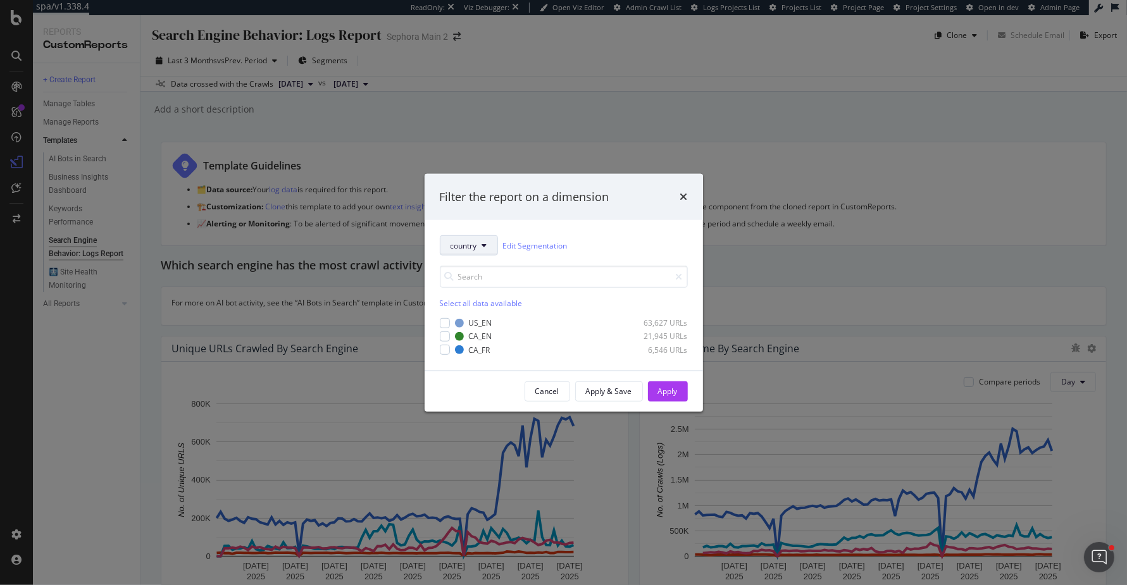
click at [481, 242] on button "country" at bounding box center [469, 245] width 58 height 20
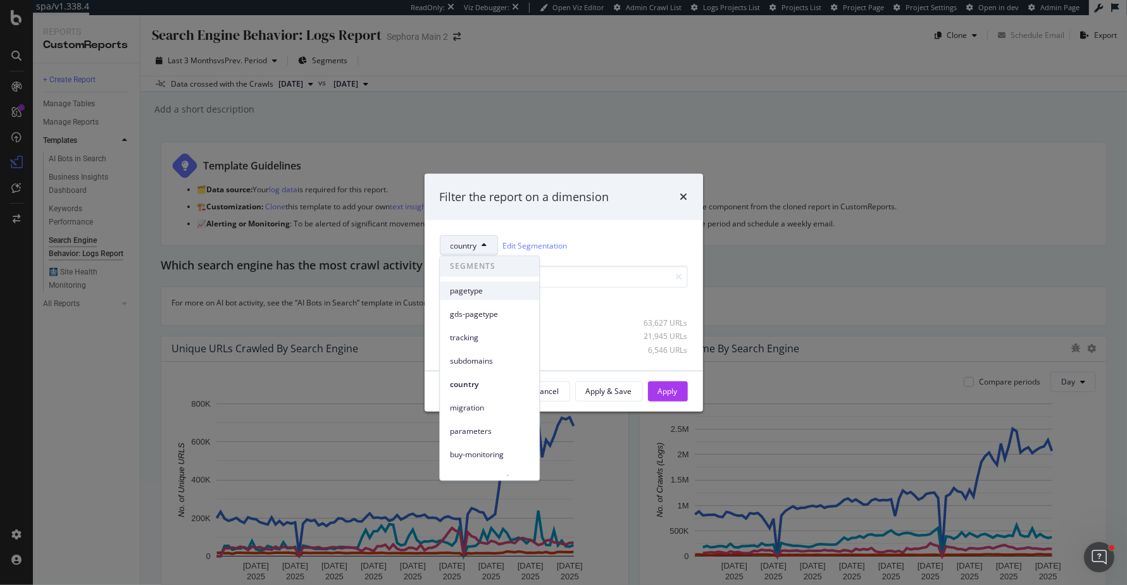
click at [482, 290] on span "pagetype" at bounding box center [489, 290] width 79 height 11
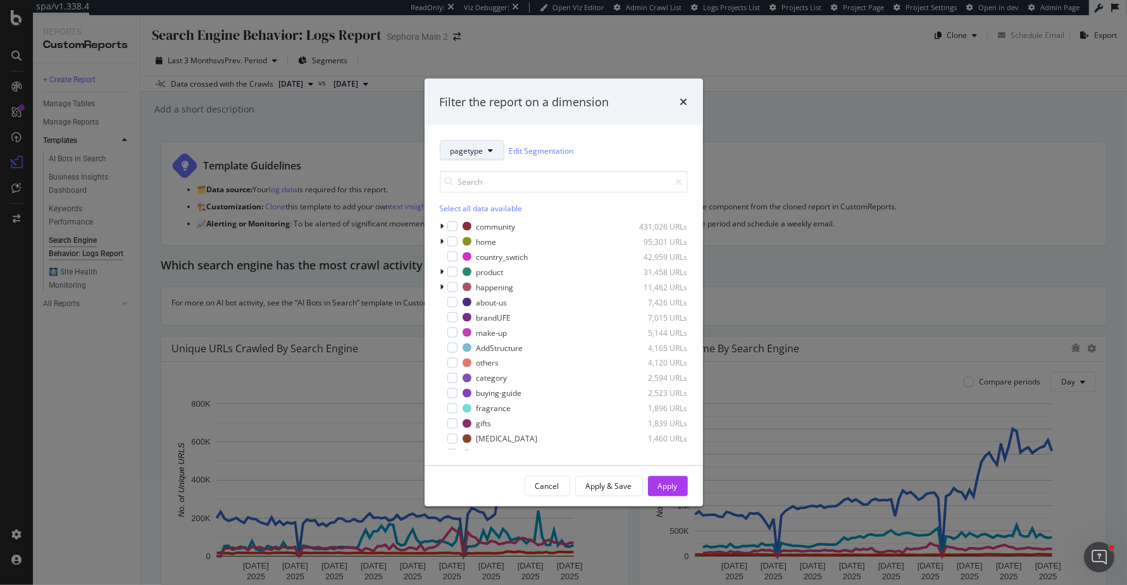
click at [481, 149] on span "pagetype" at bounding box center [467, 150] width 33 height 11
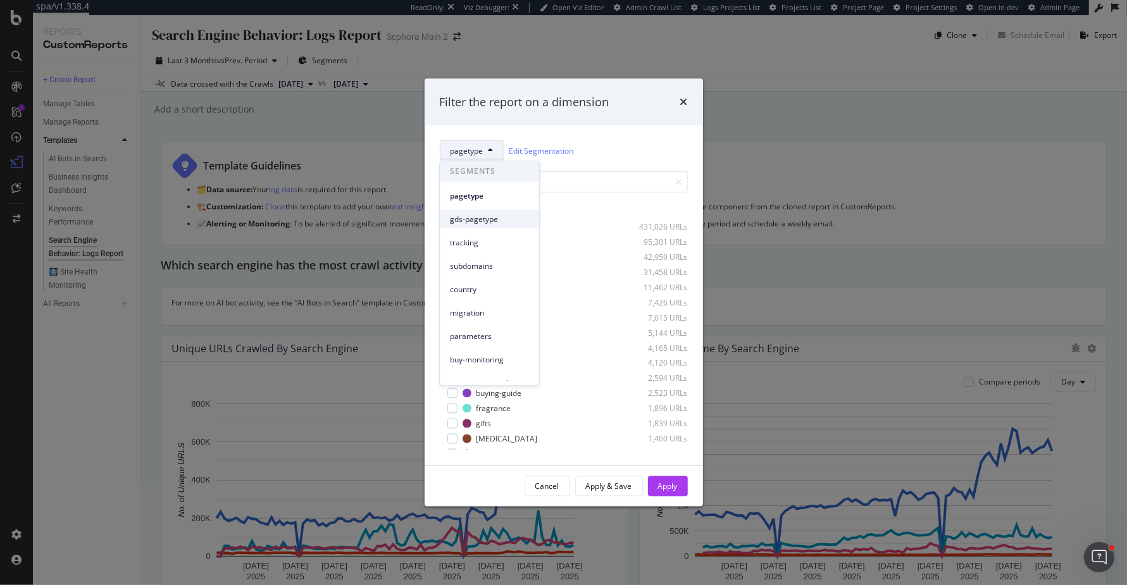
click at [476, 226] on div "gds-pagetype" at bounding box center [489, 219] width 99 height 18
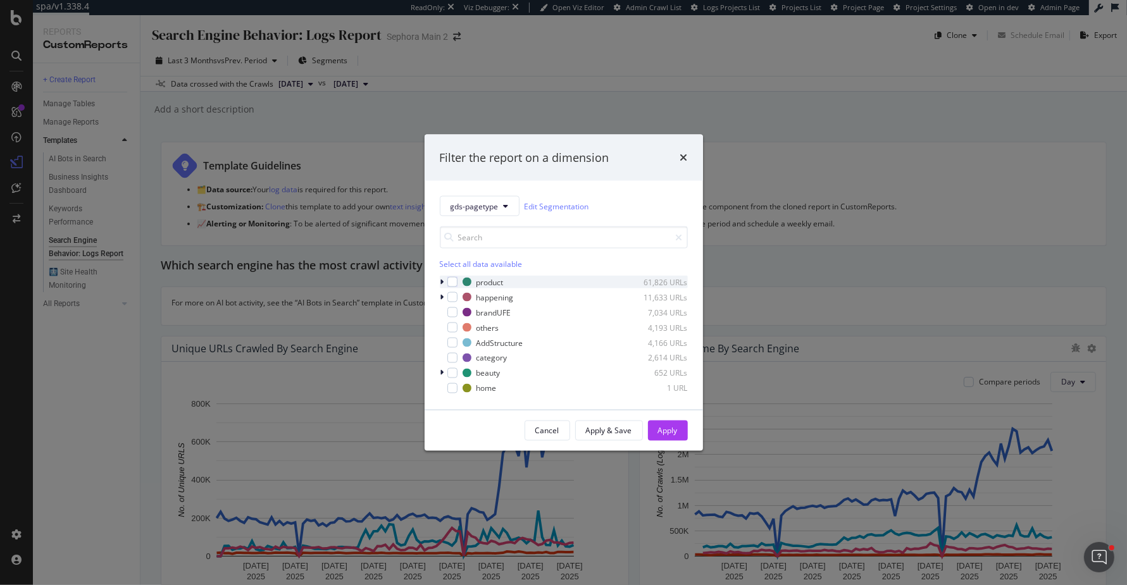
click at [440, 278] on icon "modal" at bounding box center [442, 282] width 4 height 8
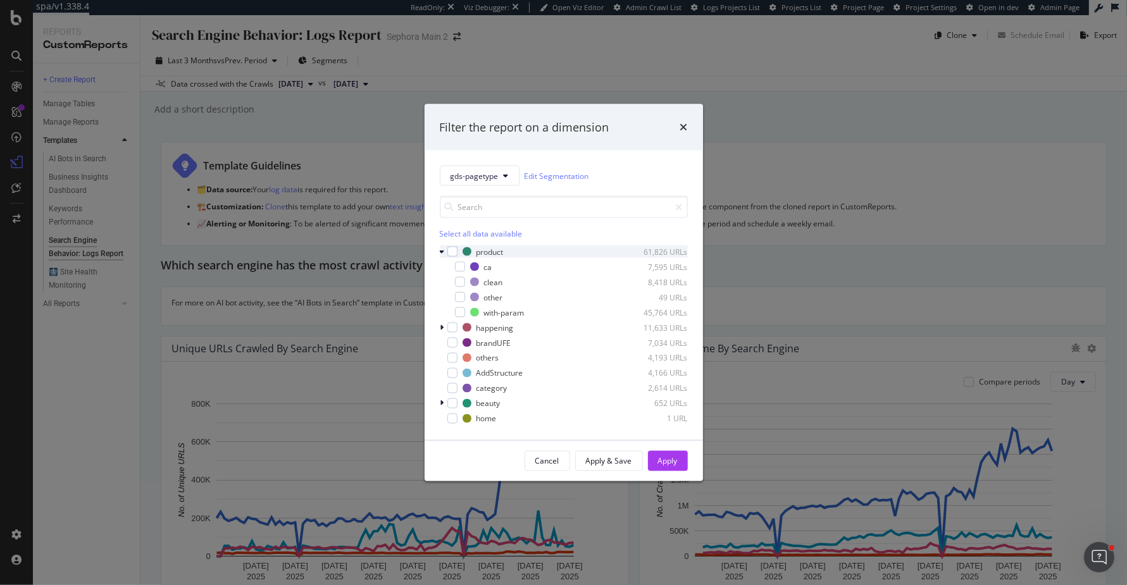
click at [442, 253] on icon "modal" at bounding box center [442, 252] width 5 height 8
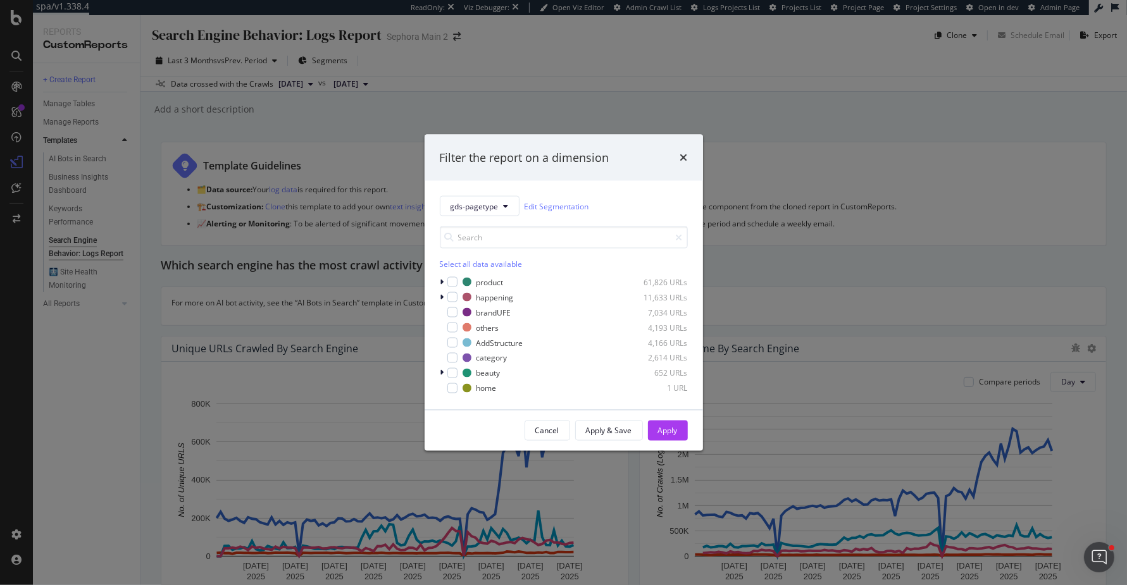
click at [473, 194] on div "gds-pagetype Edit Segmentation Select all data available product 61,826 URLs ha…" at bounding box center [564, 295] width 278 height 229
click at [473, 200] on button "gds-pagetype" at bounding box center [480, 206] width 80 height 20
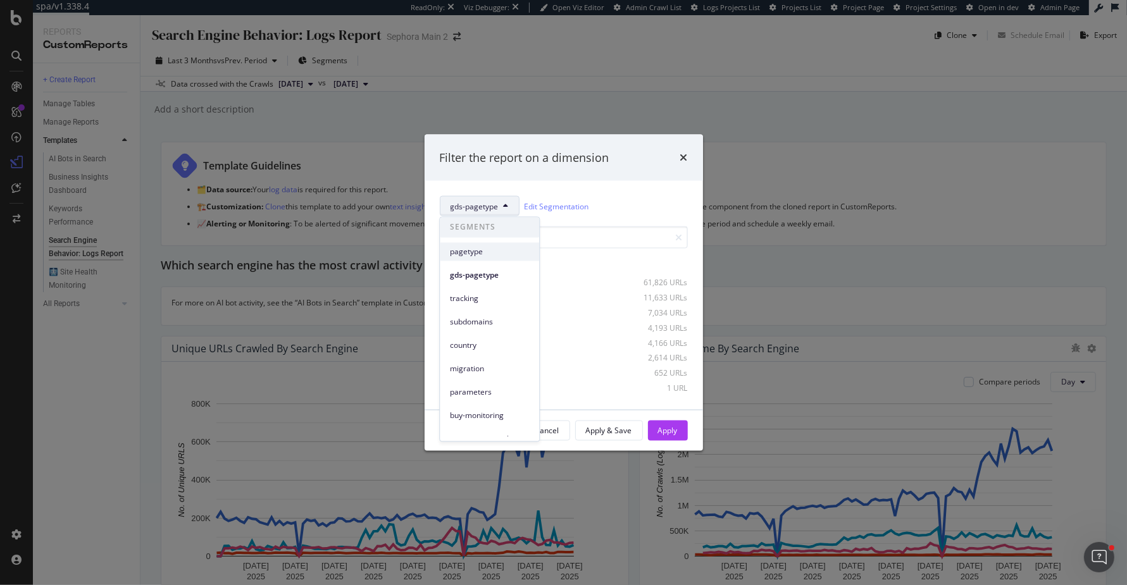
click at [492, 247] on span "pagetype" at bounding box center [489, 251] width 79 height 11
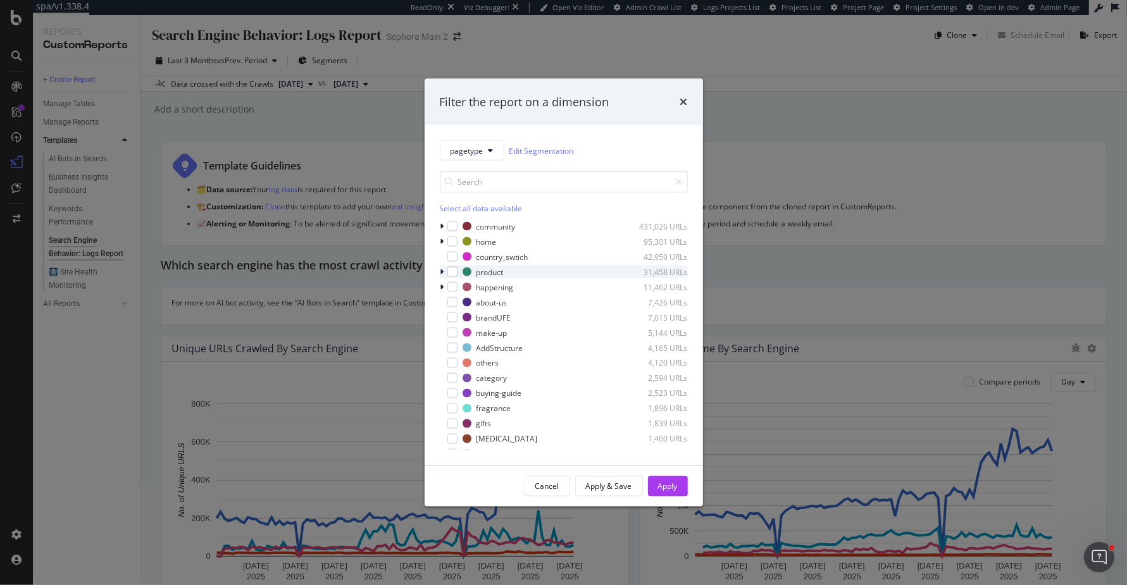
click at [444, 273] on div "modal" at bounding box center [444, 272] width 8 height 13
click at [444, 273] on icon "modal" at bounding box center [442, 272] width 5 height 8
click at [683, 99] on icon "times" at bounding box center [684, 102] width 8 height 10
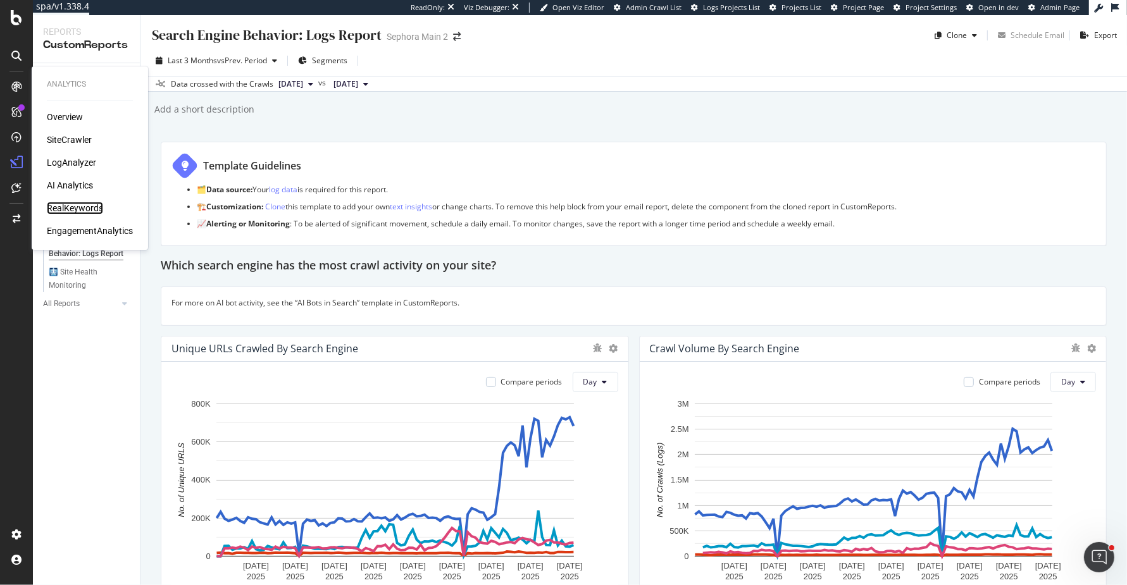
click at [76, 204] on div "RealKeywords" at bounding box center [75, 208] width 56 height 13
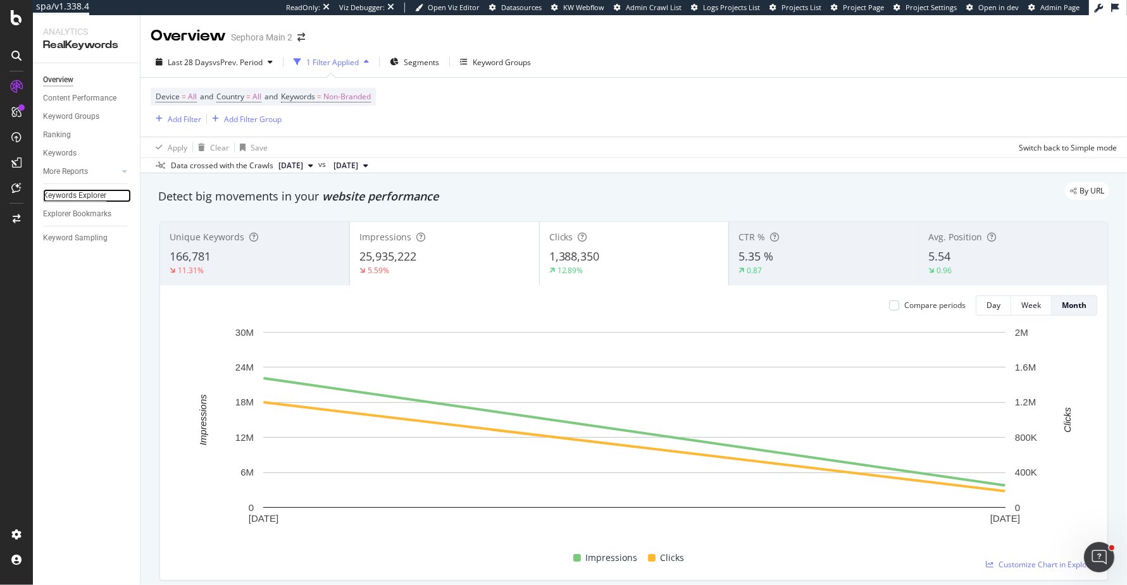
click at [78, 196] on div "Keywords Explorer" at bounding box center [74, 195] width 63 height 13
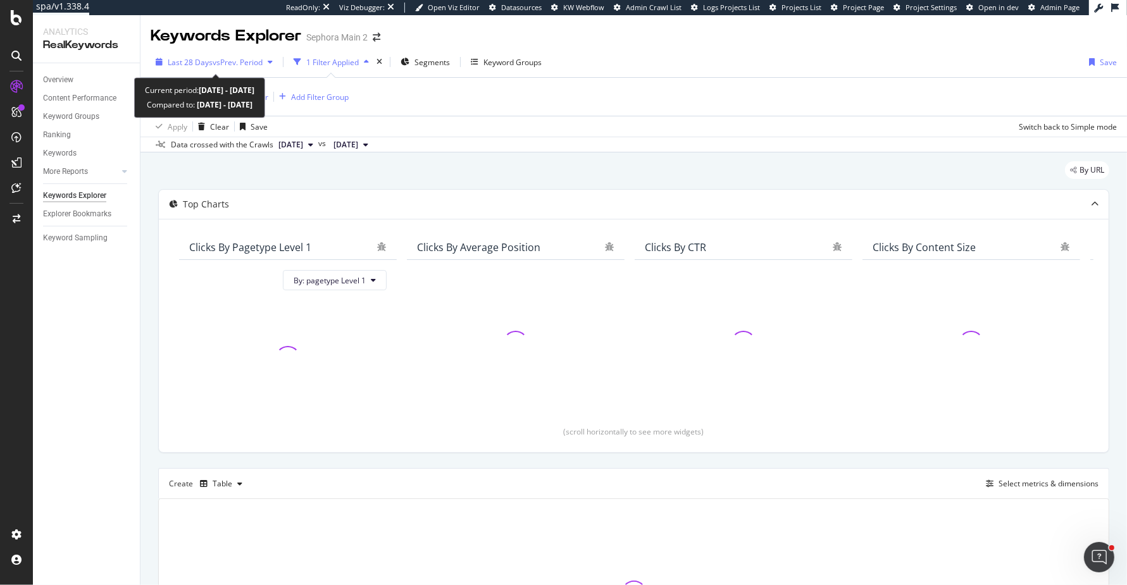
click at [246, 58] on span "vs Prev. Period" at bounding box center [238, 62] width 50 height 11
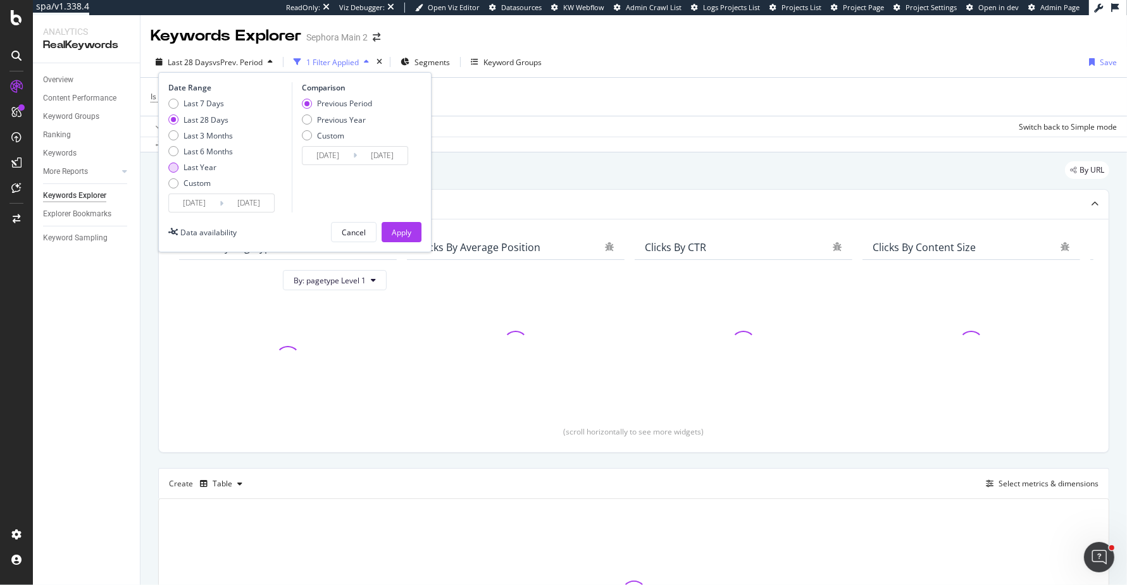
click at [204, 171] on div "Last Year" at bounding box center [200, 167] width 33 height 11
type input "[DATE]"
click at [406, 225] on div "Apply" at bounding box center [402, 232] width 20 height 19
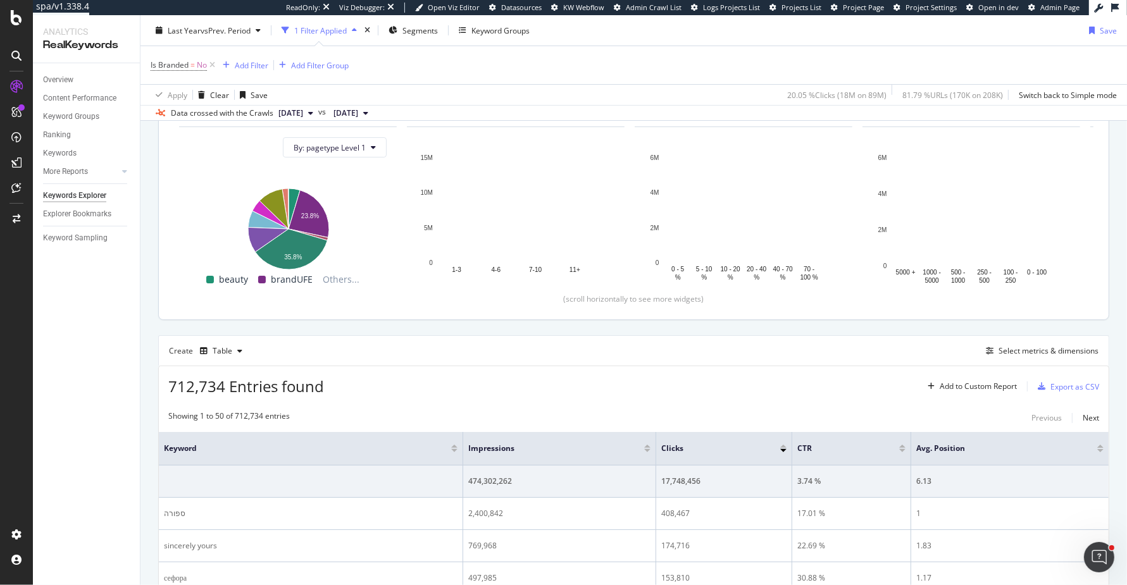
scroll to position [130, 0]
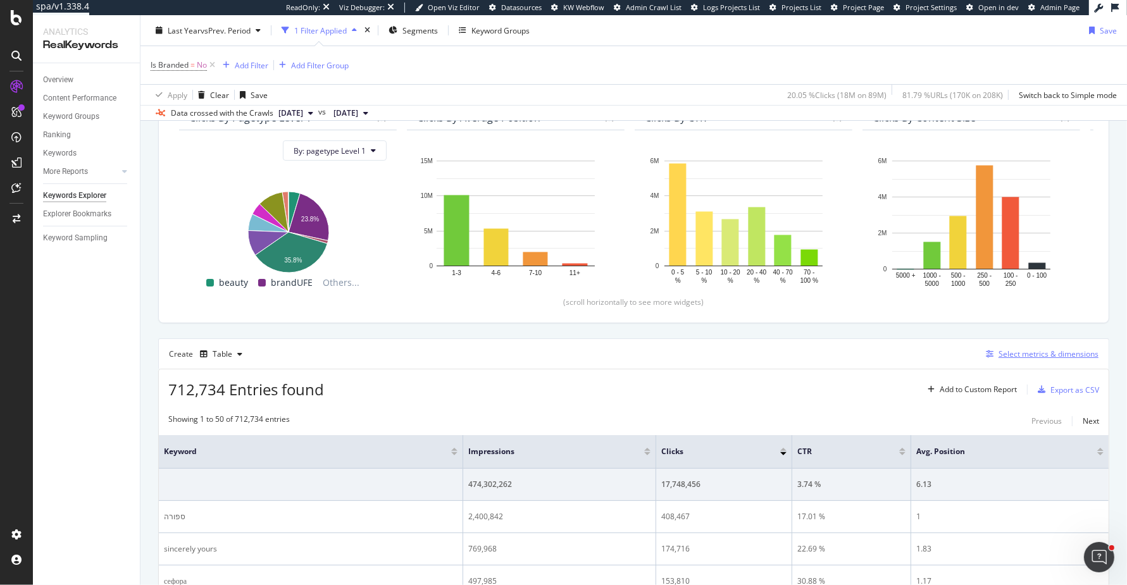
click at [1030, 354] on div "Select metrics & dimensions" at bounding box center [1048, 354] width 100 height 11
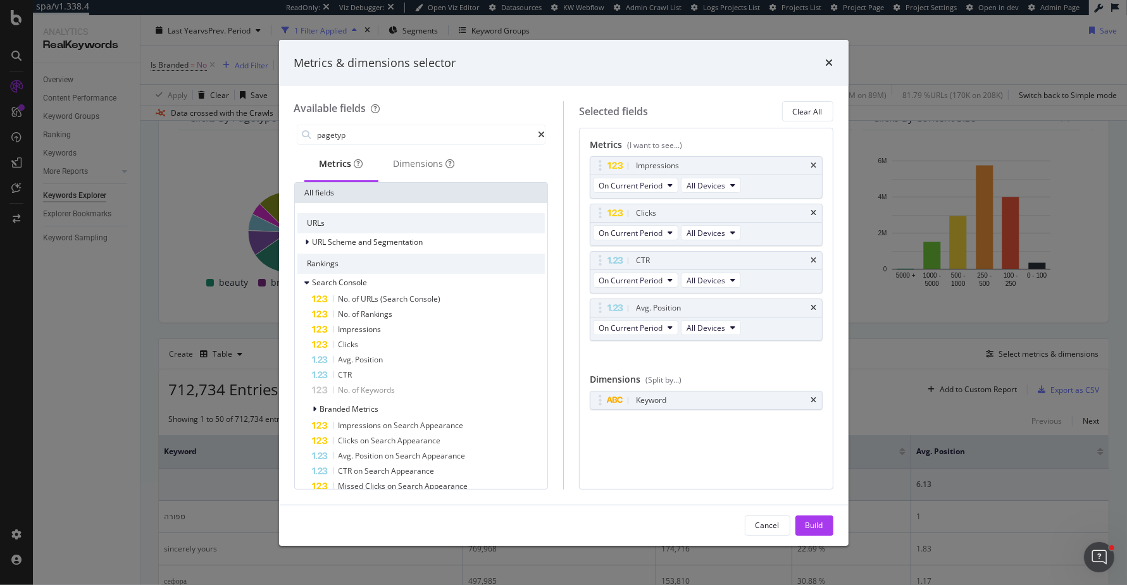
type input "pagetype"
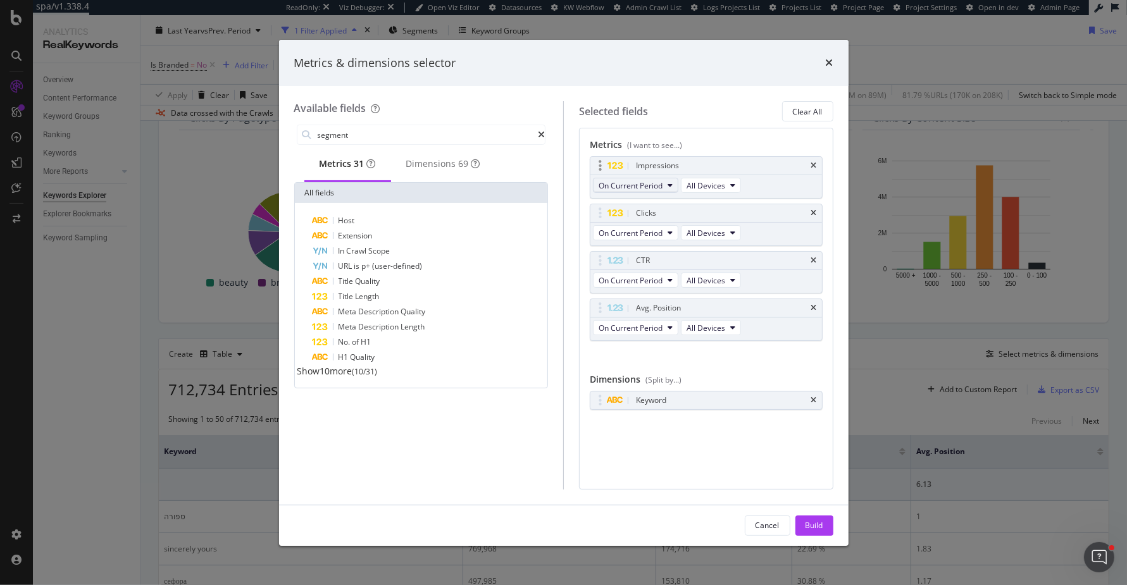
click at [669, 186] on icon "modal" at bounding box center [670, 186] width 5 height 8
click at [686, 275] on span "Diff. between Periods - Value" at bounding box center [664, 277] width 122 height 11
click at [660, 230] on span "On Current Period" at bounding box center [631, 233] width 64 height 11
click at [650, 322] on span "Diff. between Periods - Value" at bounding box center [664, 324] width 122 height 11
click at [656, 276] on span "On Current Period" at bounding box center [631, 280] width 64 height 11
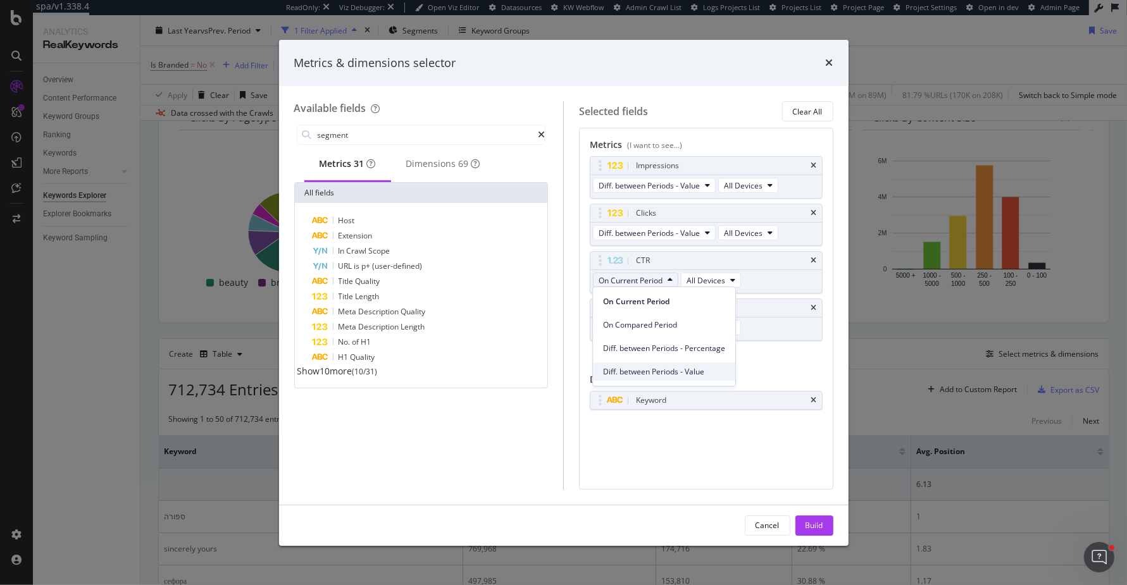
click at [661, 366] on span "Diff. between Periods - Value" at bounding box center [664, 371] width 122 height 11
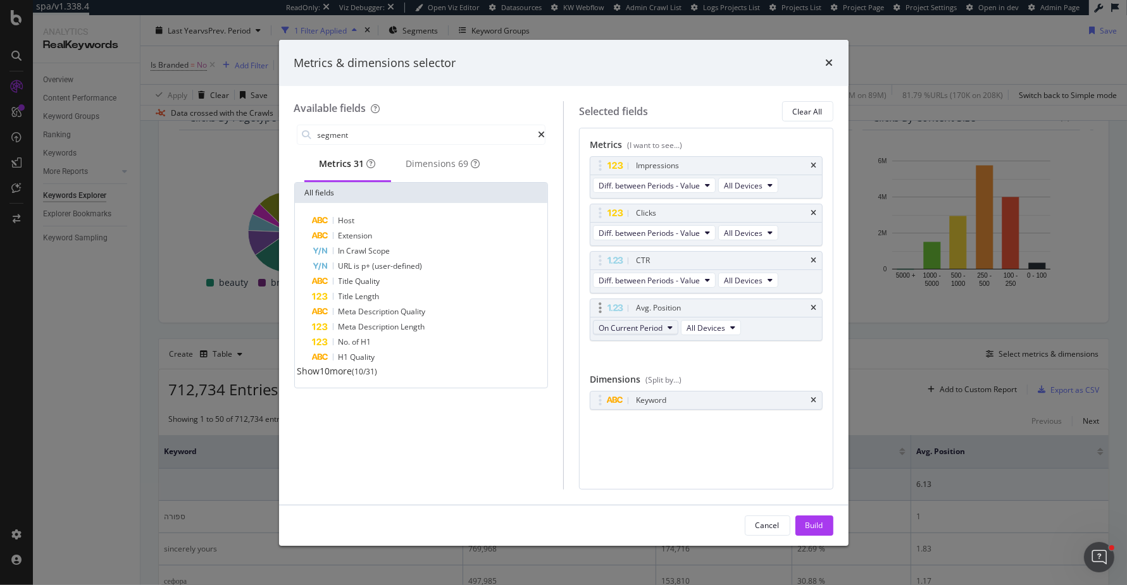
click at [669, 324] on icon "modal" at bounding box center [670, 328] width 5 height 8
click at [671, 418] on span "Diff. between Periods - Value" at bounding box center [664, 418] width 122 height 11
click at [814, 397] on icon "times" at bounding box center [814, 401] width 6 height 8
click at [448, 164] on div "Dimensions 69" at bounding box center [443, 164] width 74 height 13
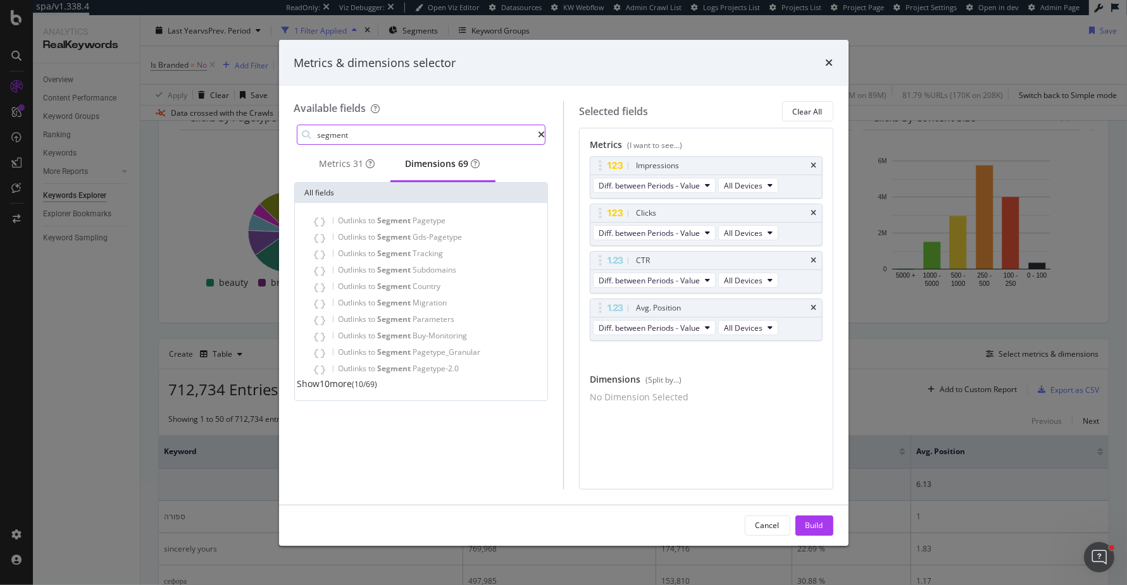
click at [429, 130] on input "segment" at bounding box center [427, 134] width 222 height 19
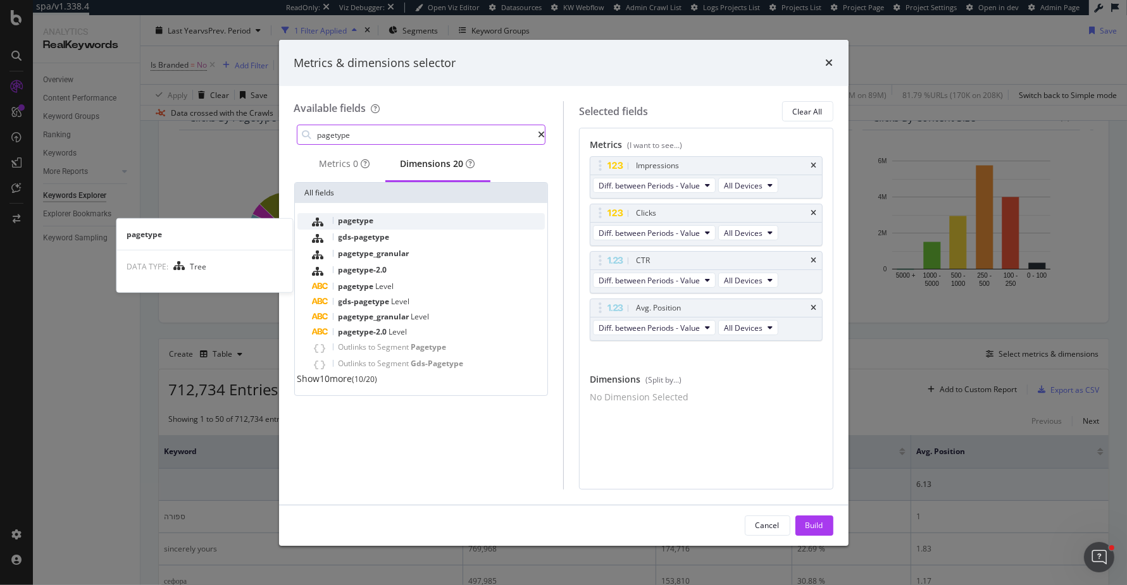
type input "pagetype"
click at [403, 222] on div "pagetype" at bounding box center [429, 221] width 233 height 16
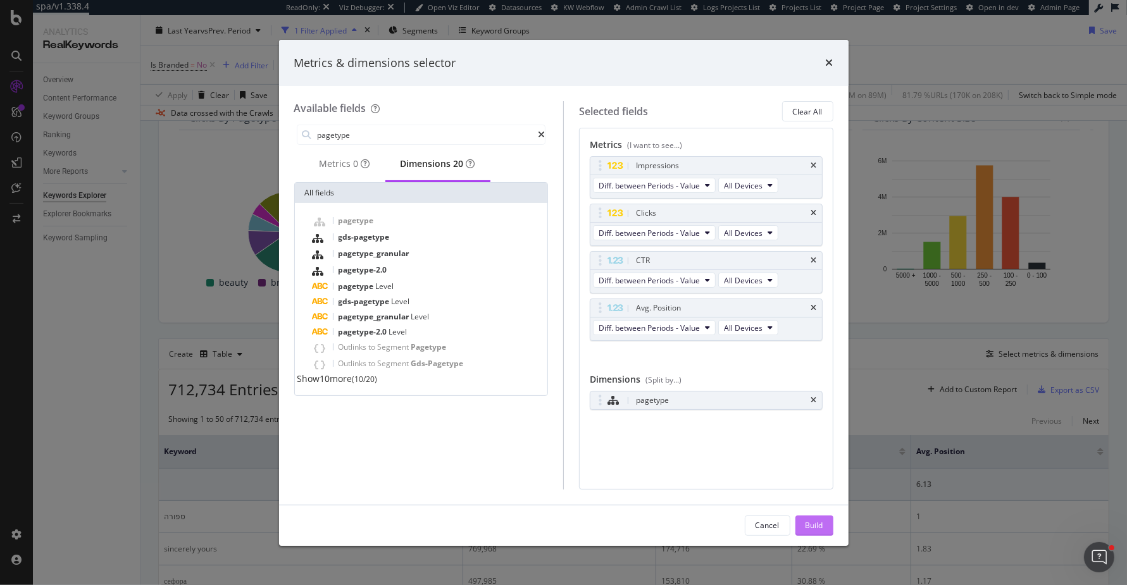
click at [807, 516] on div "Build" at bounding box center [815, 525] width 18 height 19
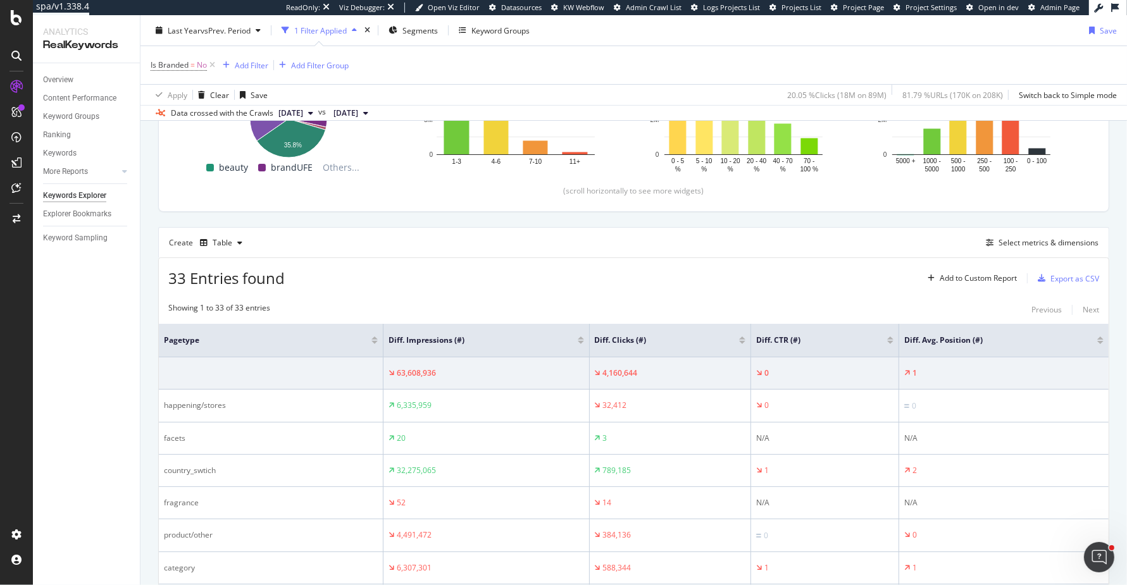
scroll to position [242, 0]
click at [581, 340] on div at bounding box center [581, 341] width 6 height 3
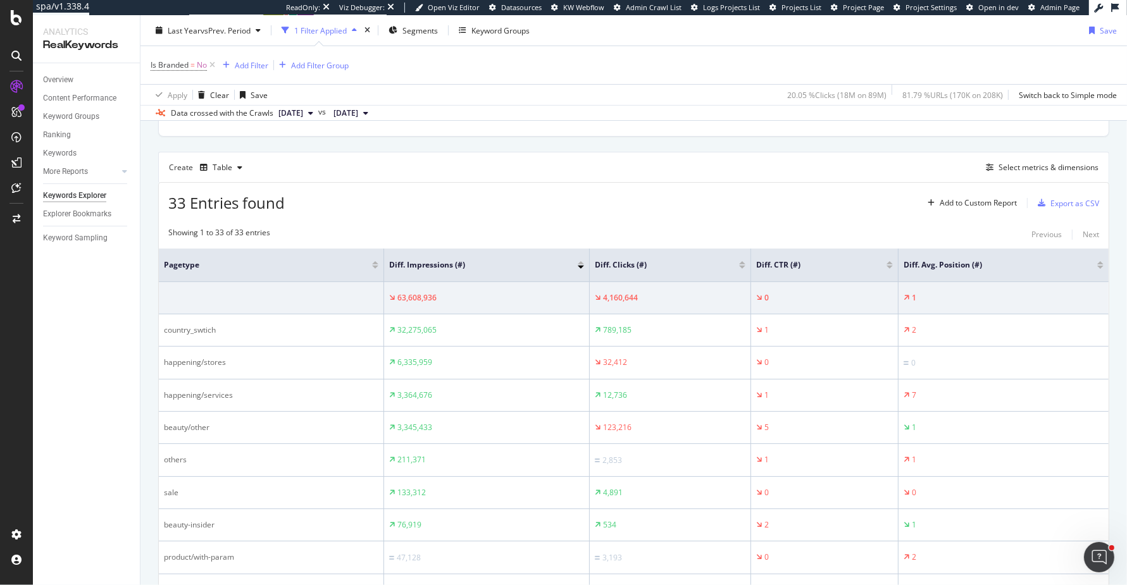
scroll to position [301, 0]
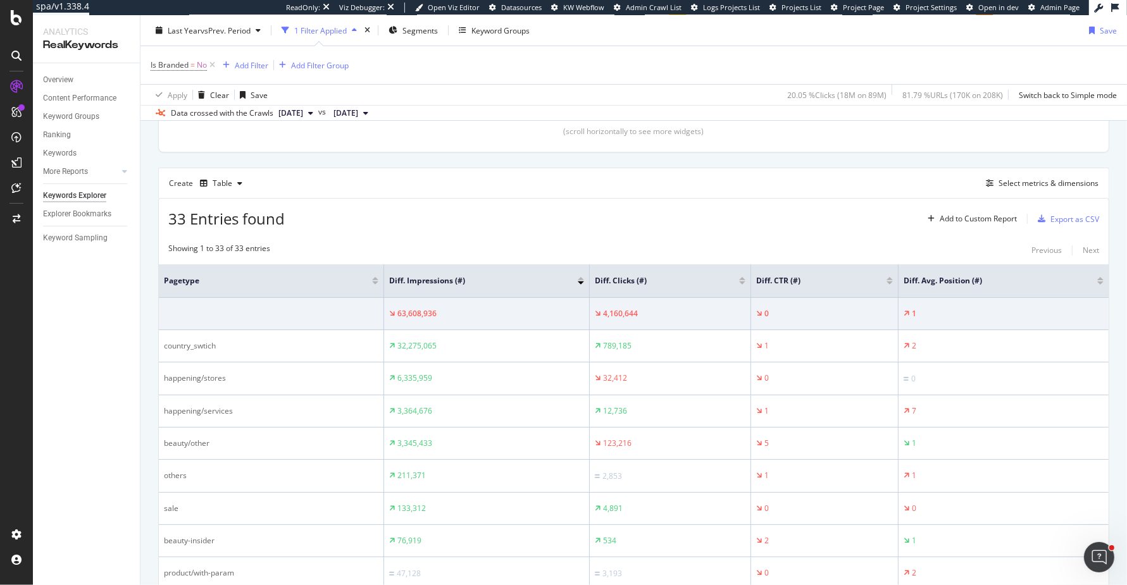
click at [582, 282] on div at bounding box center [581, 283] width 6 height 3
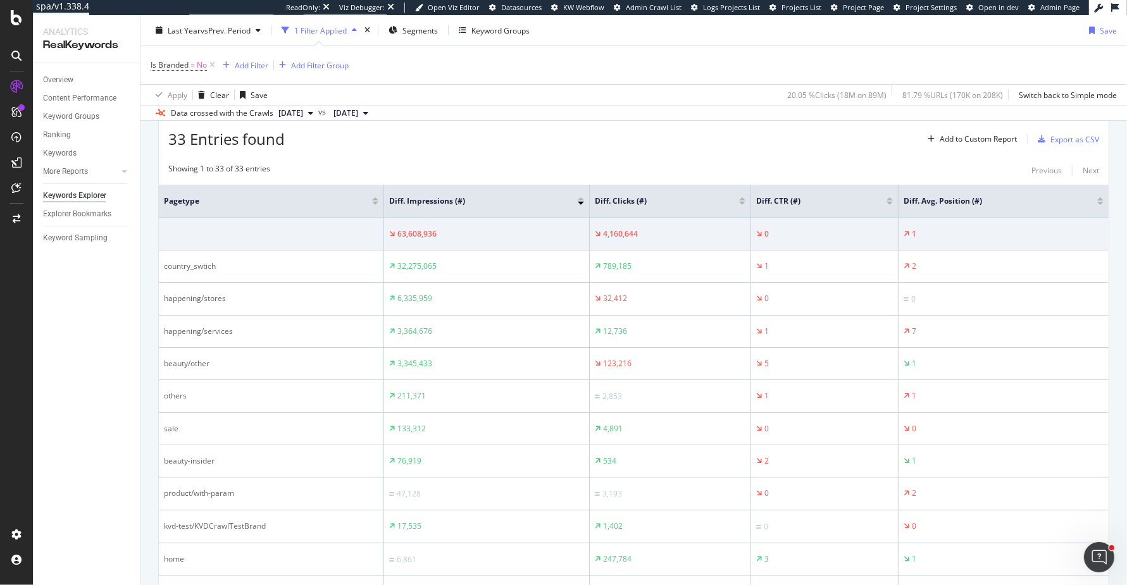
scroll to position [358, 0]
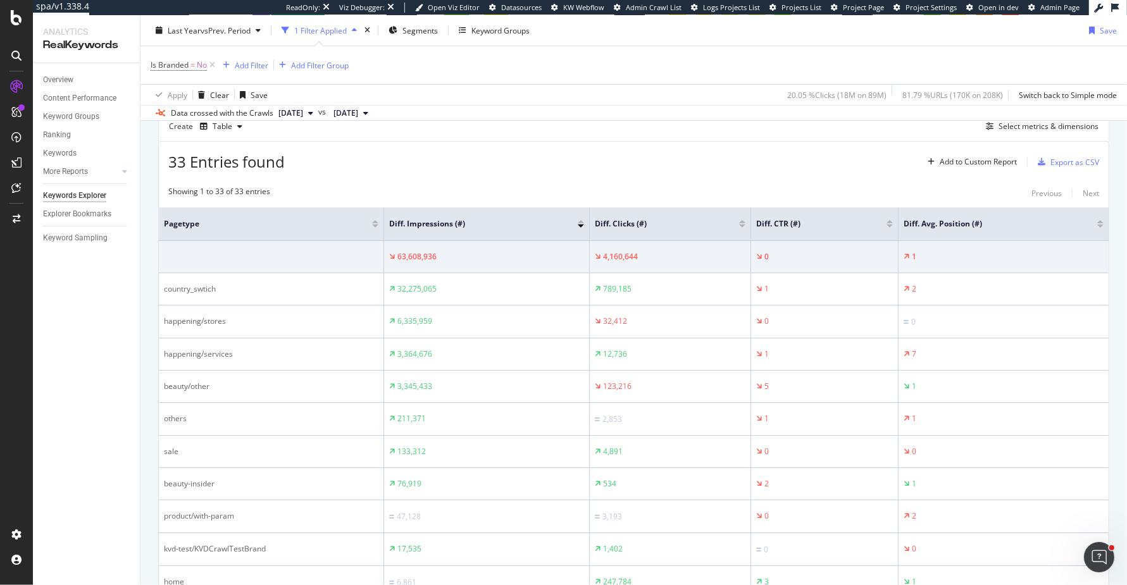
click at [582, 220] on div at bounding box center [581, 221] width 6 height 3
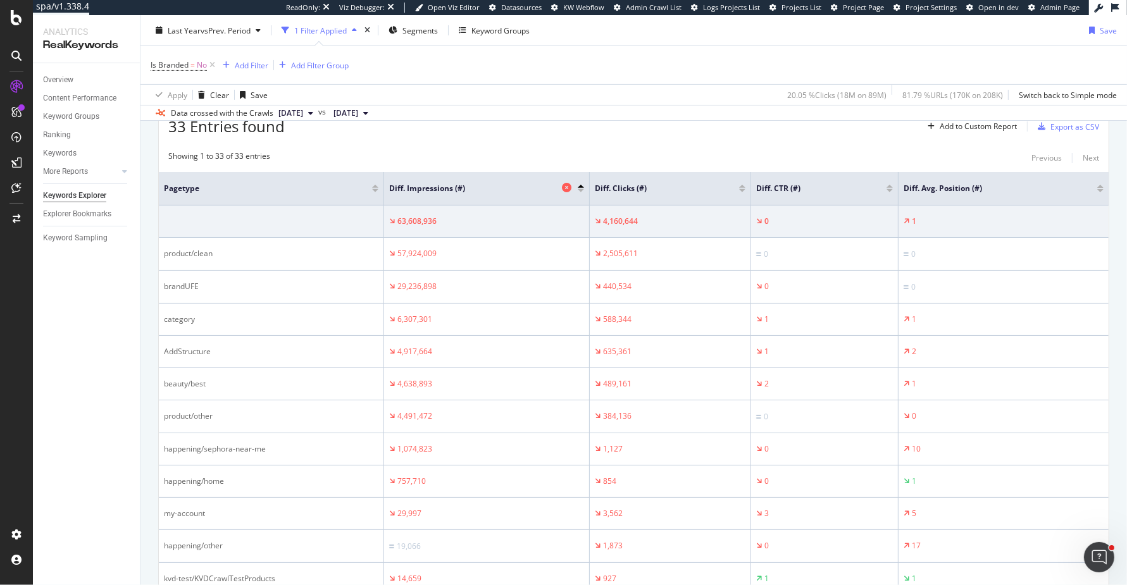
scroll to position [394, 0]
